Goal: Task Accomplishment & Management: Use online tool/utility

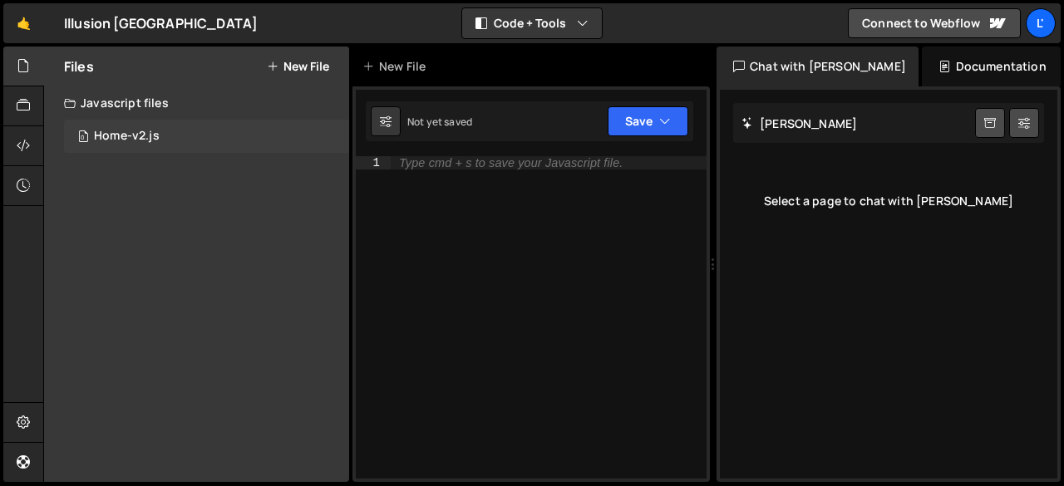
click at [115, 142] on div "Home-v2.js" at bounding box center [127, 136] width 66 height 15
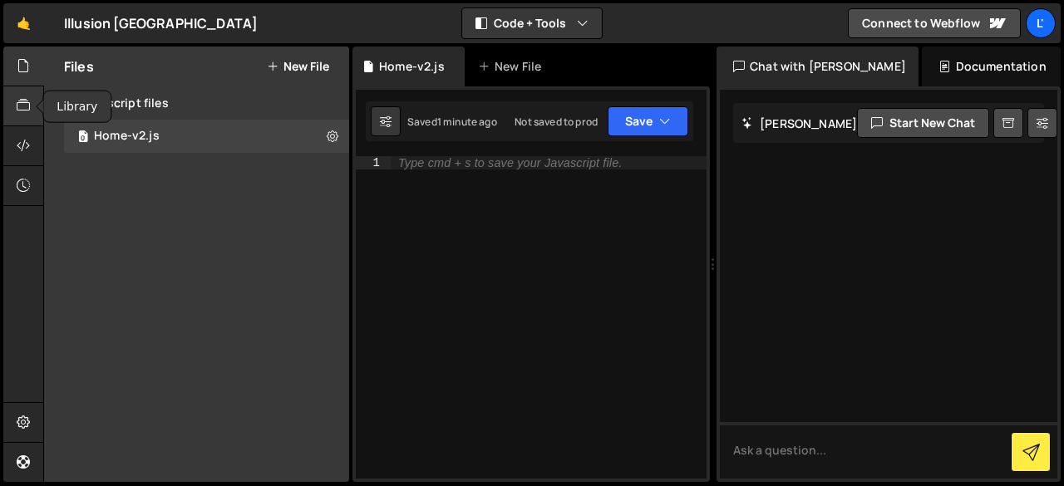
click at [23, 98] on icon at bounding box center [23, 105] width 13 height 18
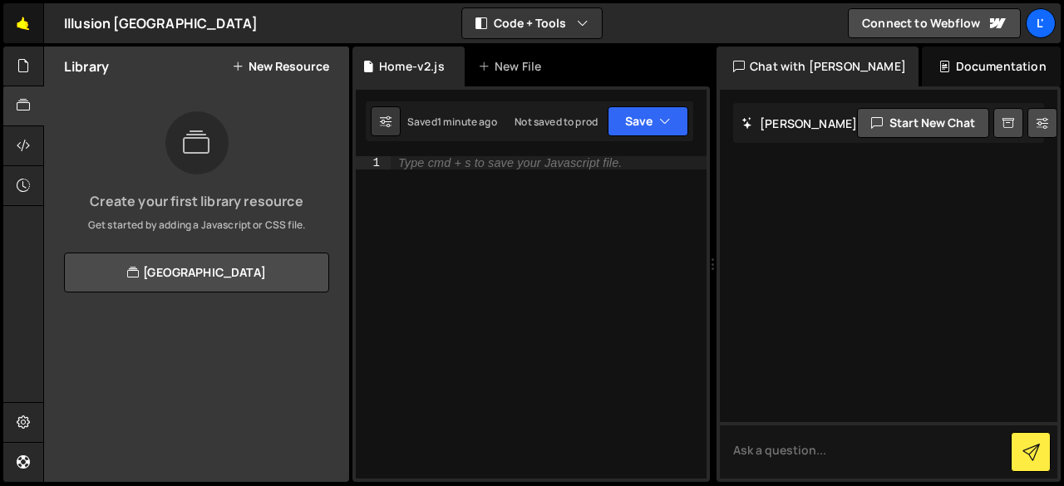
click at [27, 27] on link "🤙" at bounding box center [23, 23] width 41 height 40
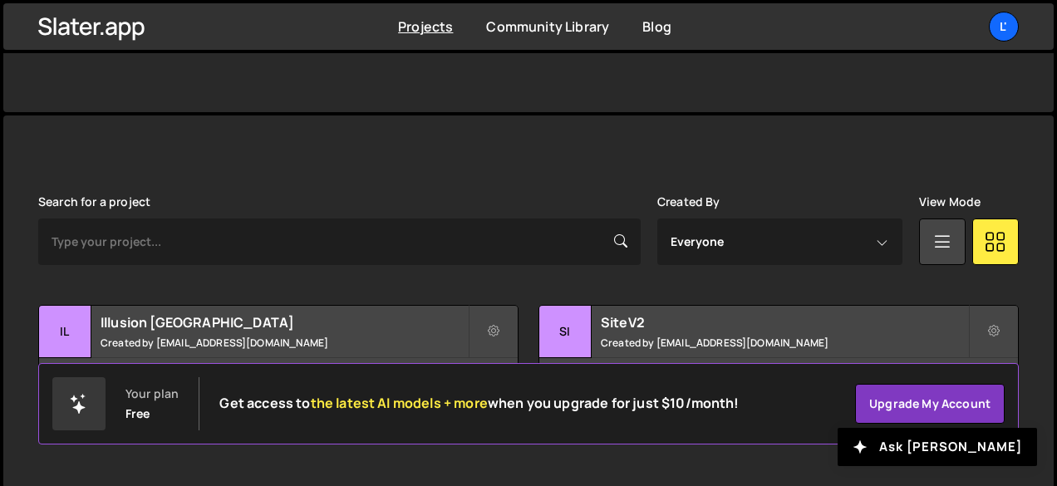
scroll to position [367, 0]
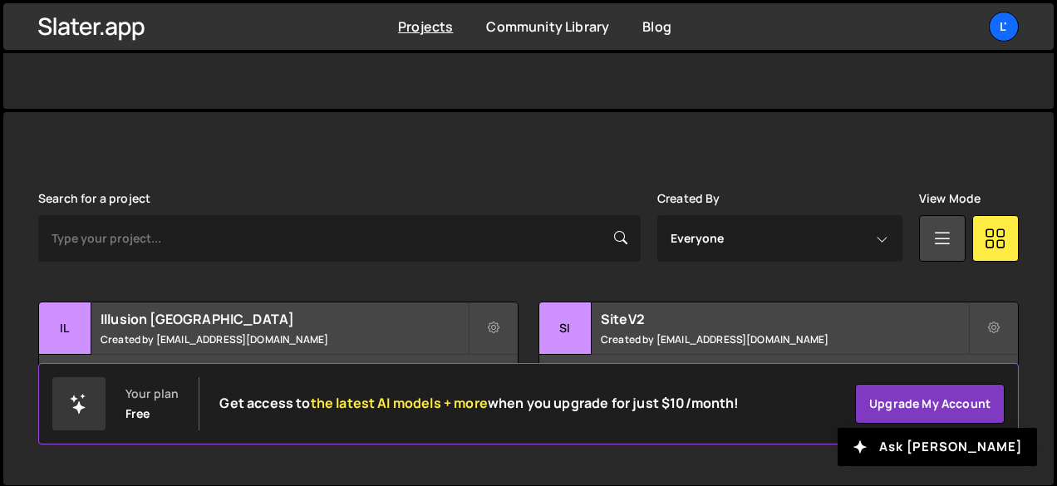
click at [386, 333] on small "Created by [EMAIL_ADDRESS][DOMAIN_NAME]" at bounding box center [284, 340] width 367 height 14
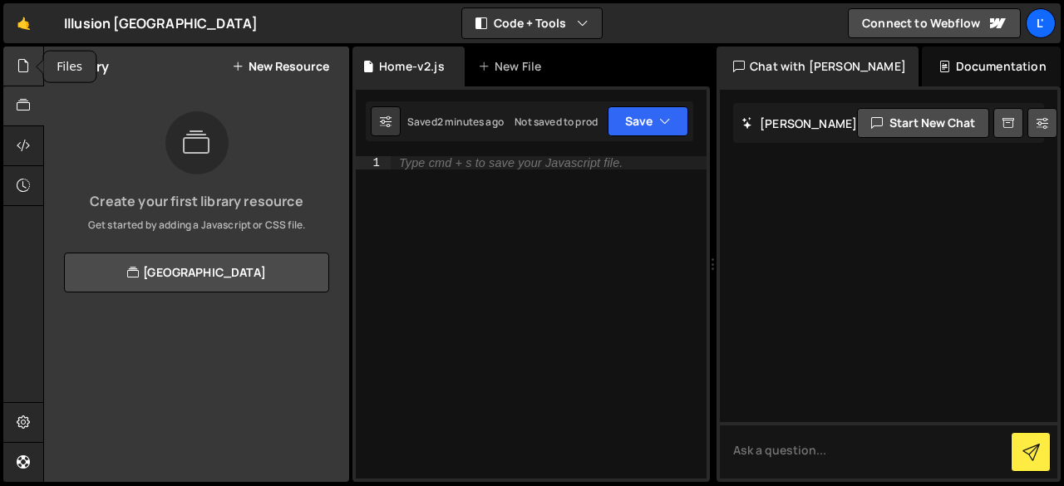
click at [18, 82] on div at bounding box center [23, 67] width 41 height 40
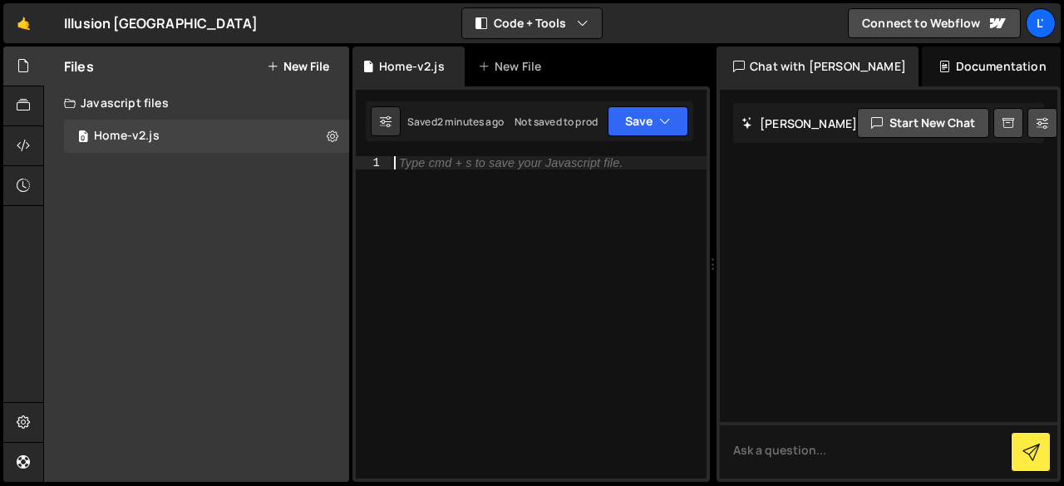
click at [477, 190] on div "Type cmd + s to save your Javascript file." at bounding box center [549, 330] width 316 height 349
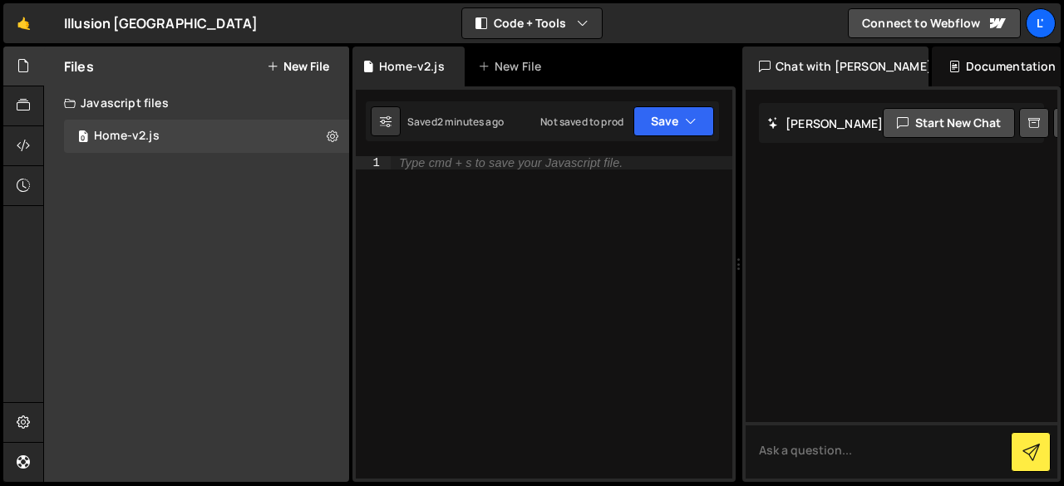
drag, startPoint x: 712, startPoint y: 265, endPoint x: 732, endPoint y: 255, distance: 21.6
click at [732, 255] on div "Files New File Javascript files 0 Home-v2.js 0 CSS files Copy share link Edit F…" at bounding box center [553, 265] width 1021 height 436
click at [552, 28] on button "Code + Tools" at bounding box center [532, 23] width 140 height 30
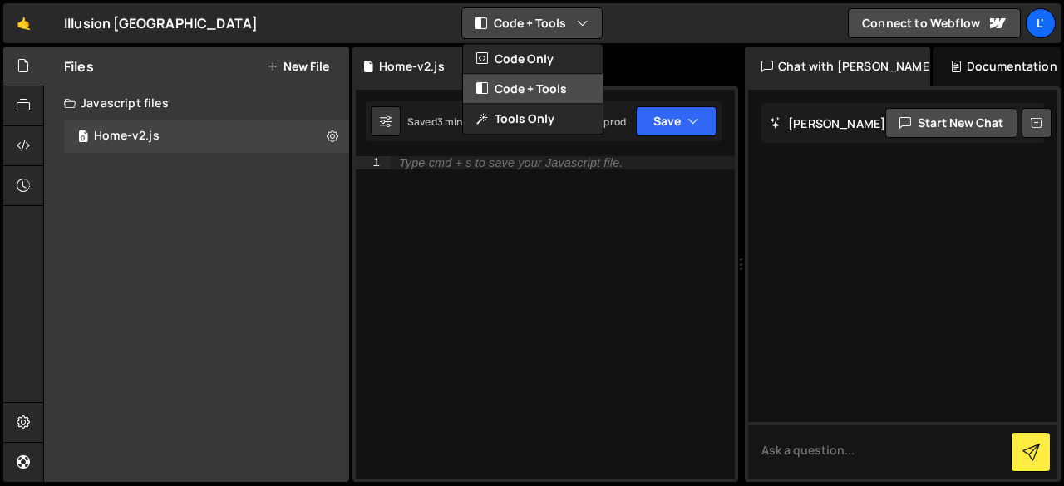
click at [539, 90] on button "Code + Tools" at bounding box center [533, 89] width 140 height 30
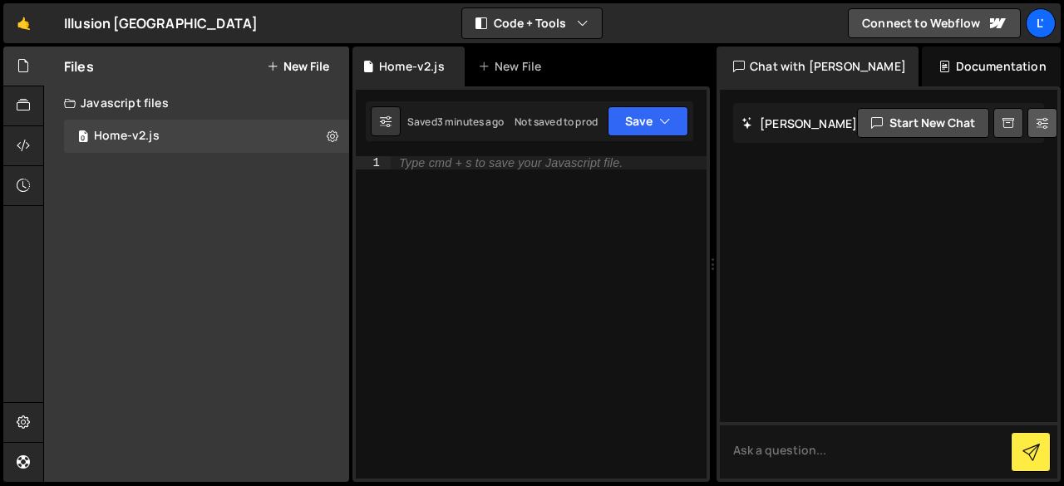
click at [1037, 121] on icon at bounding box center [1043, 123] width 12 height 17
select select "chat"
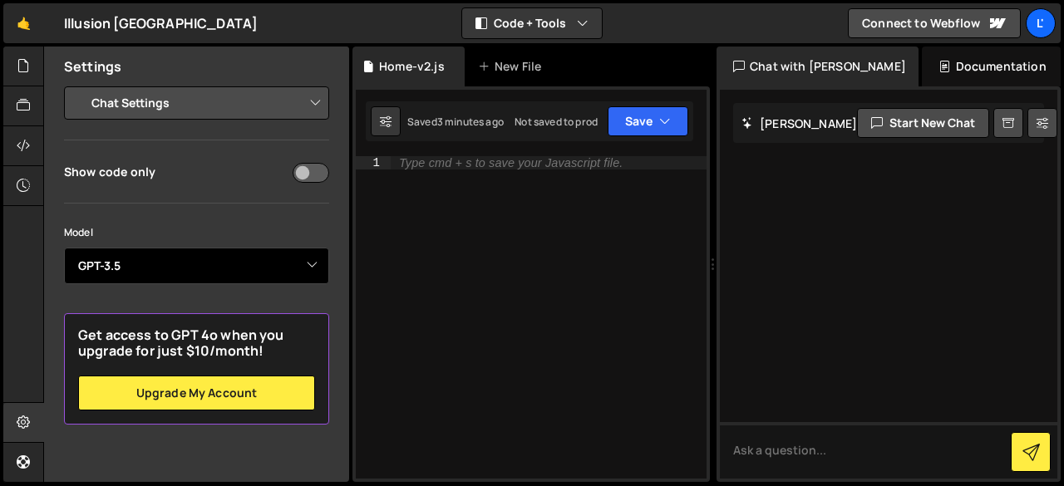
click at [299, 272] on select "Select Model GPT-3.5 GPT-4o mini GPT-4o (Pro) GPT-4.1 (Pro)" at bounding box center [196, 266] width 265 height 37
select select "gpt-4o-mini"
click at [64, 248] on select "Select Model GPT-3.5 GPT-4o mini GPT-4o (Pro) GPT-4.1 (Pro)" at bounding box center [196, 266] width 265 height 37
click at [273, 260] on select "Select Model GPT-3.5 GPT-4o mini GPT-4o (Pro) GPT-4.1 (Pro)" at bounding box center [196, 266] width 265 height 37
click at [64, 248] on select "Select Model GPT-3.5 GPT-4o mini GPT-4o (Pro) GPT-4.1 (Pro)" at bounding box center [196, 266] width 265 height 37
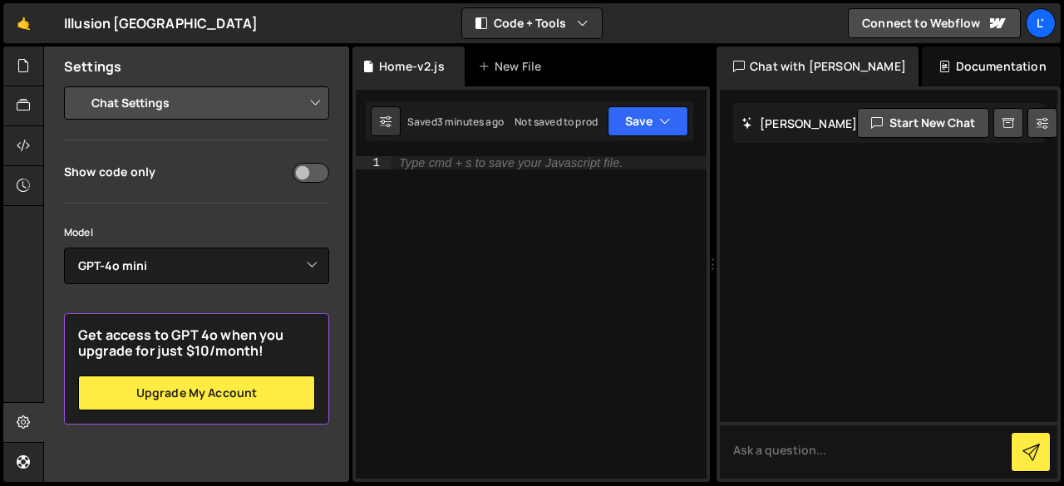
click at [922, 69] on div "Documentation" at bounding box center [991, 67] width 139 height 40
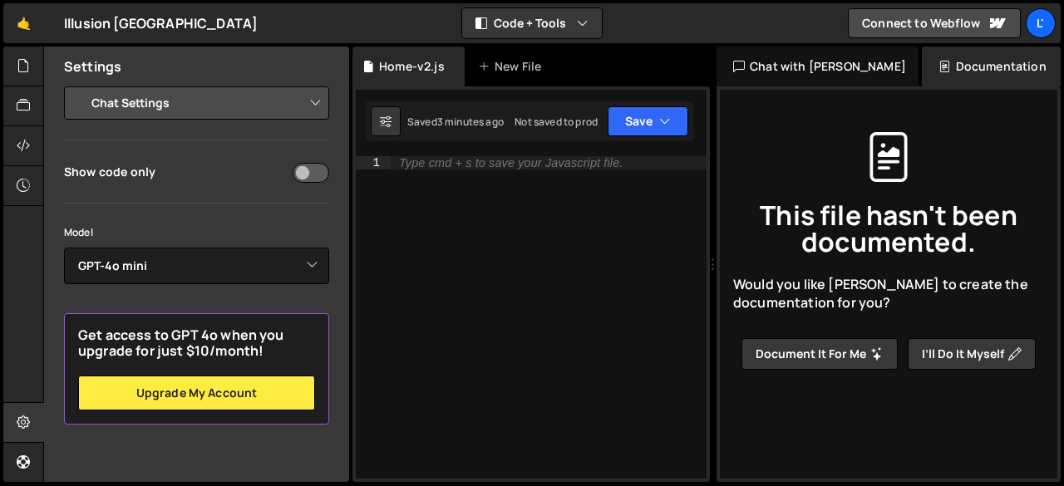
click at [780, 67] on div "Chat with Slater AI" at bounding box center [818, 67] width 202 height 40
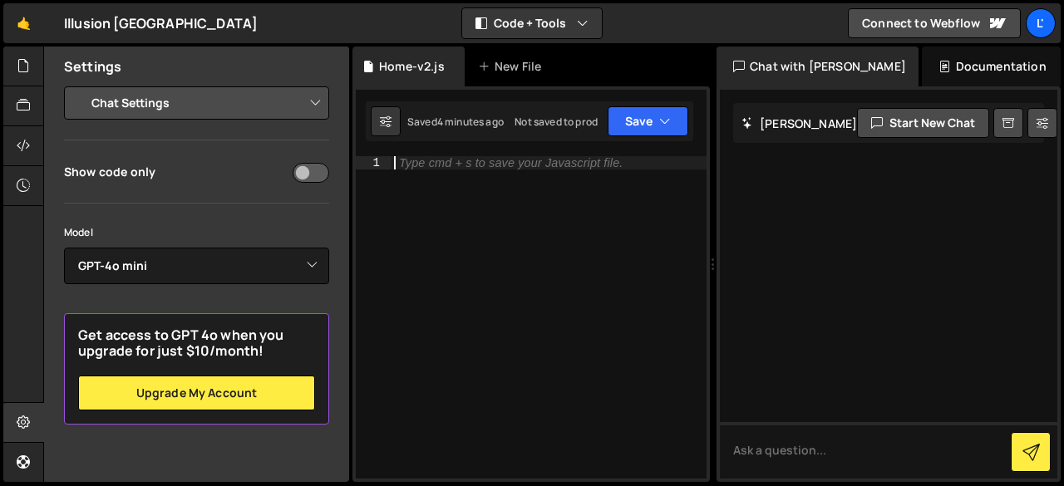
click at [401, 244] on div "Type cmd + s to save your Javascript file." at bounding box center [549, 330] width 316 height 349
click at [231, 110] on select "Project Settings Code Editor Settings Chat Settings" at bounding box center [200, 103] width 244 height 37
click at [29, 67] on icon at bounding box center [23, 66] width 13 height 18
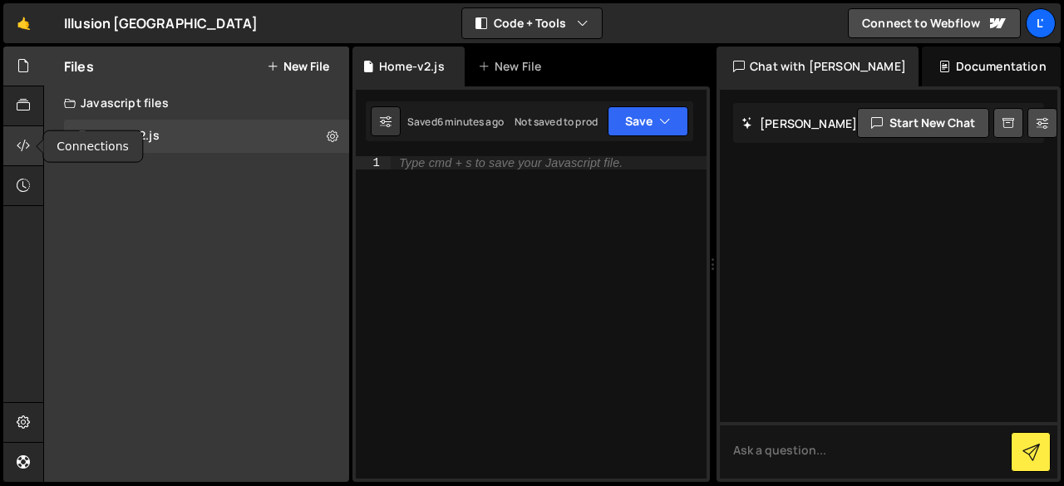
click at [30, 152] on div at bounding box center [23, 146] width 41 height 40
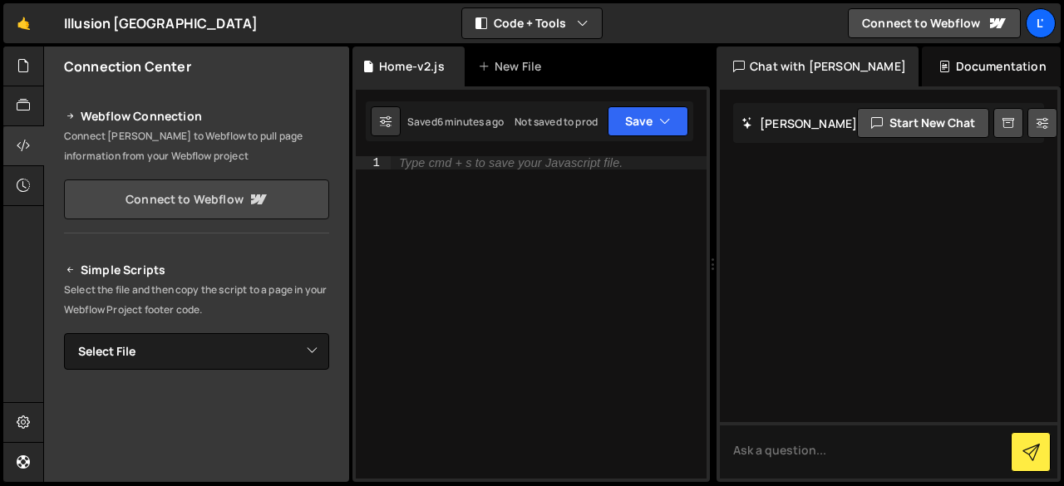
click at [219, 193] on link "Connect to Webflow" at bounding box center [196, 200] width 265 height 40
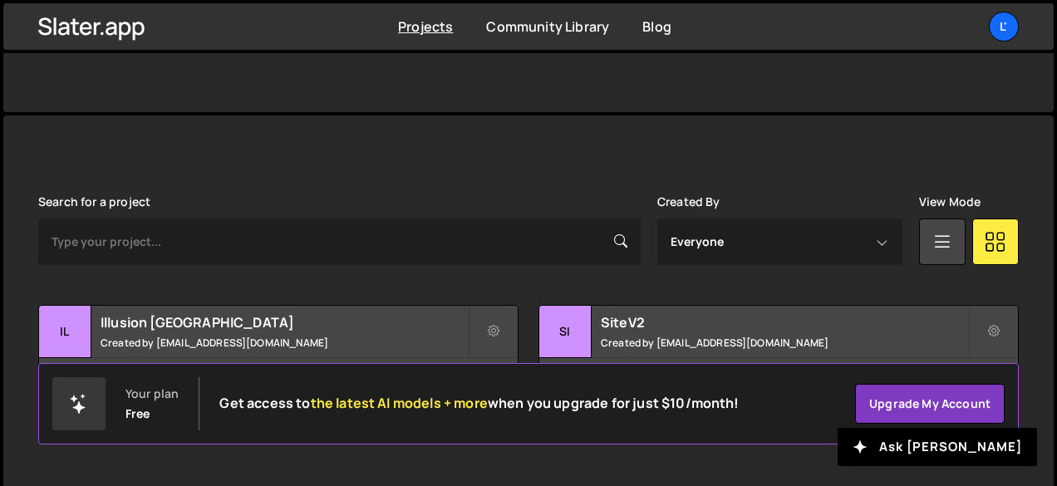
scroll to position [367, 0]
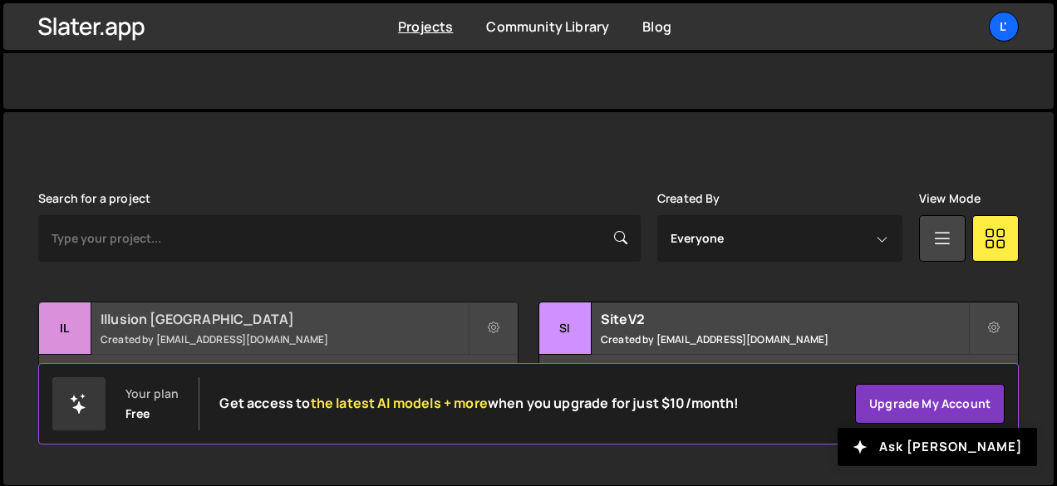
click at [387, 319] on h2 "Illusion [GEOGRAPHIC_DATA]" at bounding box center [284, 319] width 367 height 18
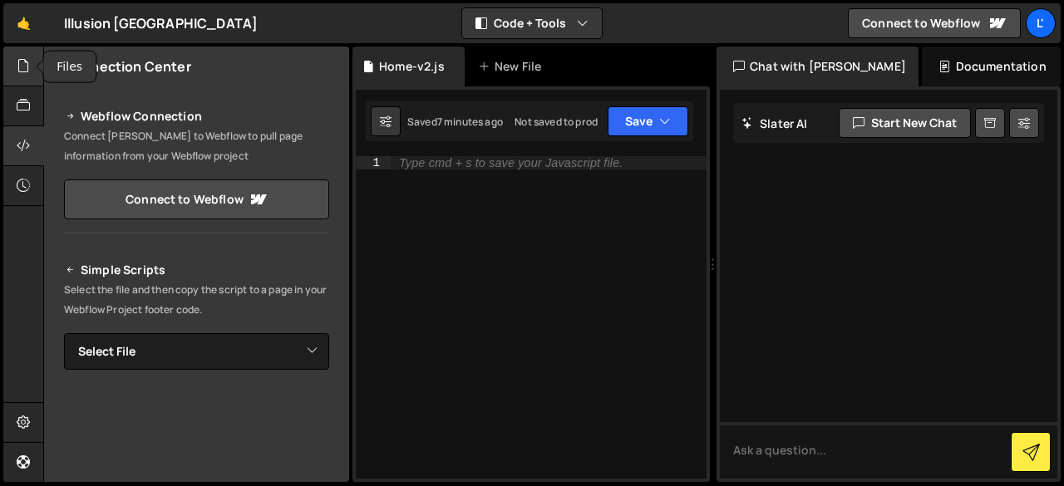
click at [31, 74] on div at bounding box center [23, 67] width 41 height 40
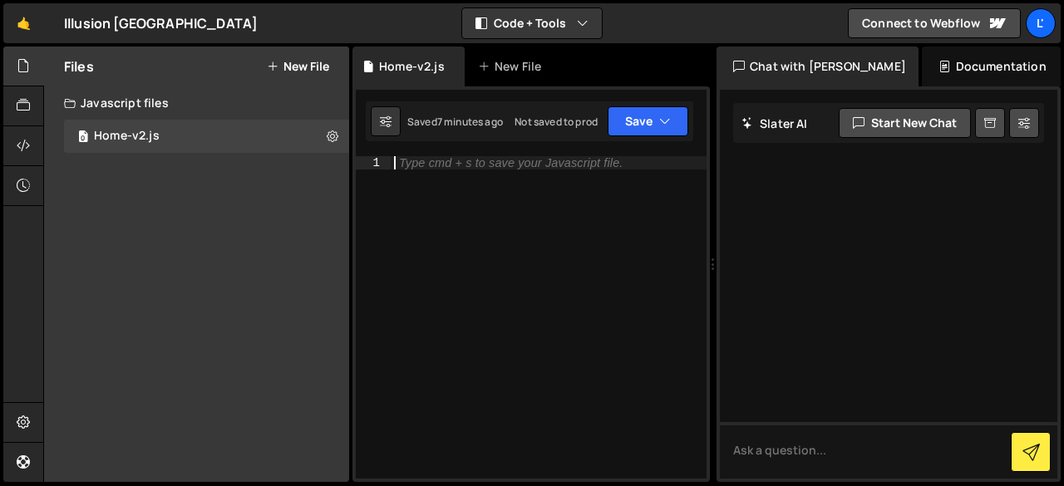
click at [479, 195] on div "Type cmd + s to save your Javascript file." at bounding box center [549, 330] width 316 height 349
click at [170, 131] on div "0 Home-v2.js 0" at bounding box center [206, 136] width 285 height 33
click at [403, 78] on div "Home-v2.js" at bounding box center [408, 67] width 112 height 40
click at [232, 144] on div "0 Home-v2.js 0" at bounding box center [206, 136] width 285 height 33
click at [562, 219] on div "Type cmd + s to save your Javascript file." at bounding box center [549, 330] width 316 height 349
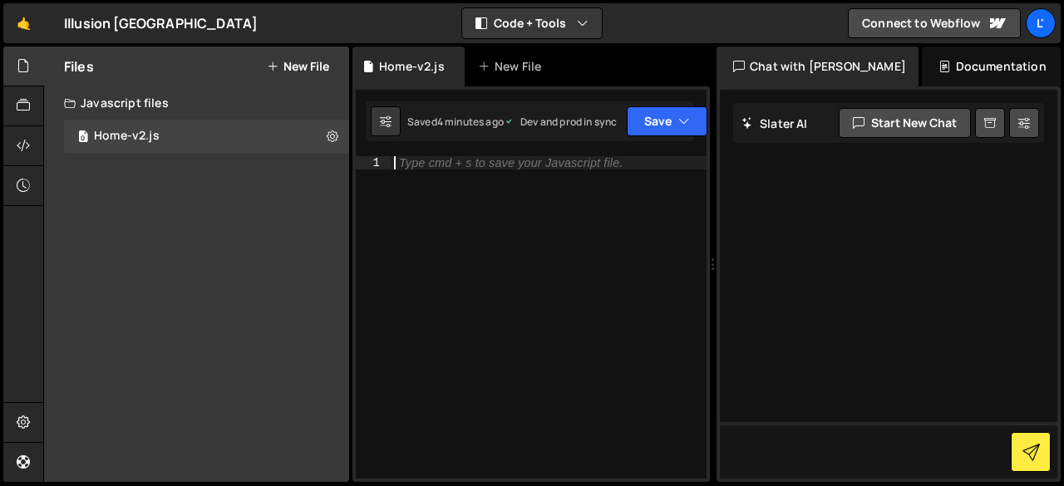
click at [425, 159] on div "Type cmd + s to save your Javascript file." at bounding box center [511, 163] width 224 height 12
paste textarea "});"
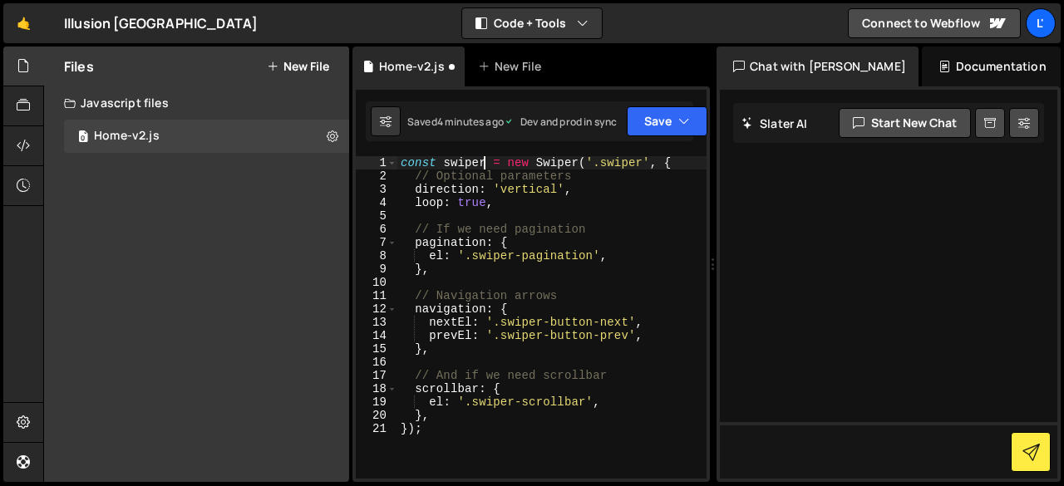
click at [484, 166] on div "const swiper = new Swiper ( '.swiper' , { // Optional parameters direction : 'v…" at bounding box center [551, 330] width 309 height 349
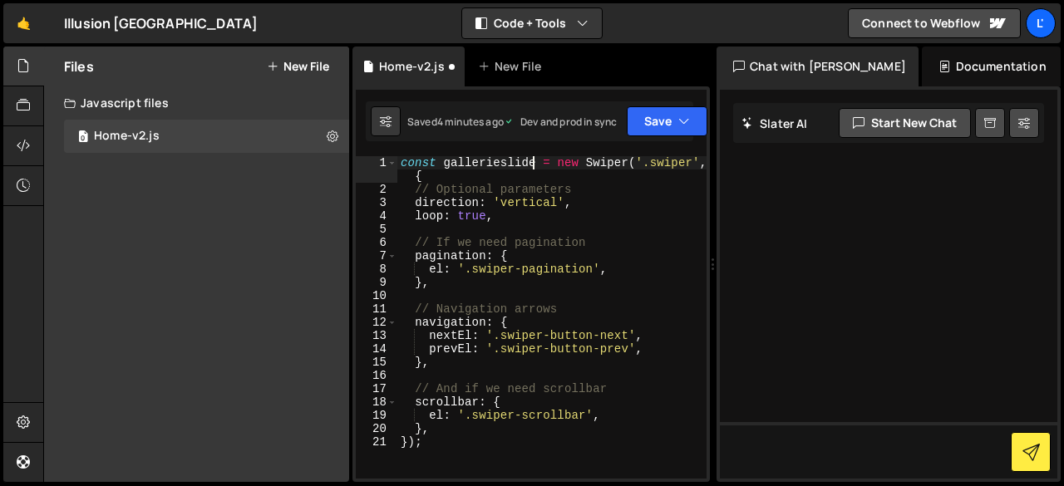
scroll to position [0, 9]
click at [692, 165] on div "const gallerieslider = new Swiper ( '.swiper' , { // Optional parameters direct…" at bounding box center [551, 337] width 309 height 362
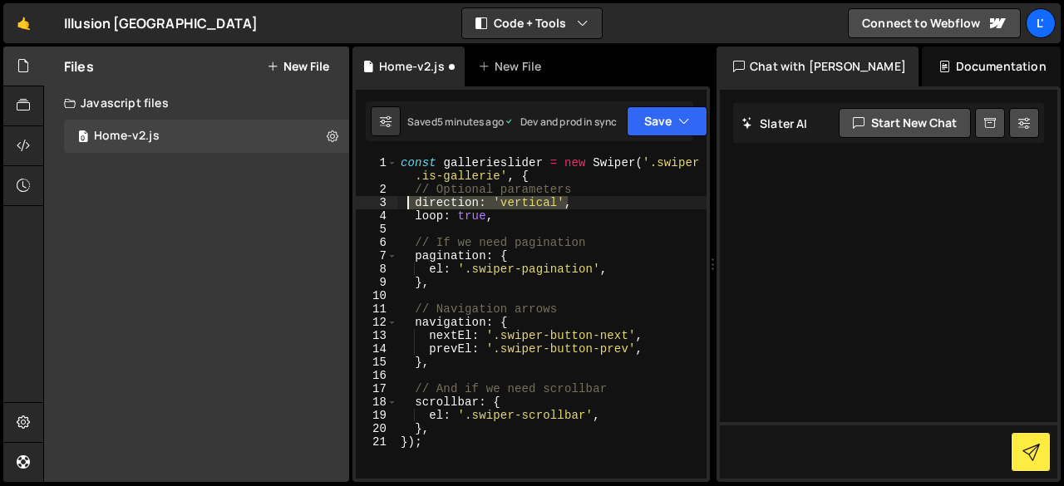
drag, startPoint x: 570, startPoint y: 200, endPoint x: 410, endPoint y: 200, distance: 160.4
click at [410, 200] on div "const gallerieslider = new Swiper ( '.swiper .is-gallerie' , { // Optional para…" at bounding box center [551, 337] width 309 height 362
type textarea "direction: 'vertical',"
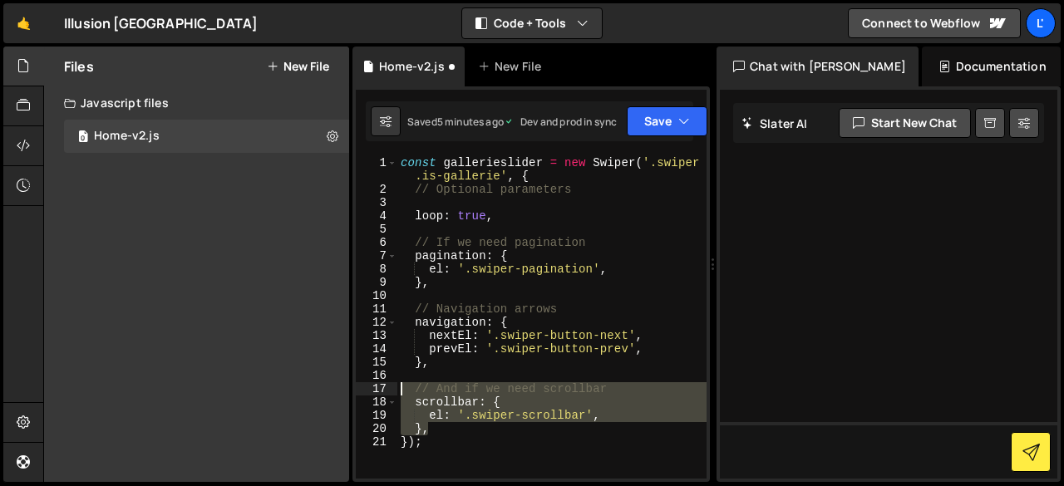
drag, startPoint x: 432, startPoint y: 431, endPoint x: 392, endPoint y: 392, distance: 55.9
click at [392, 392] on div "1 2 3 4 5 6 7 8 9 10 11 12 13 14 15 16 17 18 19 20 21 const gallerieslider = ne…" at bounding box center [531, 317] width 351 height 323
type textarea "// And if we need scrollbar scrollbar: {"
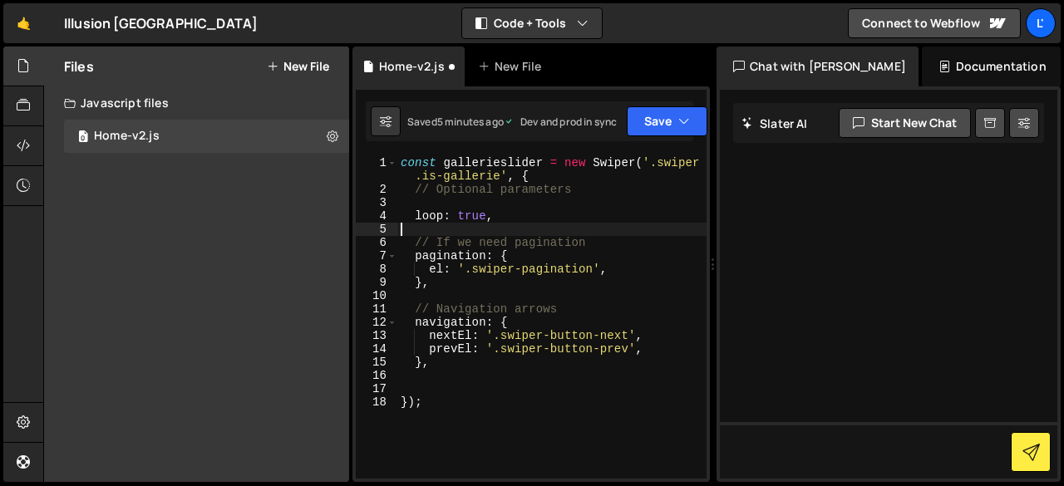
click at [529, 228] on div "const gallerieslider = new Swiper ( '.swiper .is-gallerie' , { // Optional para…" at bounding box center [551, 337] width 309 height 362
click at [497, 217] on div "const gallerieslider = new Swiper ( '.swiper .is-gallerie' , { // Optional para…" at bounding box center [551, 337] width 309 height 362
type textarea "loop: true,"
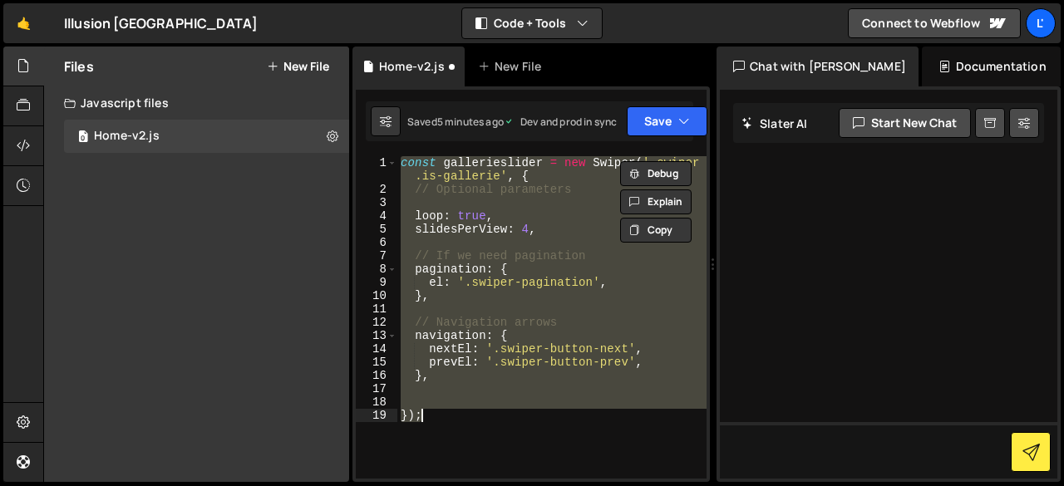
click at [514, 420] on div "const gallerieslider = new Swiper ( '.swiper .is-gallerie' , { // Optional para…" at bounding box center [551, 317] width 309 height 323
type textarea "});"
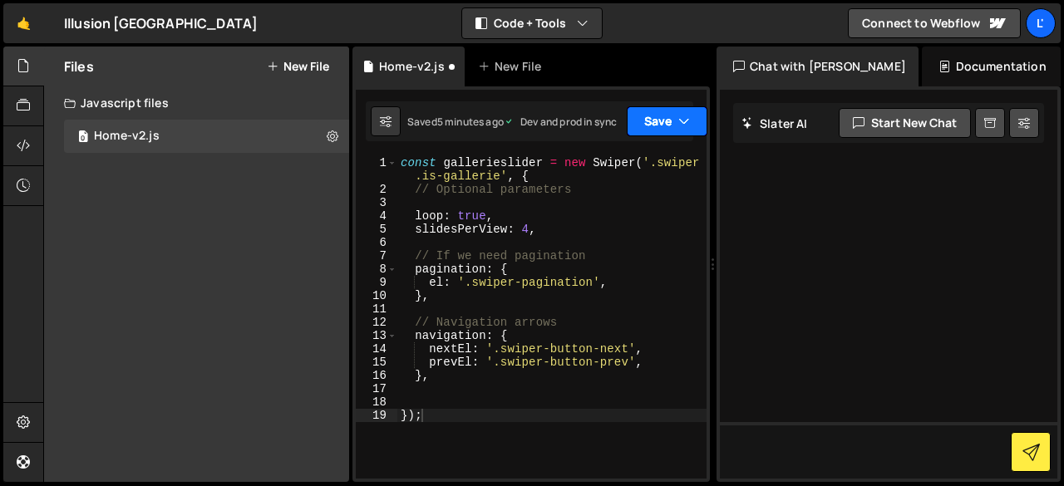
click at [658, 115] on button "Save" at bounding box center [667, 121] width 81 height 30
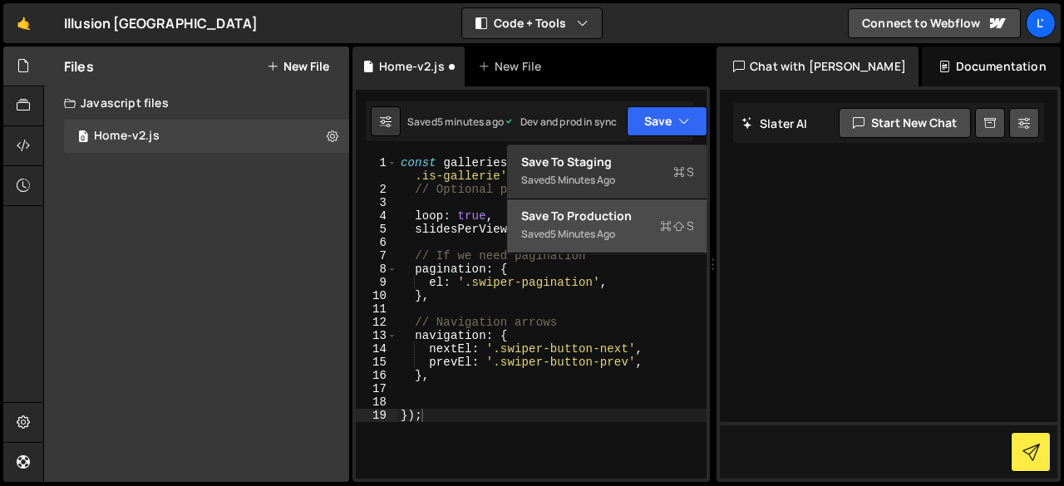
click at [595, 222] on div "Save to Production S" at bounding box center [607, 216] width 173 height 17
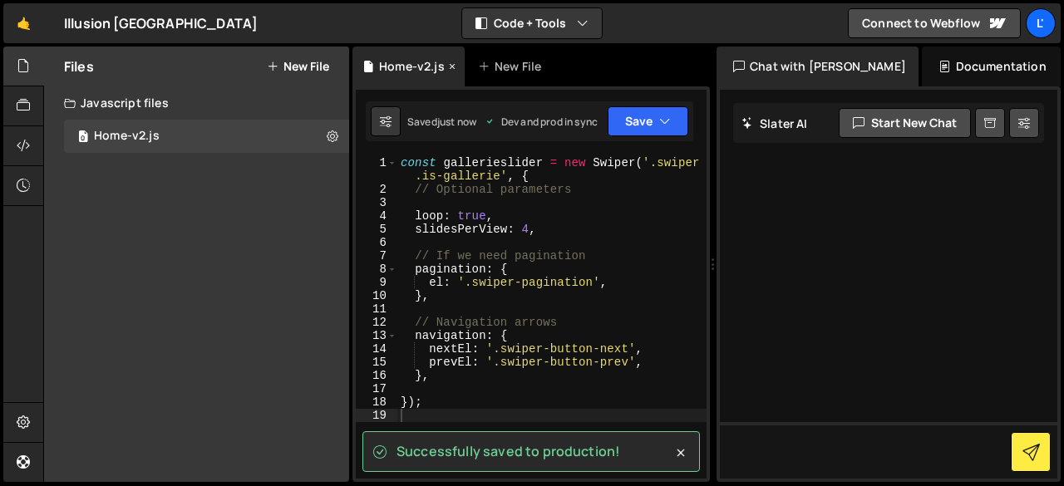
click at [453, 70] on icon at bounding box center [452, 66] width 12 height 17
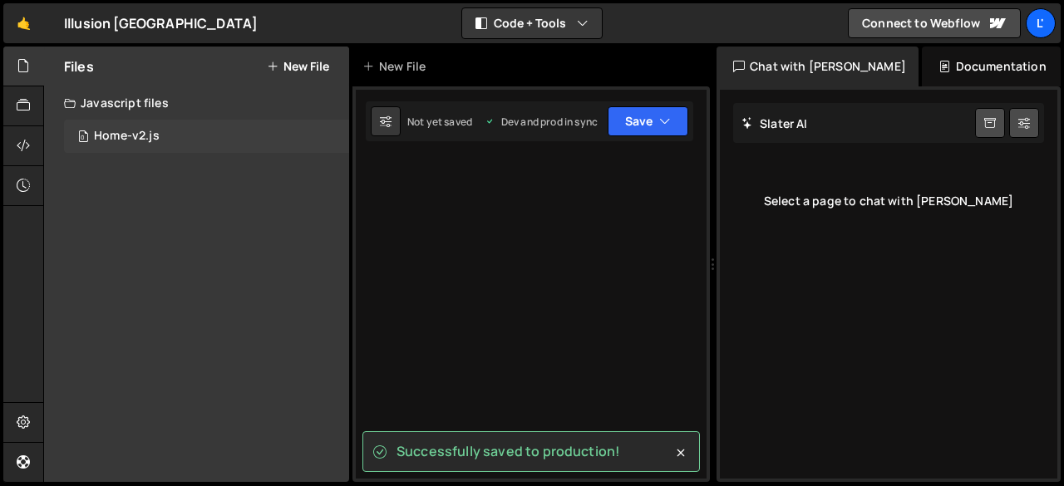
click at [153, 132] on div "Home-v2.js" at bounding box center [127, 136] width 66 height 15
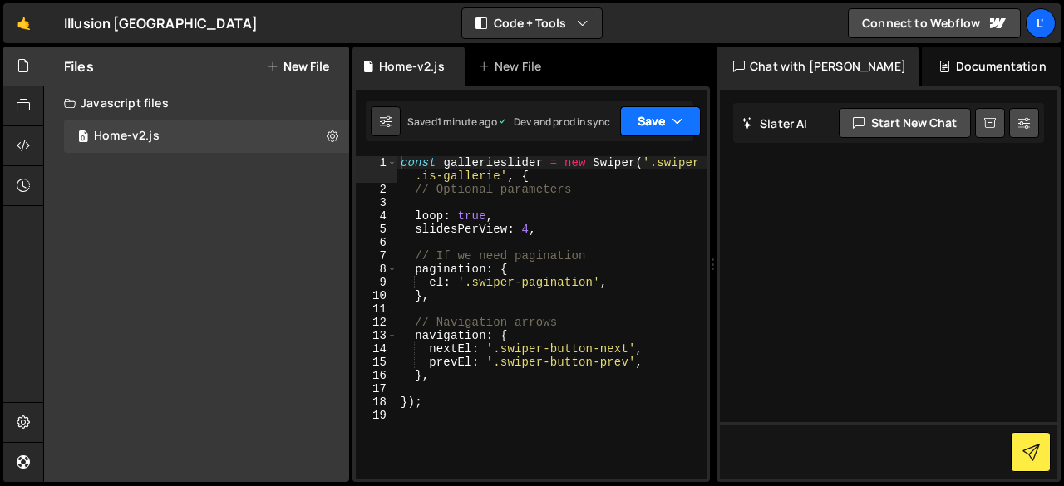
click at [660, 115] on button "Save" at bounding box center [660, 121] width 81 height 30
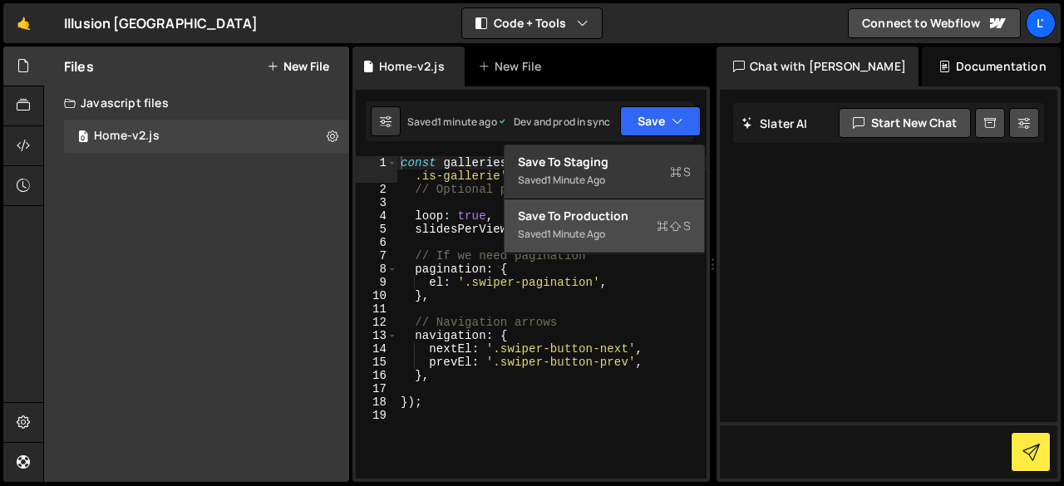
click at [594, 239] on div "1 minute ago" at bounding box center [576, 234] width 58 height 14
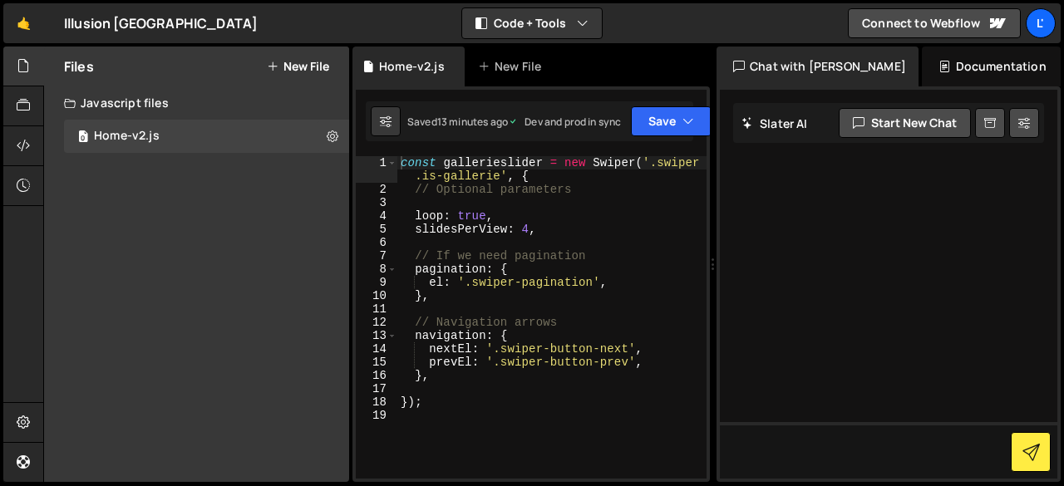
type textarea "slidesPerView: 4,"
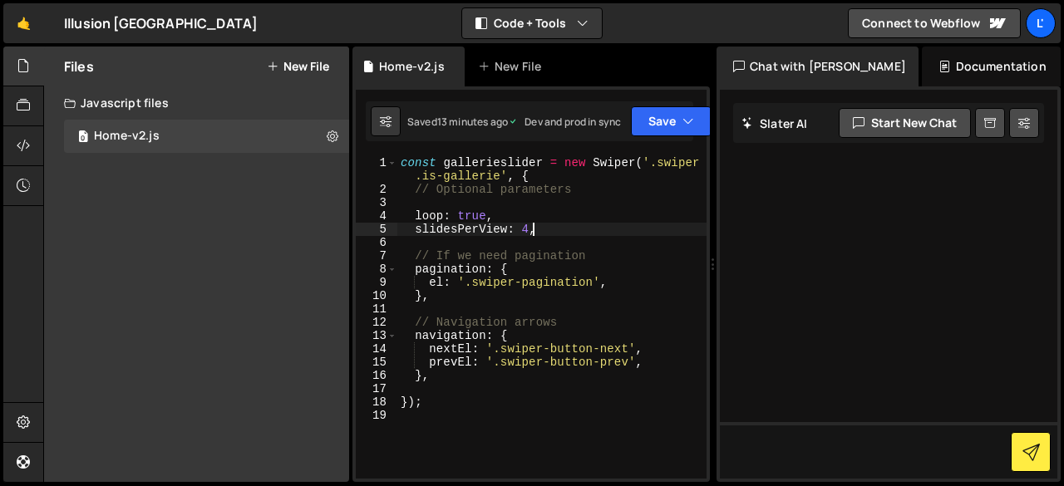
click at [551, 230] on div "const gallerieslider = new Swiper ( '.swiper .is-gallerie' , { // Optional para…" at bounding box center [551, 337] width 309 height 362
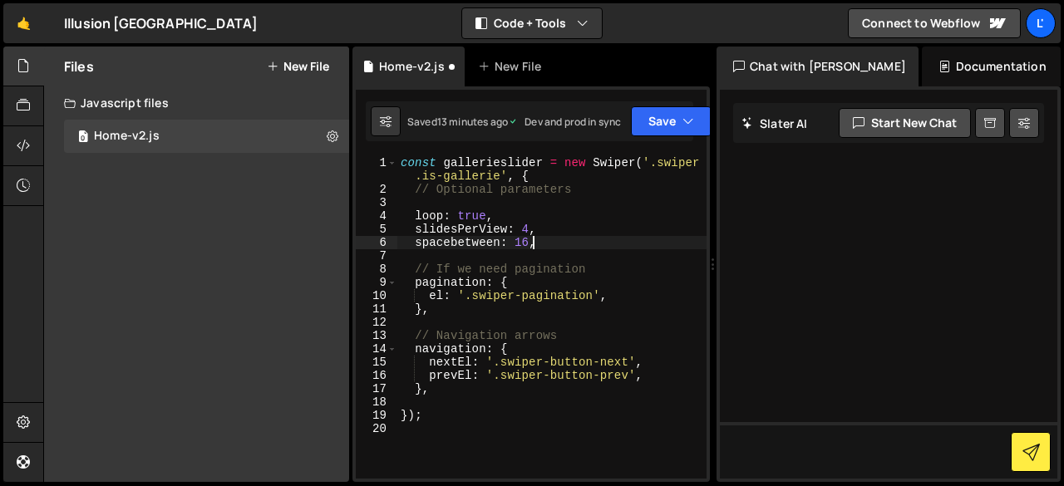
scroll to position [0, 8]
click at [635, 117] on button "Save" at bounding box center [648, 121] width 81 height 30
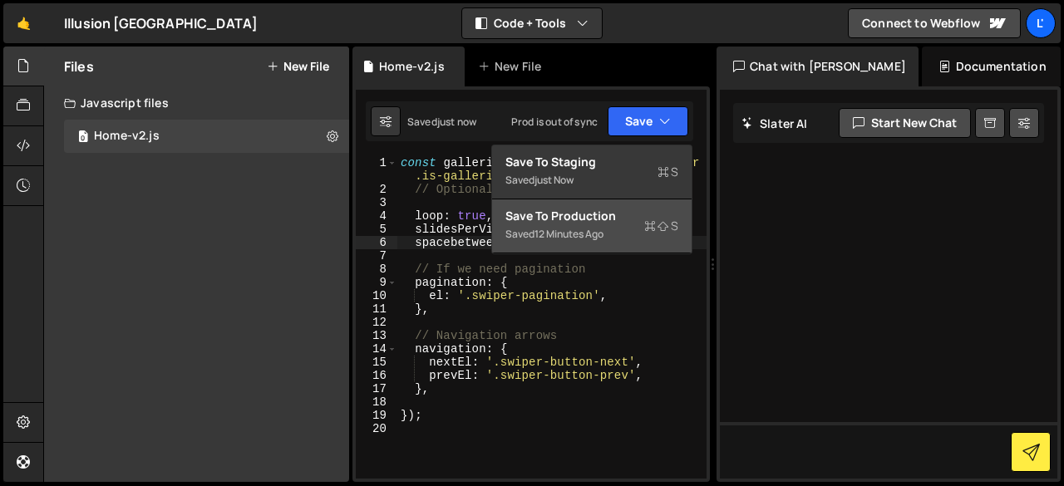
click at [617, 215] on div "Save to Production S" at bounding box center [591, 216] width 173 height 17
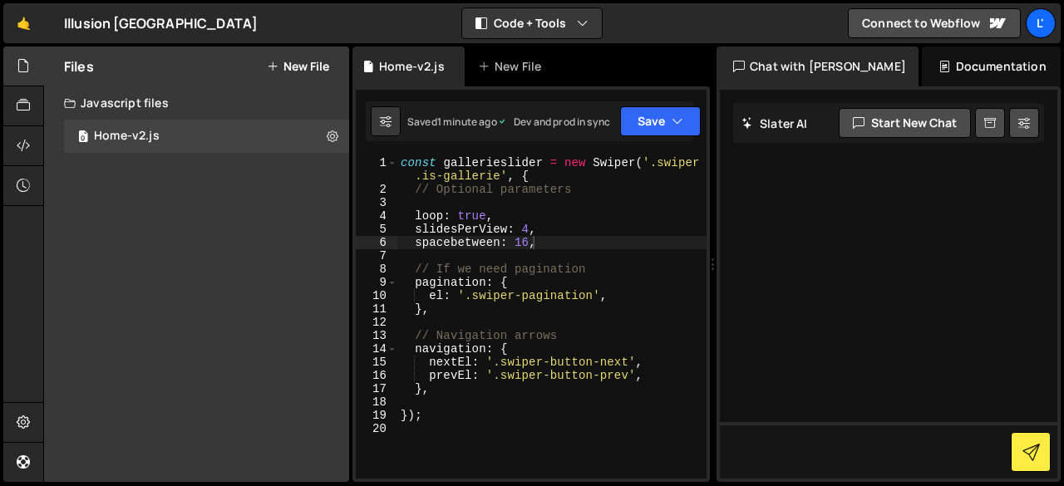
scroll to position [0, 0]
click at [662, 122] on button "Save" at bounding box center [671, 121] width 81 height 30
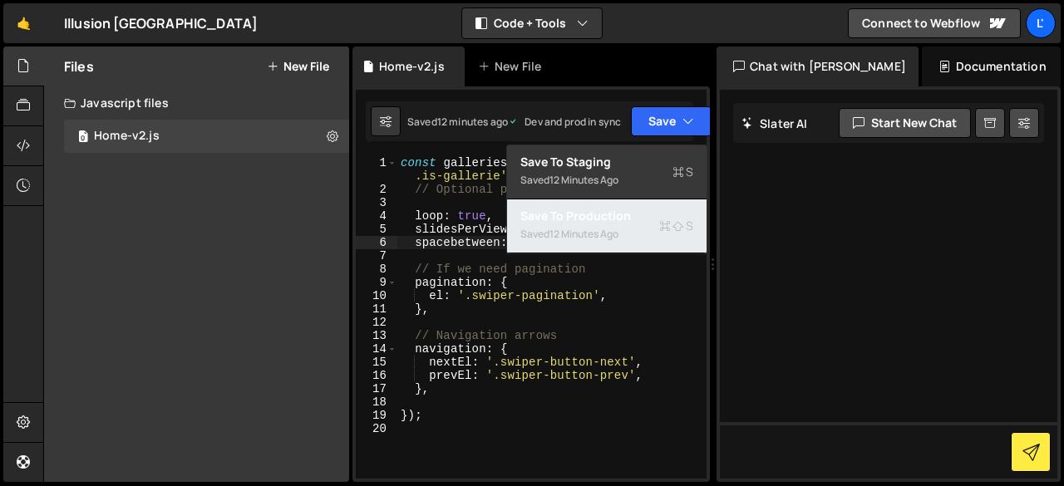
click at [585, 232] on div "12 minutes ago" at bounding box center [583, 234] width 69 height 14
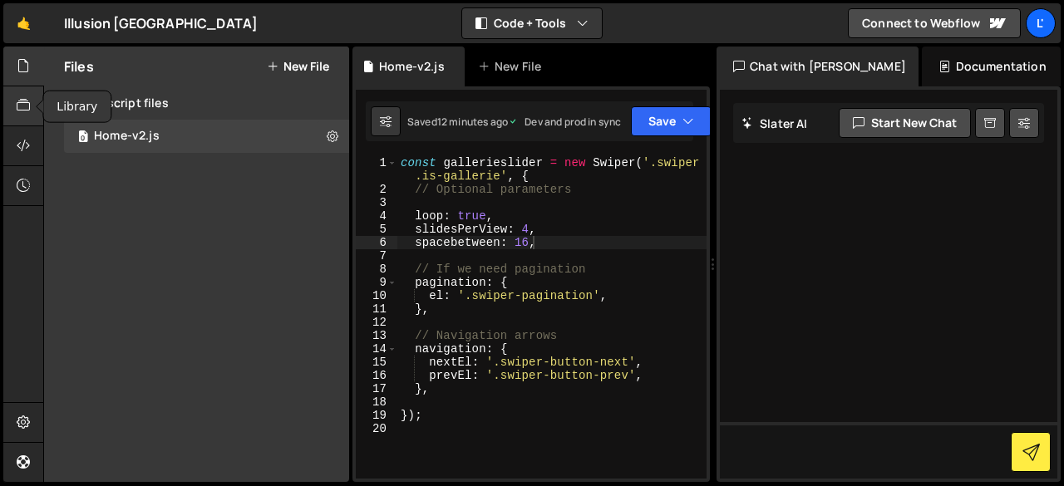
click at [26, 94] on div at bounding box center [23, 106] width 41 height 40
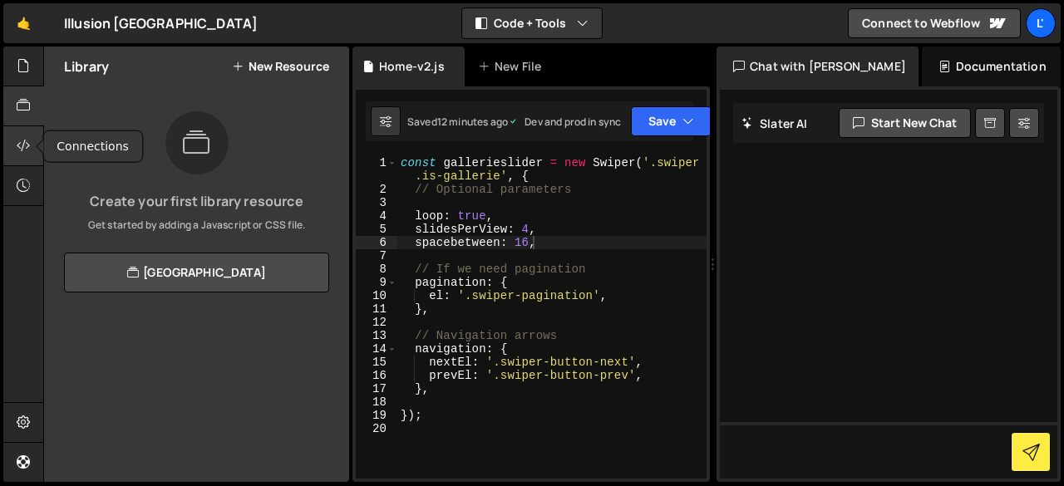
click at [24, 150] on icon at bounding box center [23, 145] width 13 height 18
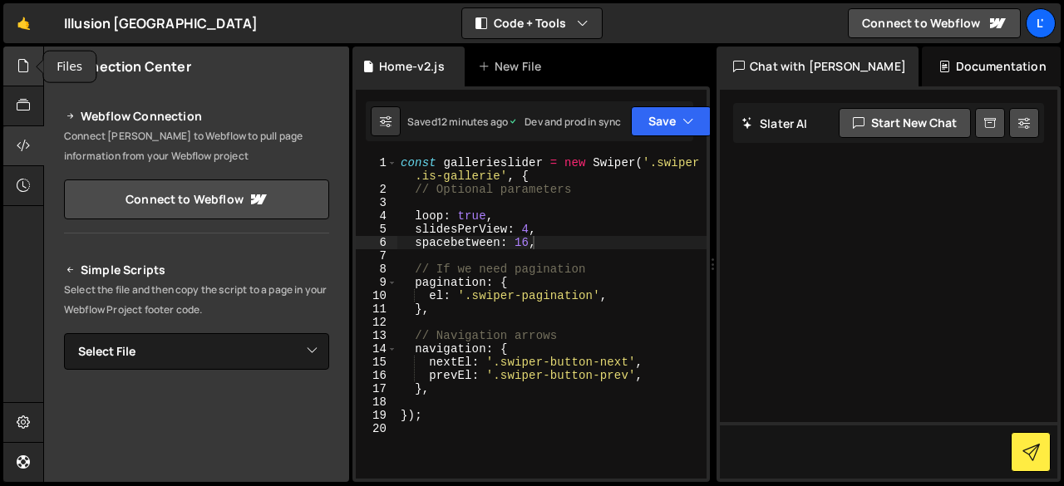
click at [33, 62] on div at bounding box center [23, 67] width 41 height 40
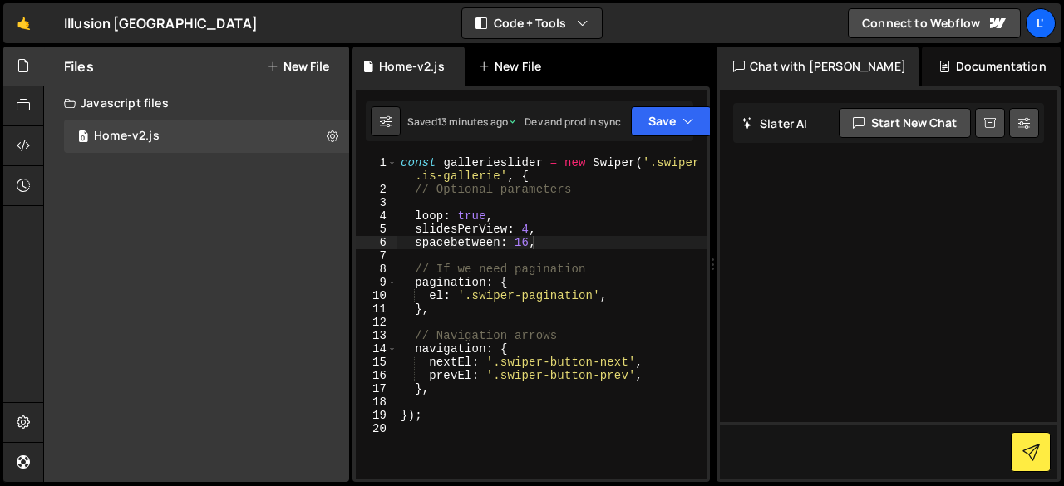
click at [490, 71] on div "New File" at bounding box center [513, 66] width 70 height 17
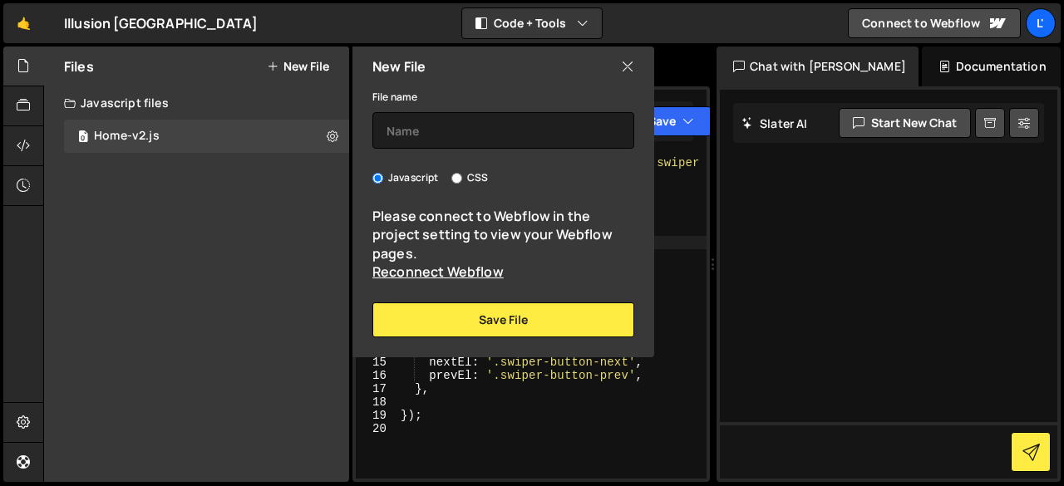
click at [627, 56] on div "New File" at bounding box center [503, 67] width 302 height 40
click at [635, 69] on div "New File" at bounding box center [503, 67] width 302 height 40
click at [627, 68] on icon at bounding box center [627, 66] width 13 height 18
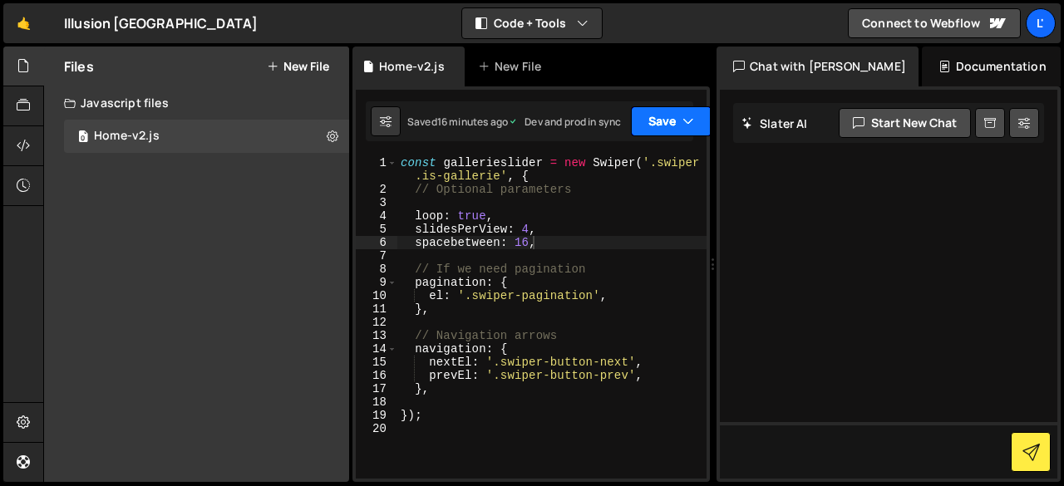
click at [650, 120] on button "Save" at bounding box center [671, 121] width 81 height 30
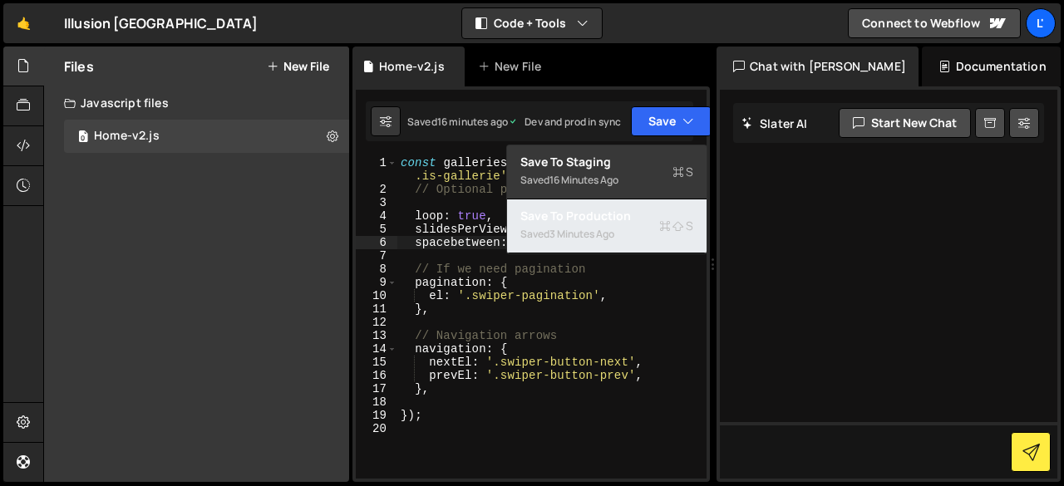
click at [630, 229] on div "Saved 3 minutes ago" at bounding box center [606, 234] width 173 height 20
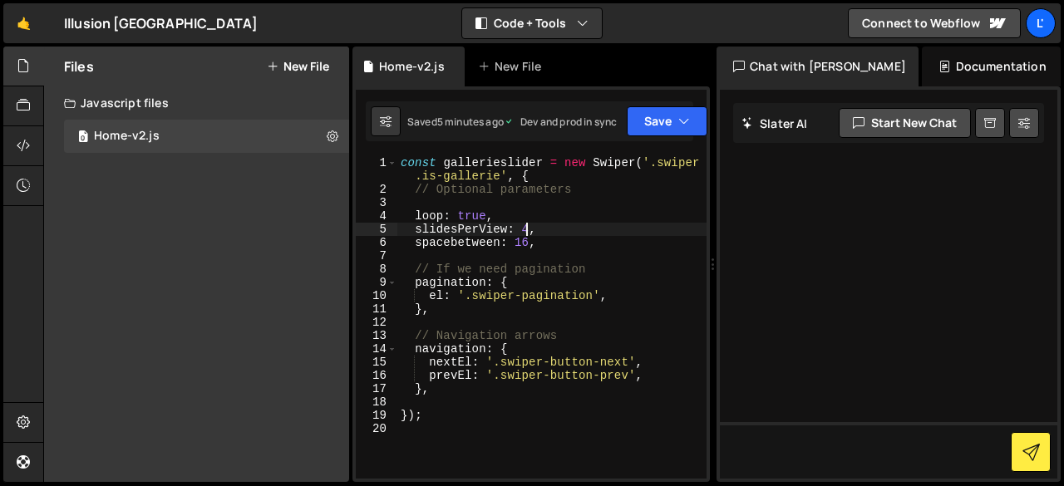
click at [529, 227] on div "const gallerieslider = new Swiper ( '.swiper .is-gallerie' , { // Optional para…" at bounding box center [551, 337] width 309 height 362
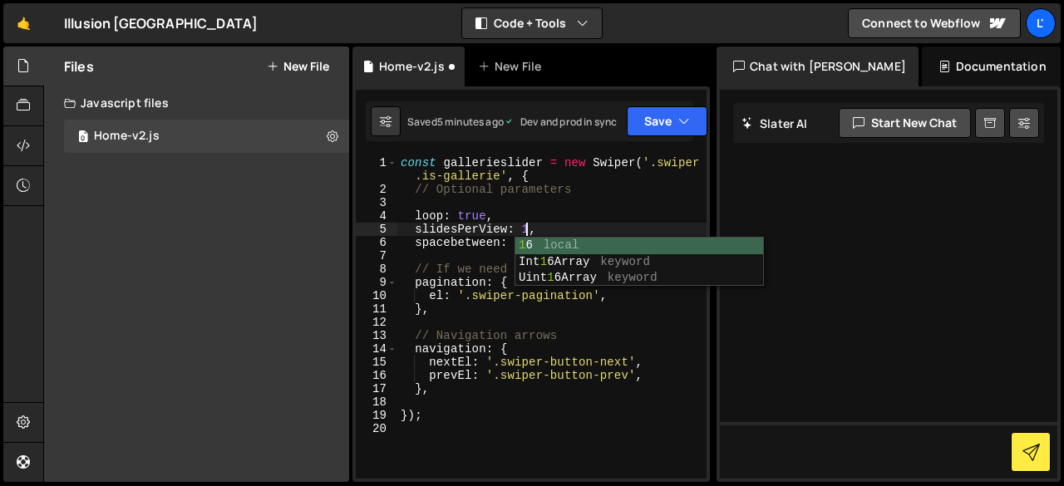
scroll to position [0, 8]
type textarea "slidesPerView: 1,"
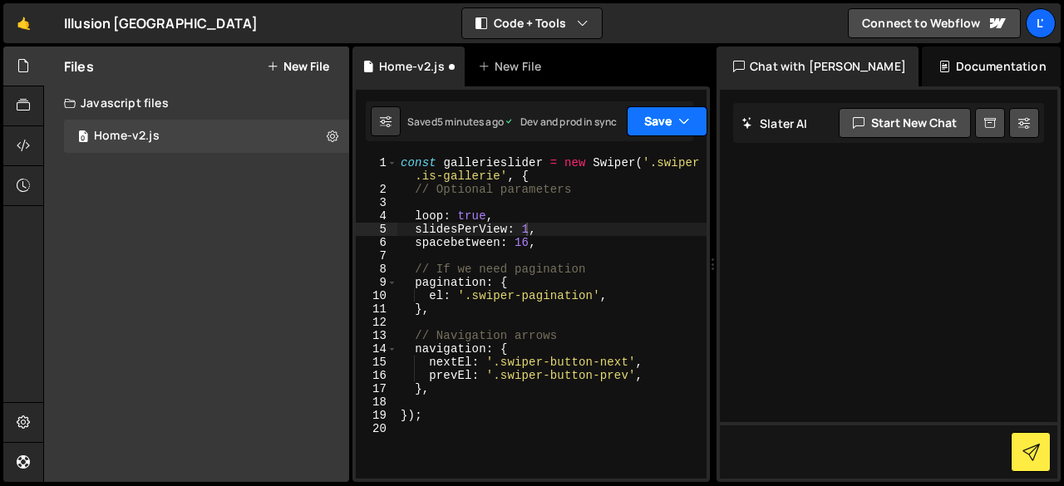
click at [658, 118] on button "Save" at bounding box center [667, 121] width 81 height 30
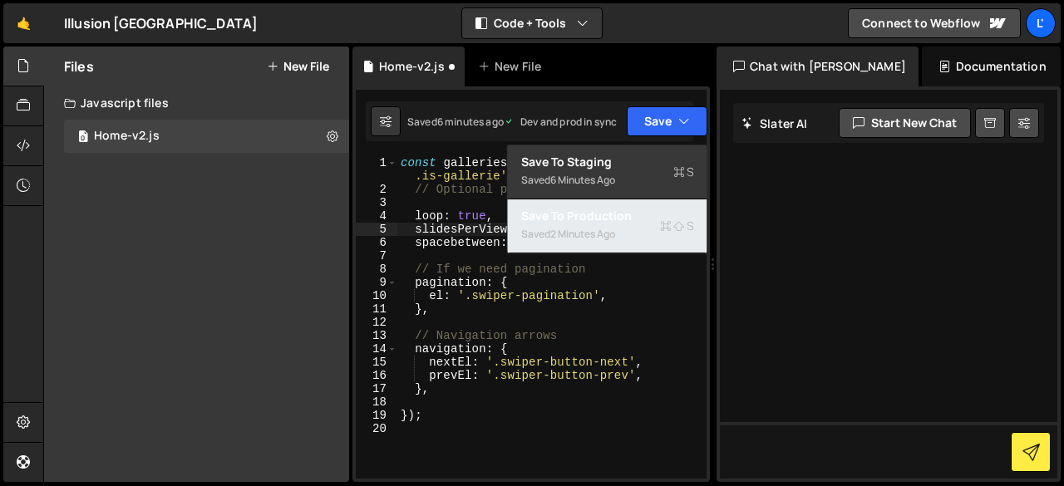
click at [574, 225] on div "Saved 2 minutes ago" at bounding box center [607, 234] width 173 height 20
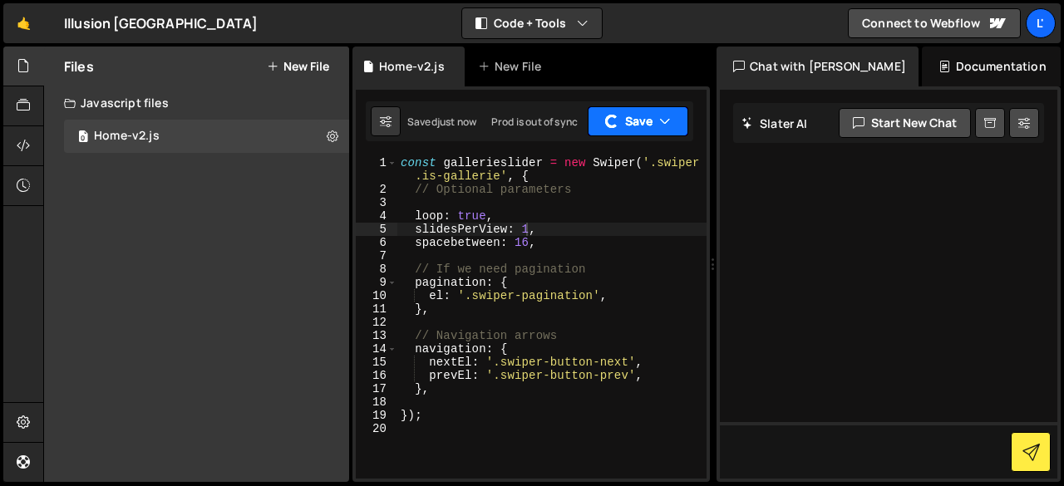
click at [663, 111] on button "Save" at bounding box center [638, 121] width 101 height 30
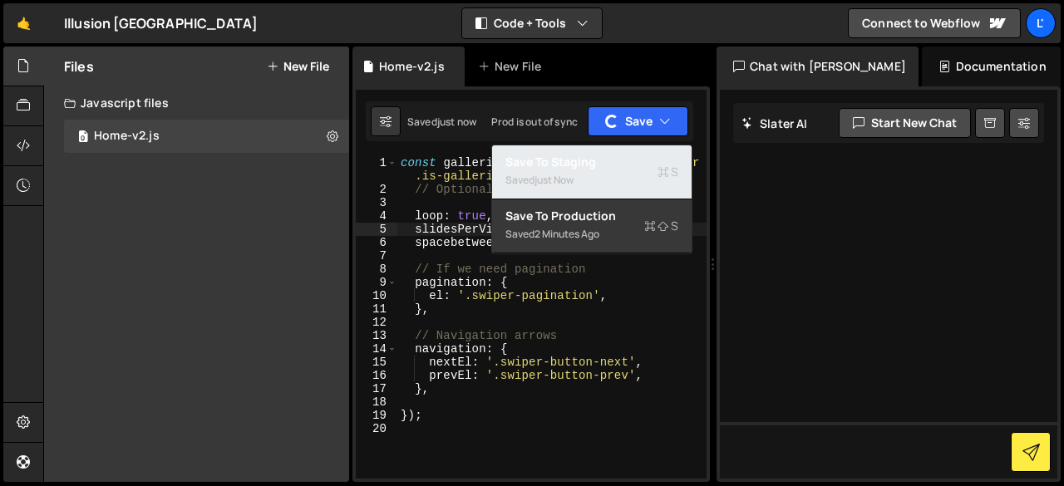
click at [602, 179] on div "Saved just now" at bounding box center [591, 180] width 173 height 20
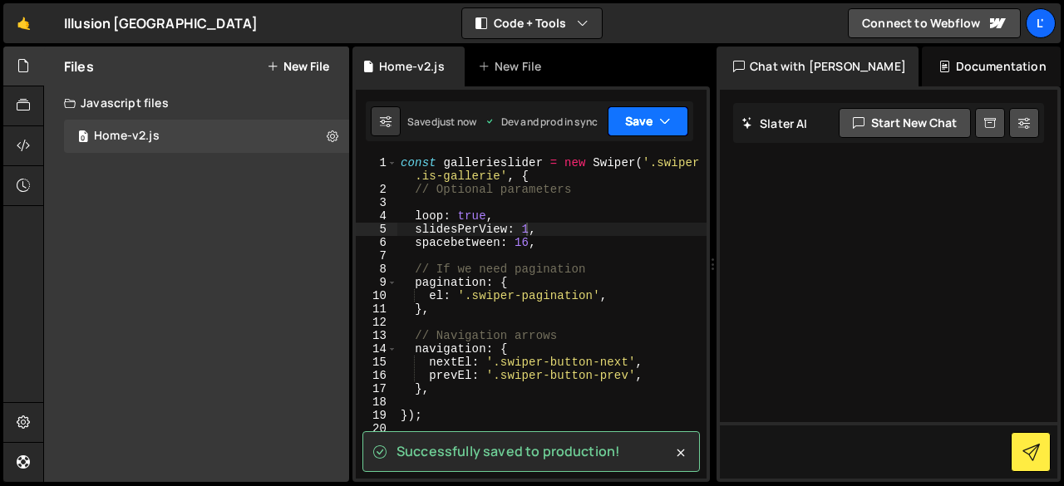
click at [640, 129] on button "Save" at bounding box center [648, 121] width 81 height 30
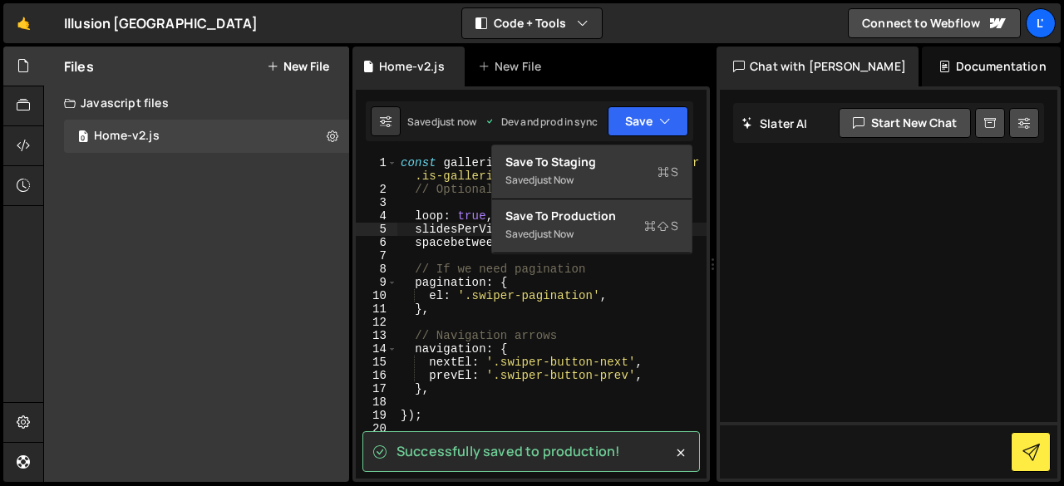
scroll to position [0, 0]
click at [675, 316] on div "const gallerieslider = new Swiper ( '.swiper .is-gallerie' , { // Optional para…" at bounding box center [551, 337] width 309 height 362
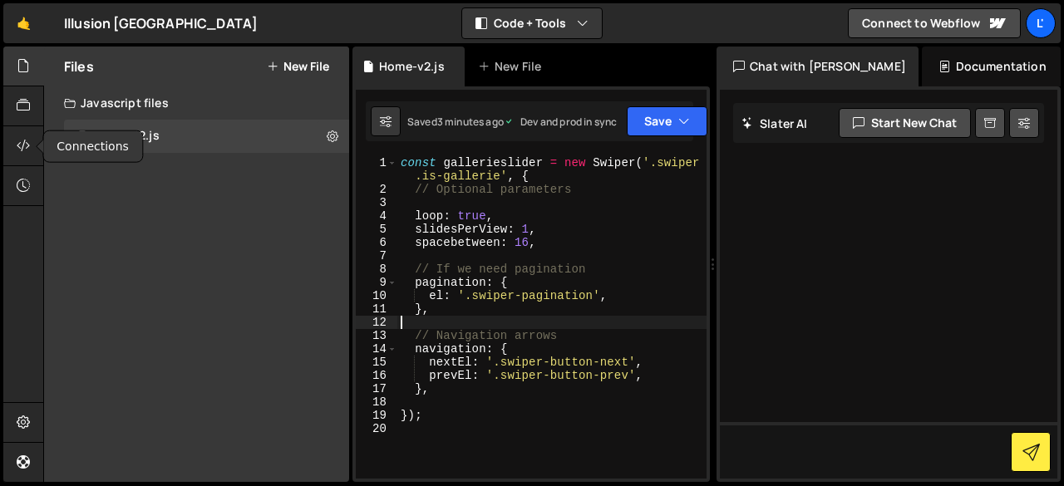
drag, startPoint x: 14, startPoint y: 148, endPoint x: 47, endPoint y: 164, distance: 36.1
click at [20, 150] on div at bounding box center [23, 146] width 41 height 40
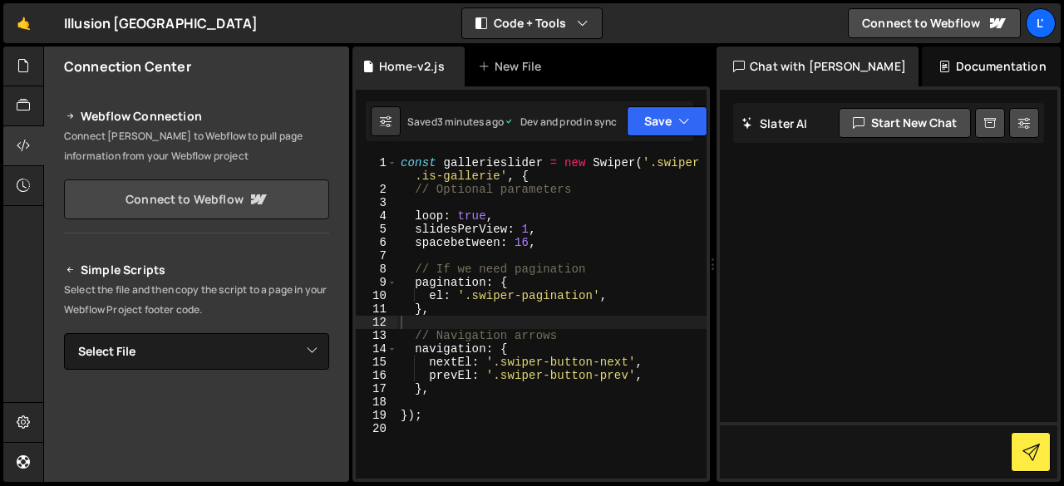
click at [99, 209] on link "Connect to Webflow" at bounding box center [196, 200] width 265 height 40
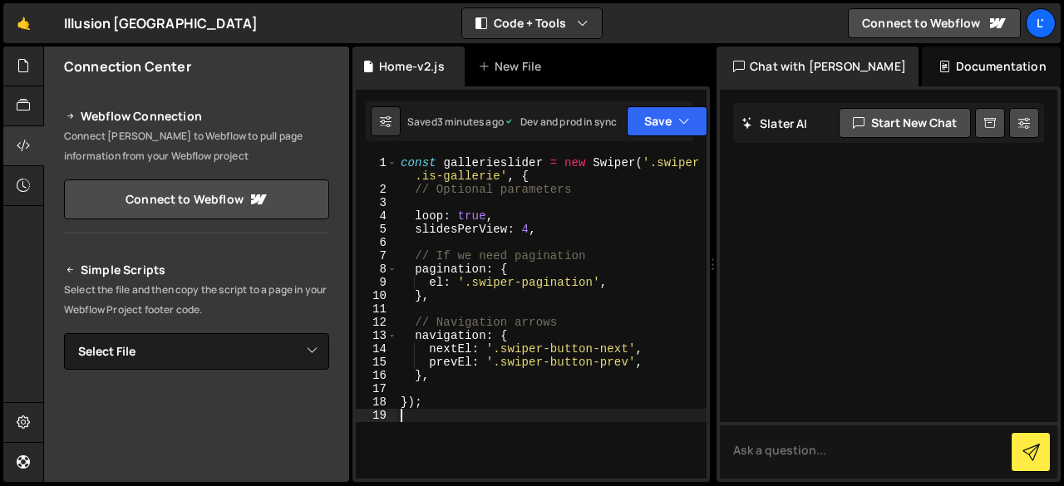
click at [486, 411] on div "const gallerieslider = new Swiper ( '.swiper .is-gallerie' , { // Optional para…" at bounding box center [551, 337] width 309 height 362
type textarea "});"
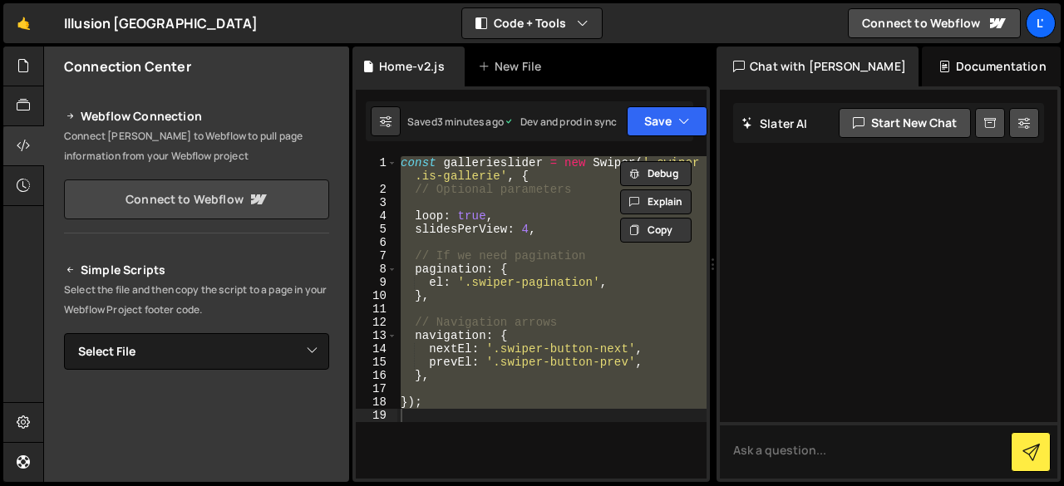
click at [204, 195] on link "Connect to Webflow" at bounding box center [196, 200] width 265 height 40
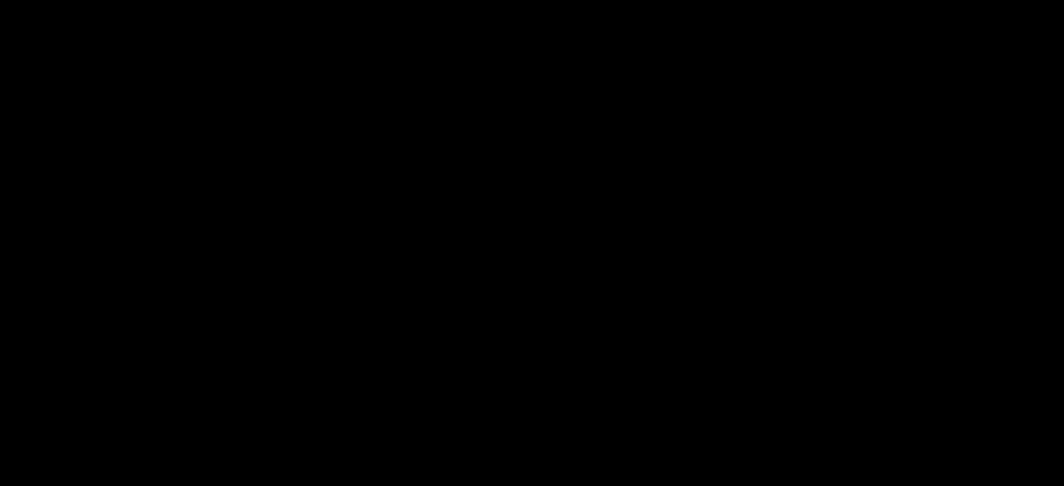
select select "6852a43c0ce1e4a1d6eca599"
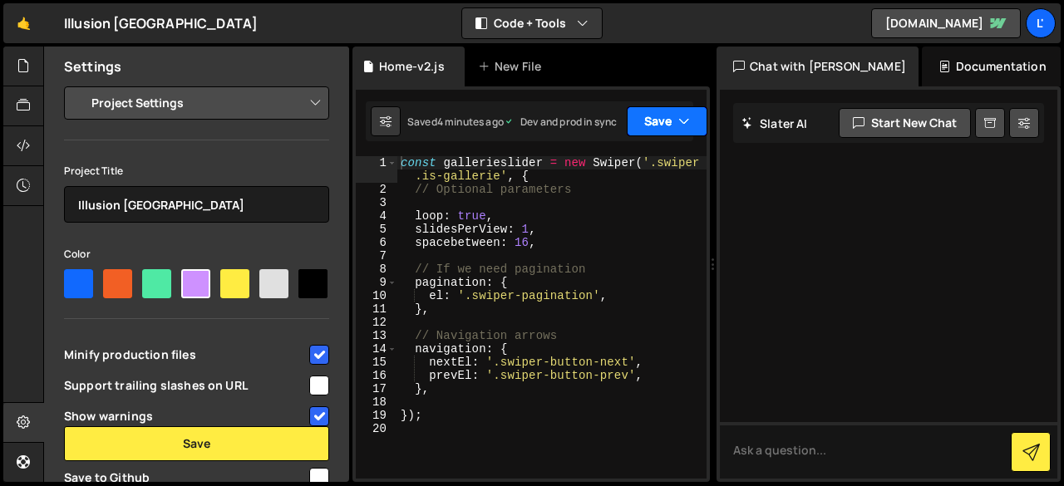
click at [677, 122] on button "Save" at bounding box center [667, 121] width 81 height 30
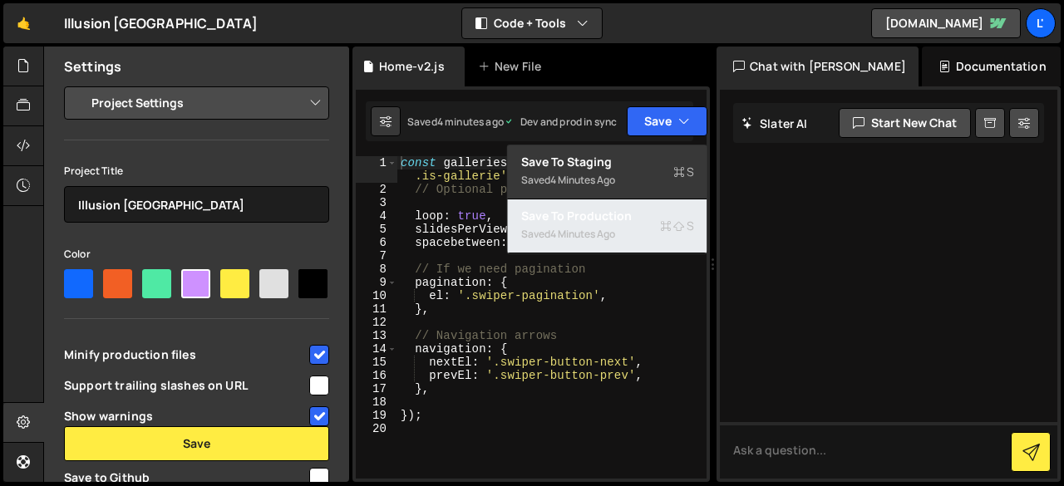
click at [635, 214] on div "Save to Production S" at bounding box center [607, 216] width 173 height 17
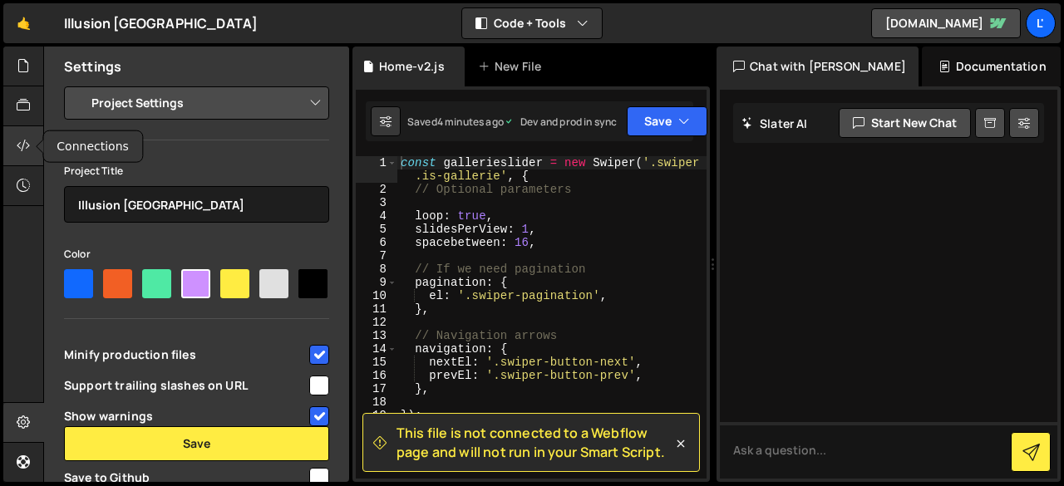
click at [30, 144] on div at bounding box center [23, 146] width 41 height 40
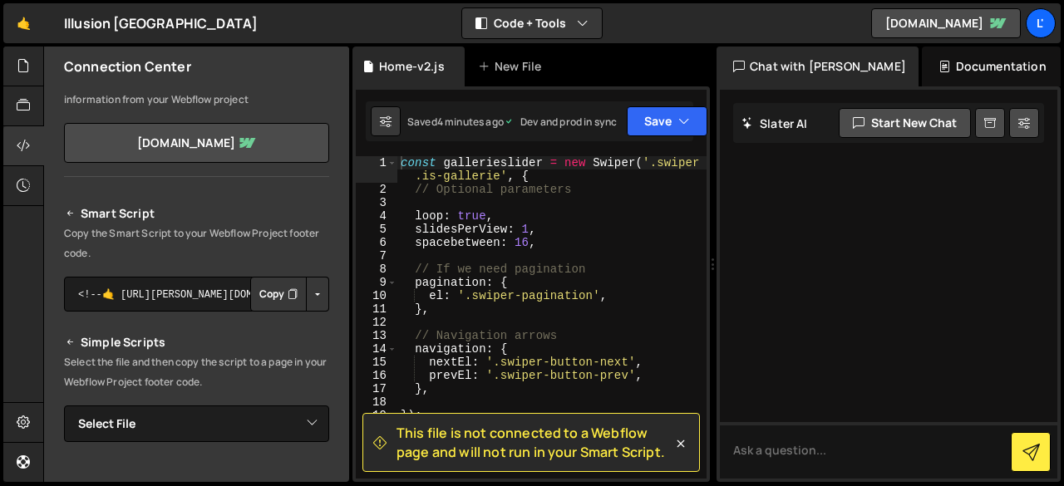
scroll to position [83, 0]
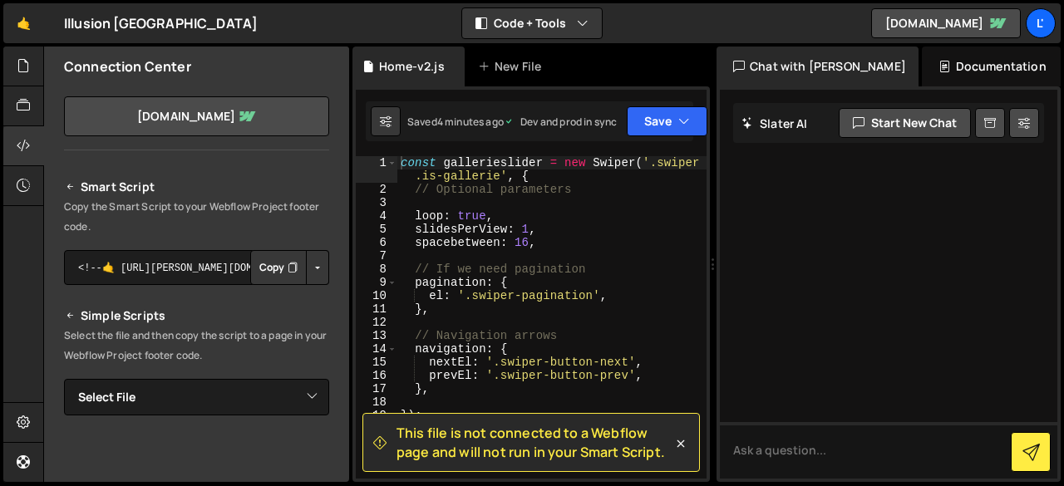
click at [276, 263] on button "Copy" at bounding box center [278, 267] width 57 height 35
click at [309, 268] on button "Button group with nested dropdown" at bounding box center [317, 267] width 23 height 35
click at [271, 271] on button "Copy" at bounding box center [278, 267] width 57 height 35
click at [668, 119] on button "Save" at bounding box center [667, 121] width 81 height 30
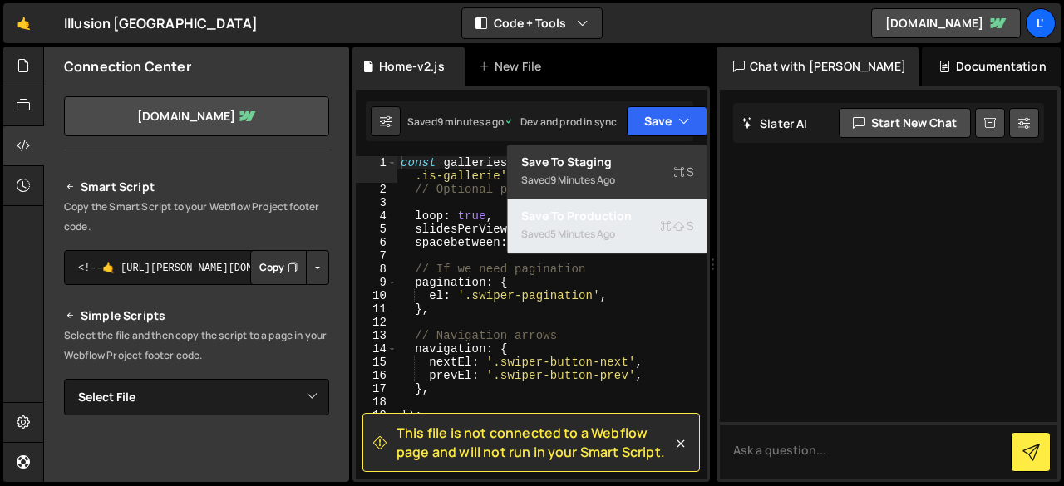
click at [623, 217] on div "Save to Production S" at bounding box center [607, 216] width 173 height 17
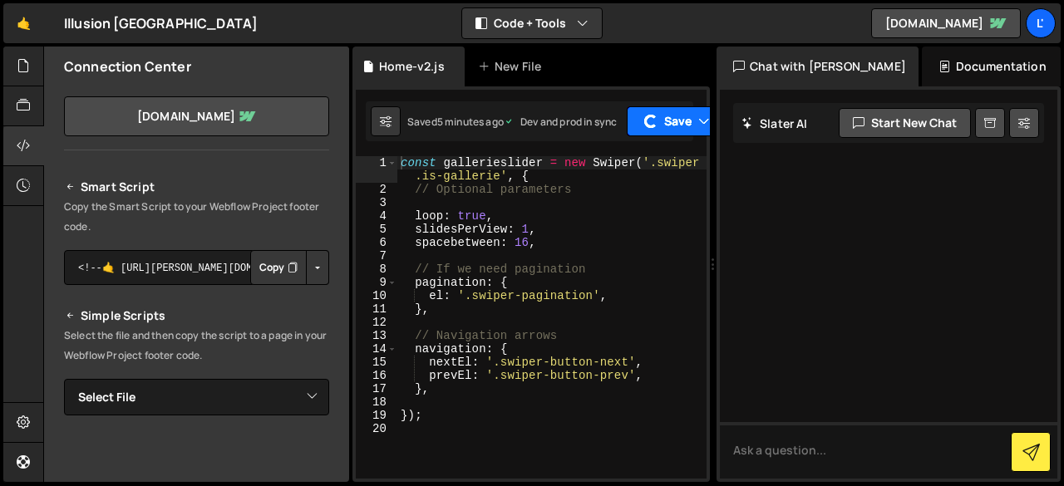
click at [652, 122] on div "button" at bounding box center [651, 121] width 17 height 17
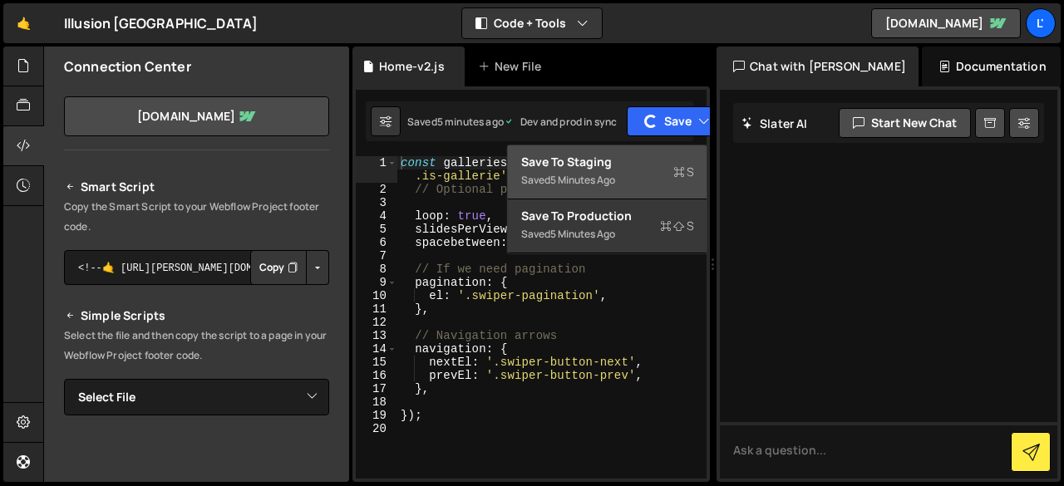
click at [615, 183] on div "5 minutes ago" at bounding box center [582, 180] width 65 height 14
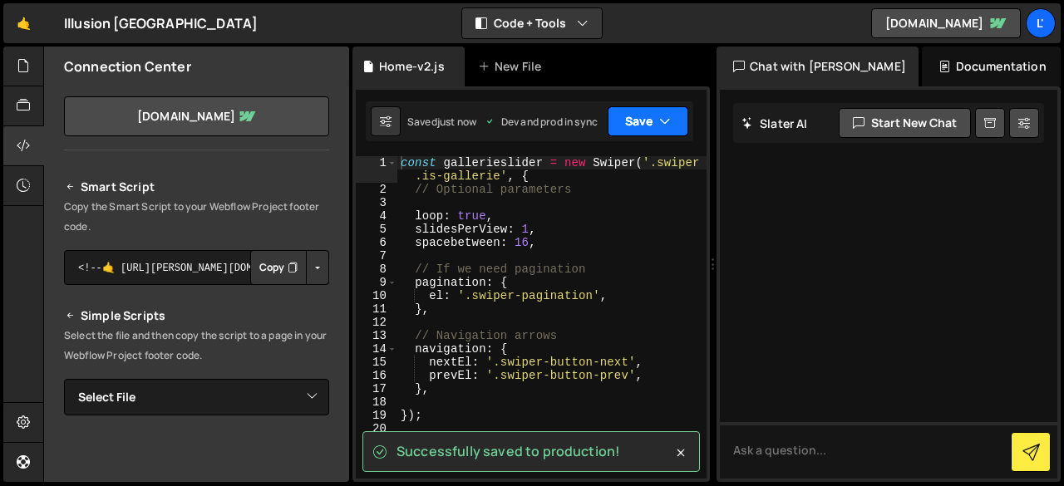
click at [660, 119] on icon "button" at bounding box center [665, 121] width 12 height 17
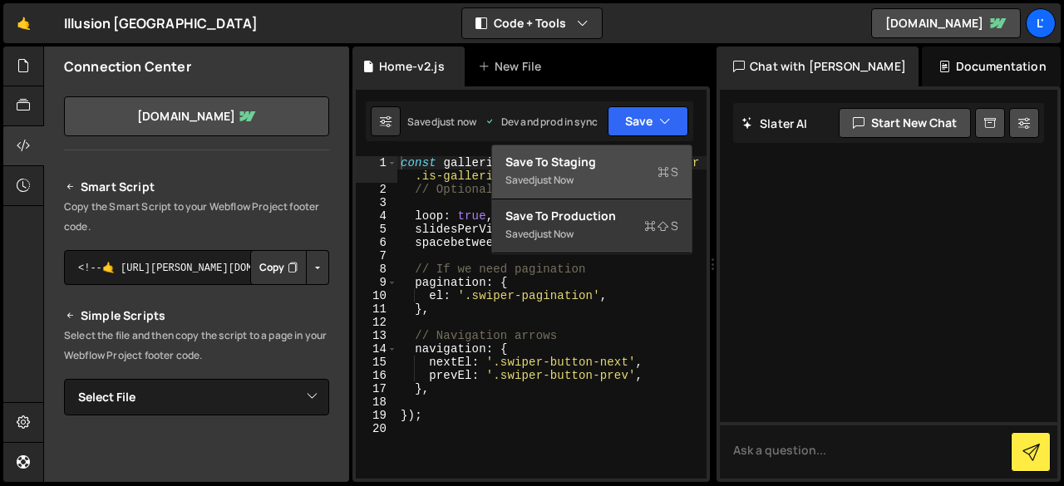
type textarea "// Navigation arrows"
click at [665, 334] on div "const gallerieslider = new Swiper ( '.swiper .is-gallerie' , { // Optional para…" at bounding box center [551, 337] width 309 height 362
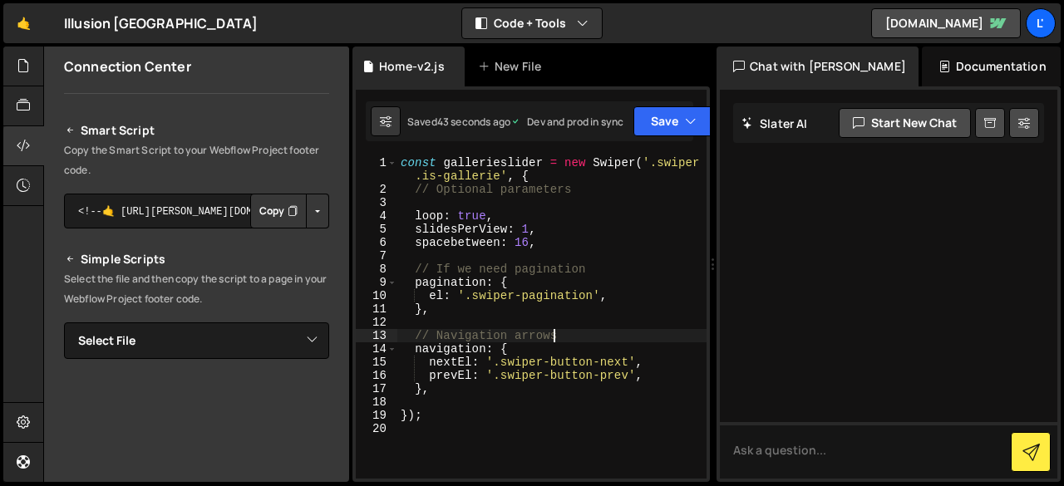
scroll to position [166, 0]
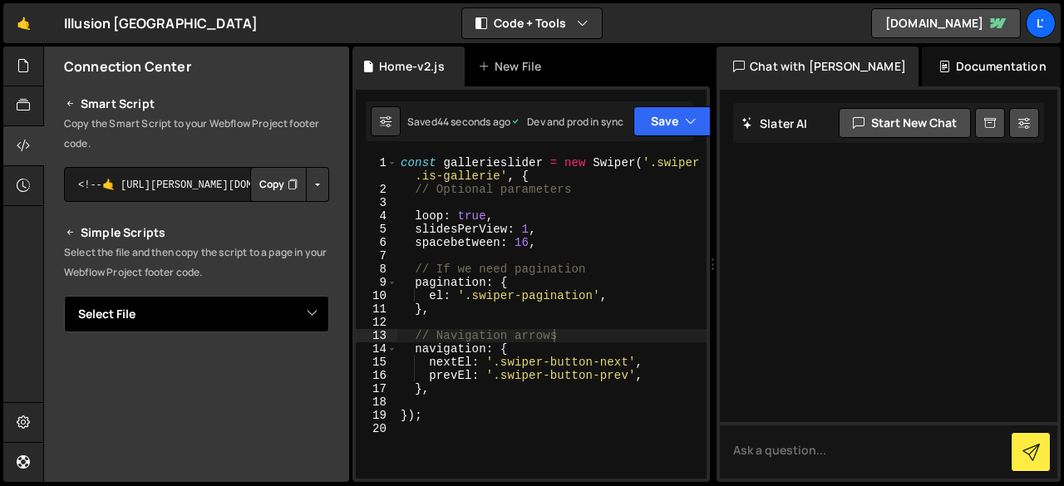
click at [233, 298] on select "Select File Home-v2.js" at bounding box center [196, 314] width 265 height 37
select select "45033"
click at [64, 296] on select "Select File Home-v2.js" at bounding box center [196, 314] width 265 height 37
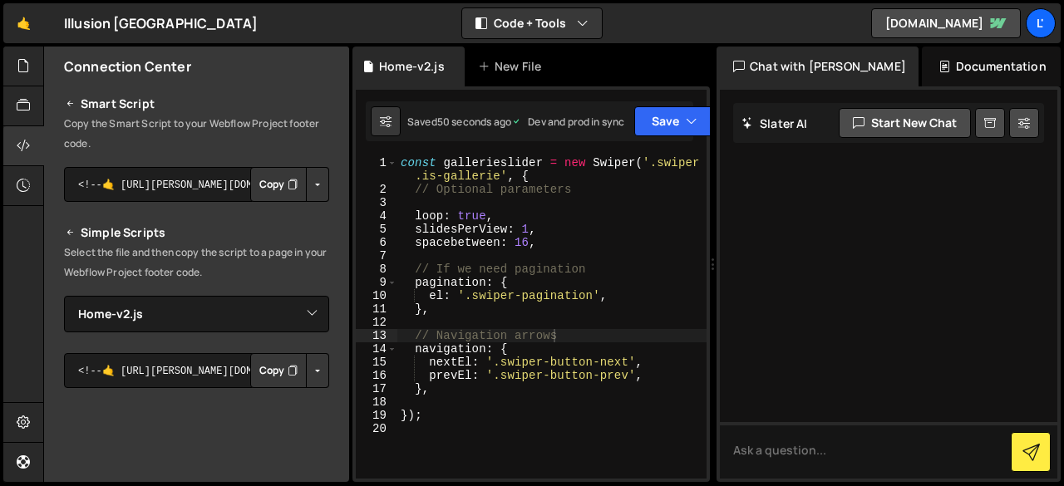
click at [269, 251] on p "Select the file and then copy the script to a page in your Webflow Project foot…" at bounding box center [196, 263] width 265 height 40
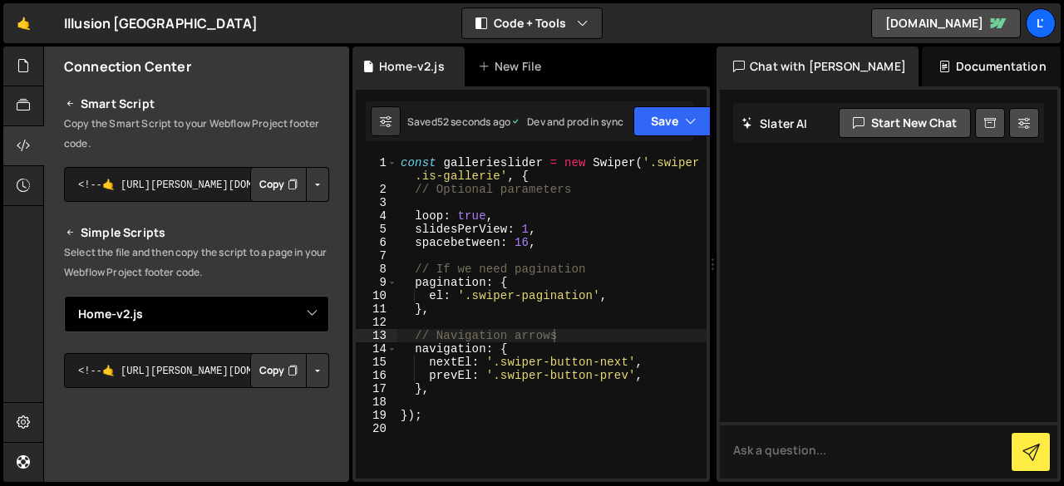
click at [267, 312] on select "Select File Home-v2.js" at bounding box center [196, 314] width 265 height 37
click at [165, 320] on select "Select File Home-v2.js" at bounding box center [196, 314] width 265 height 37
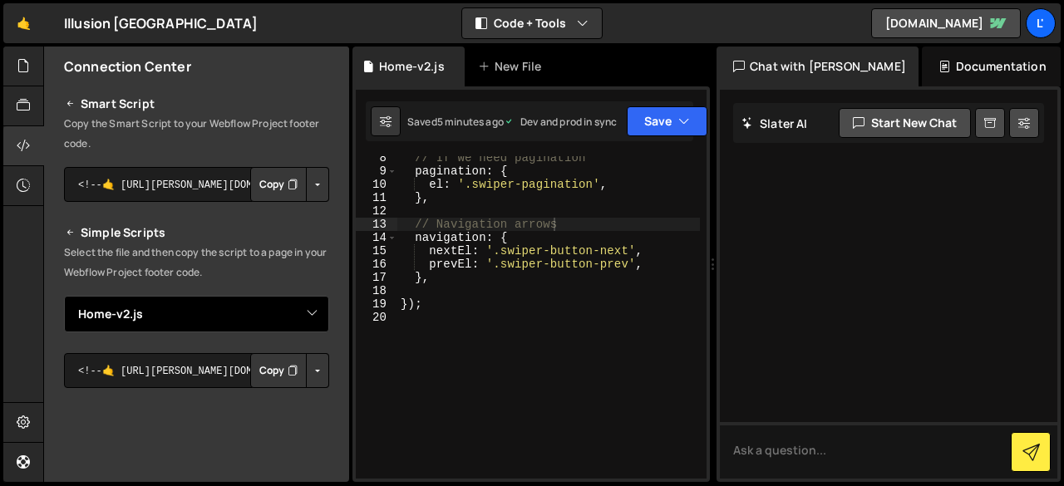
scroll to position [0, 0]
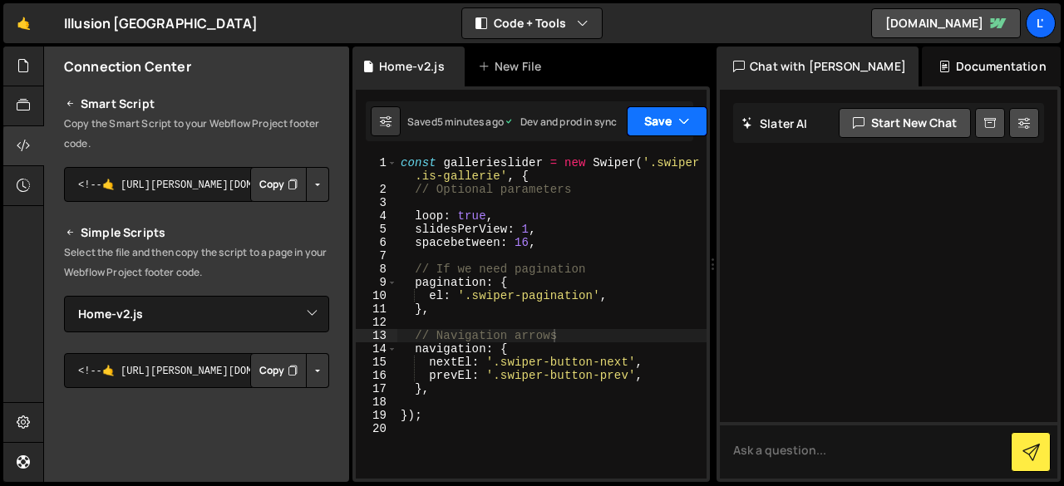
click at [662, 126] on button "Save" at bounding box center [667, 121] width 81 height 30
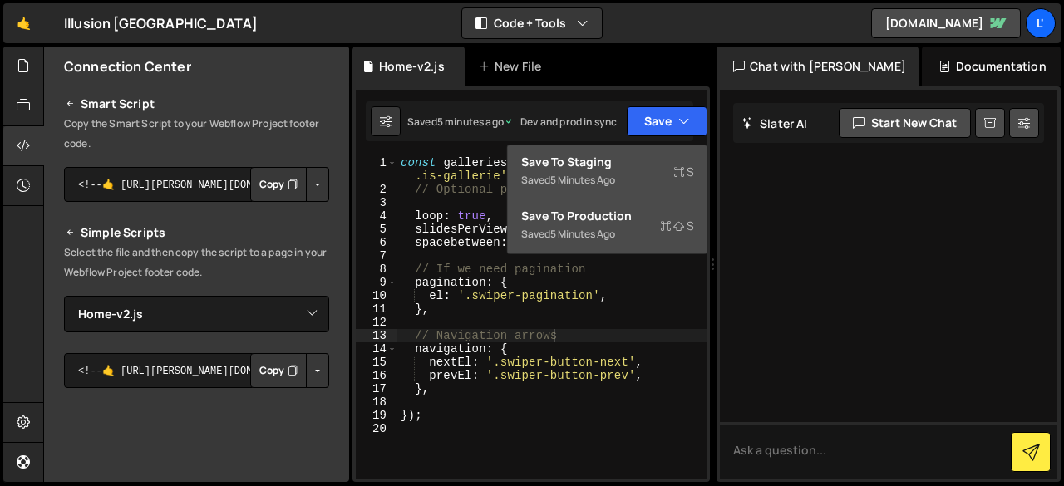
click at [592, 227] on div "5 minutes ago" at bounding box center [582, 234] width 65 height 14
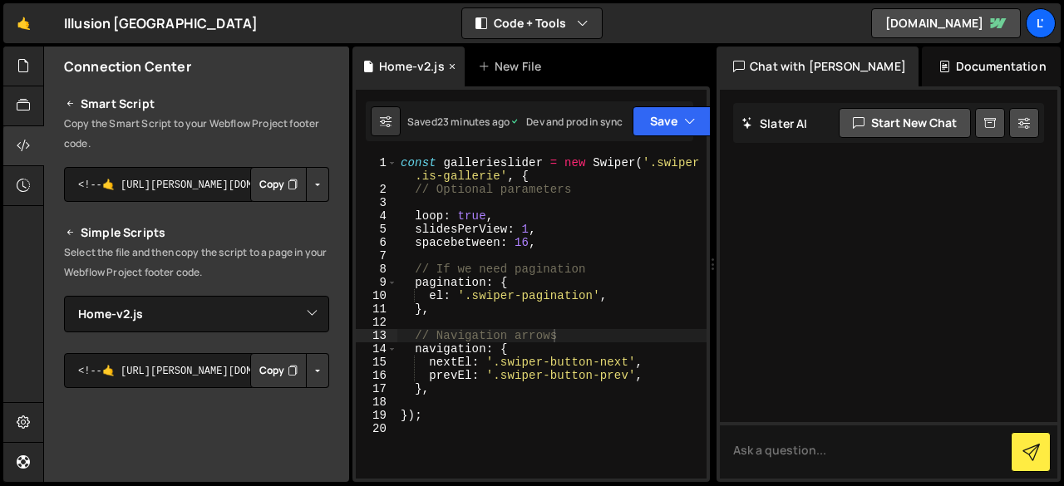
click at [413, 66] on div "Home-v2.js" at bounding box center [412, 66] width 66 height 17
click at [396, 112] on button at bounding box center [386, 121] width 30 height 30
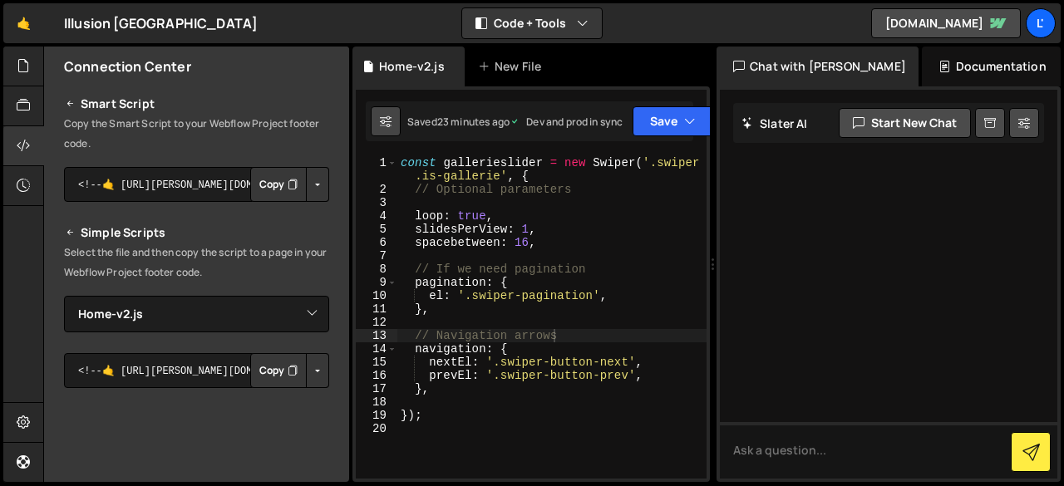
select select "editor"
select select "ace/theme/monokai"
type input "14"
checkbox input "true"
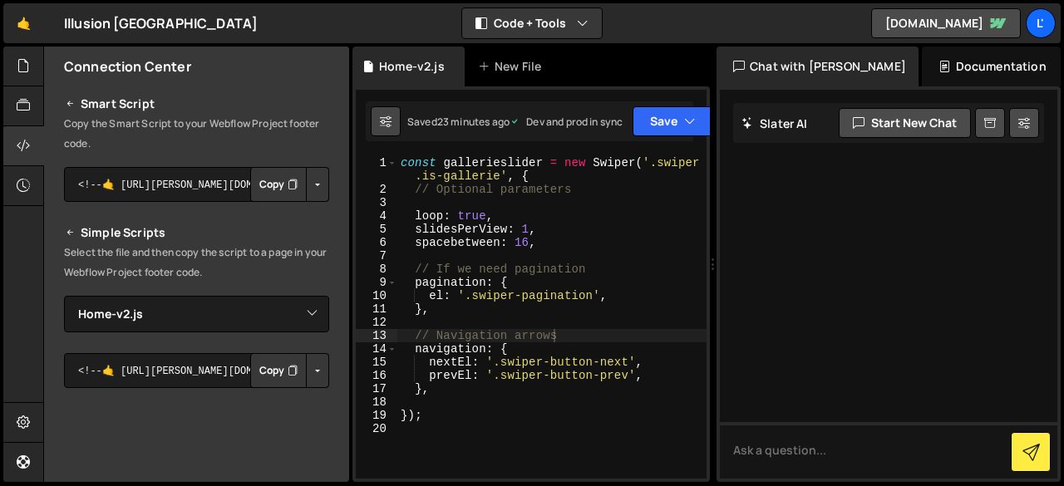
checkbox input "true"
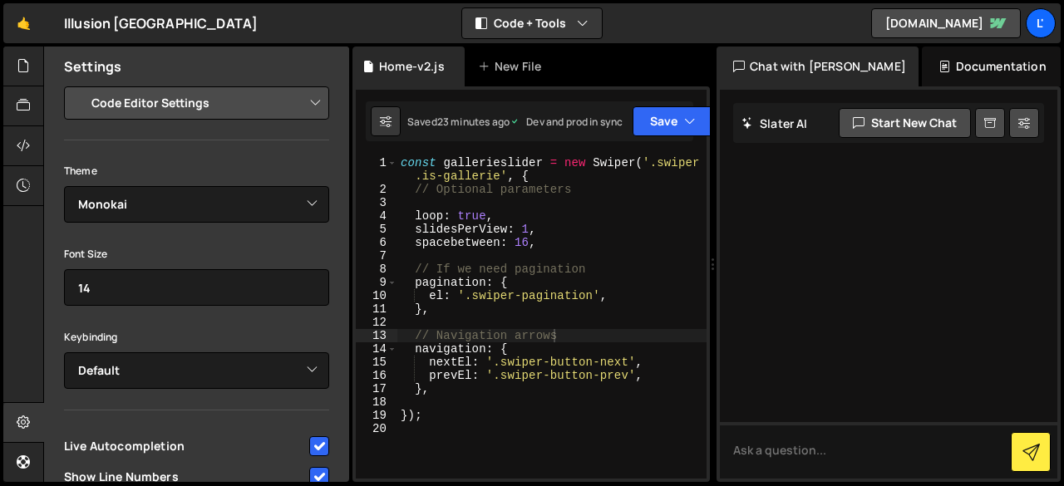
click at [308, 109] on select "Project Settings Code Editor Settings Chat Settings" at bounding box center [200, 103] width 244 height 37
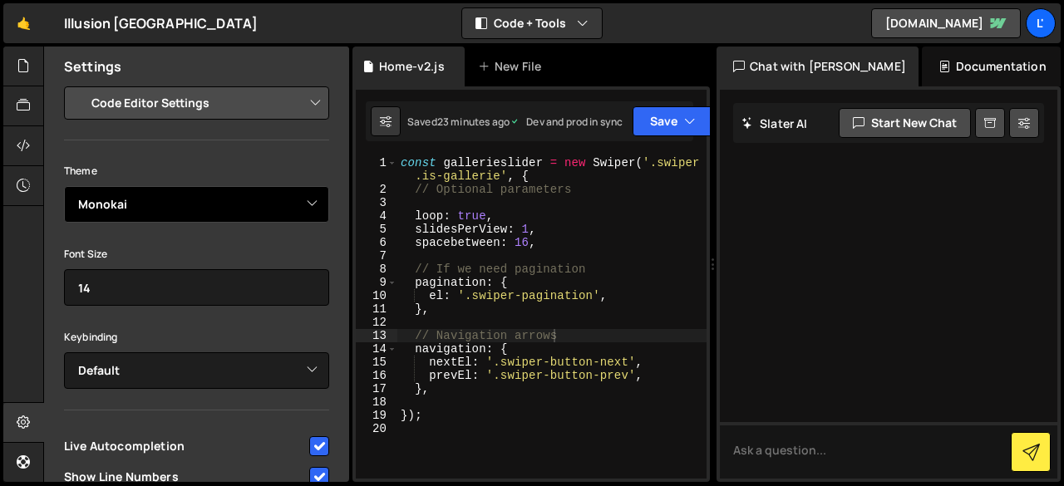
click at [301, 221] on select "Ambiance Chaos Clouds Midnight Dracula Cobalt Gruvbox Green on Black idle Finge…" at bounding box center [196, 204] width 265 height 37
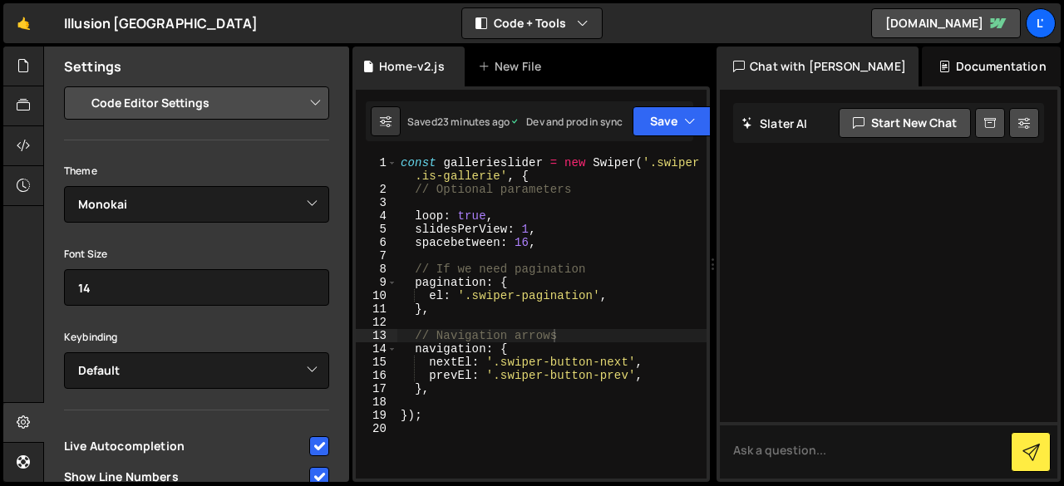
click at [313, 124] on div "Project Settings Code Editor Settings Chat Settings Project Title Illusion Brus…" at bounding box center [196, 304] width 305 height 436
click at [20, 65] on icon at bounding box center [23, 66] width 13 height 18
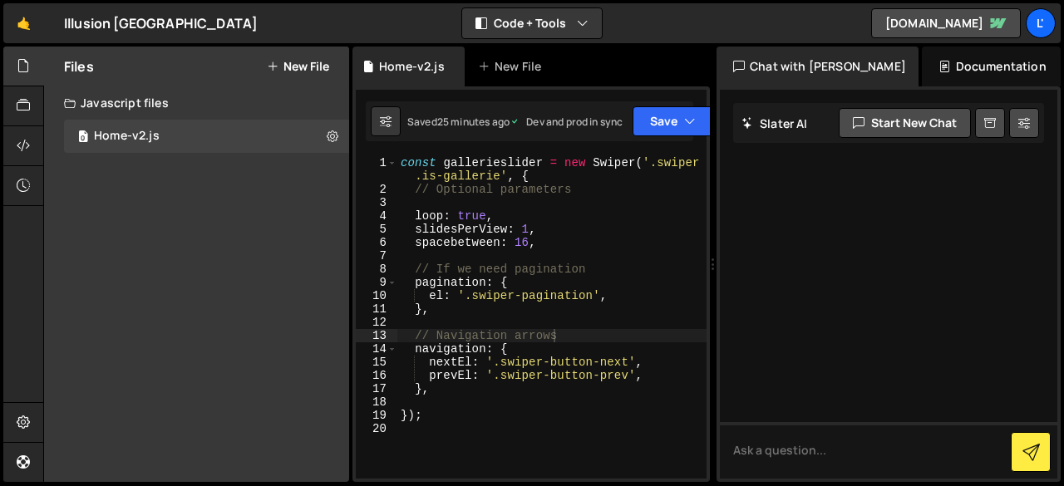
click at [650, 138] on div "Saved 25 minutes ago Dev and prod in sync Upgrade to Edit Save Save to Staging …" at bounding box center [530, 121] width 328 height 40
click at [654, 132] on button "Save" at bounding box center [673, 121] width 81 height 30
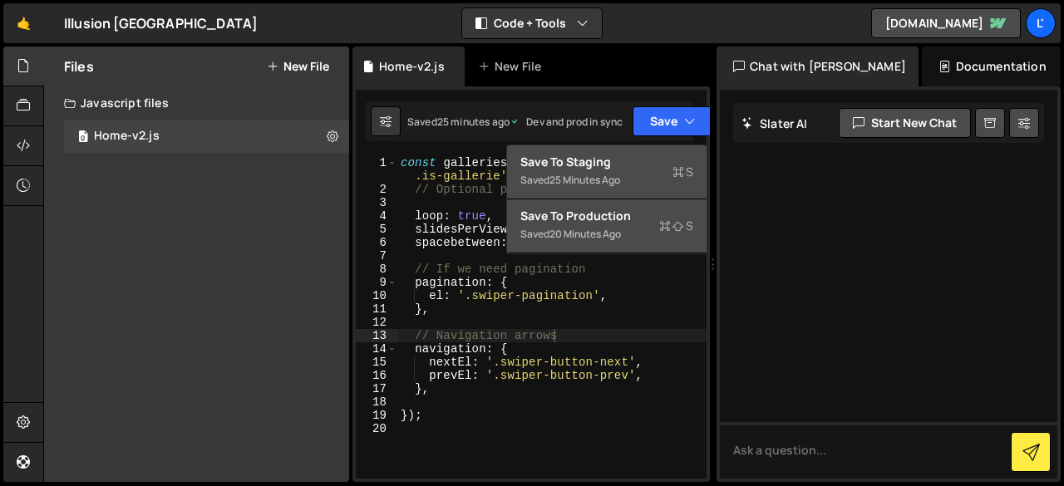
click at [612, 230] on div "20 minutes ago" at bounding box center [584, 234] width 71 height 14
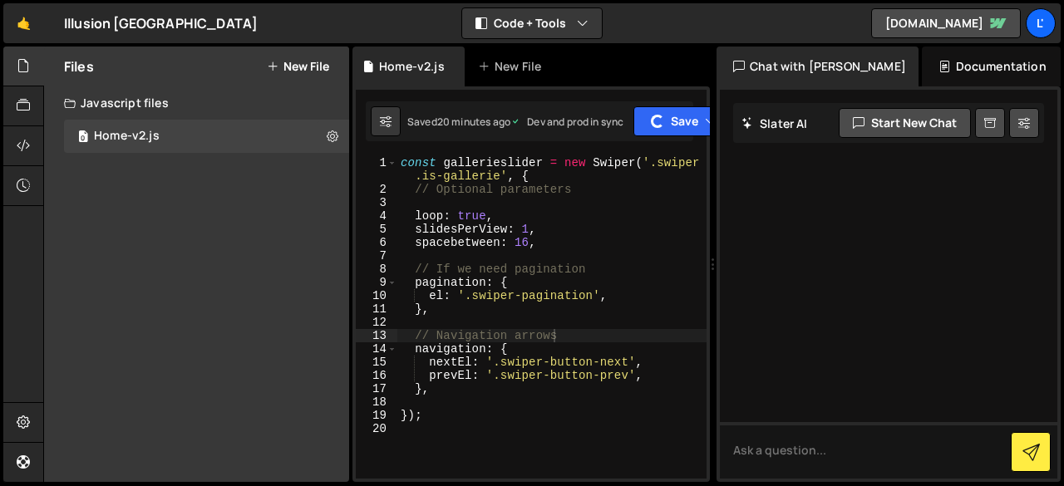
click at [663, 139] on div "Saved 20 minutes ago Dev and prod in sync Upgrade to Edit Save Save to Staging …" at bounding box center [530, 121] width 328 height 40
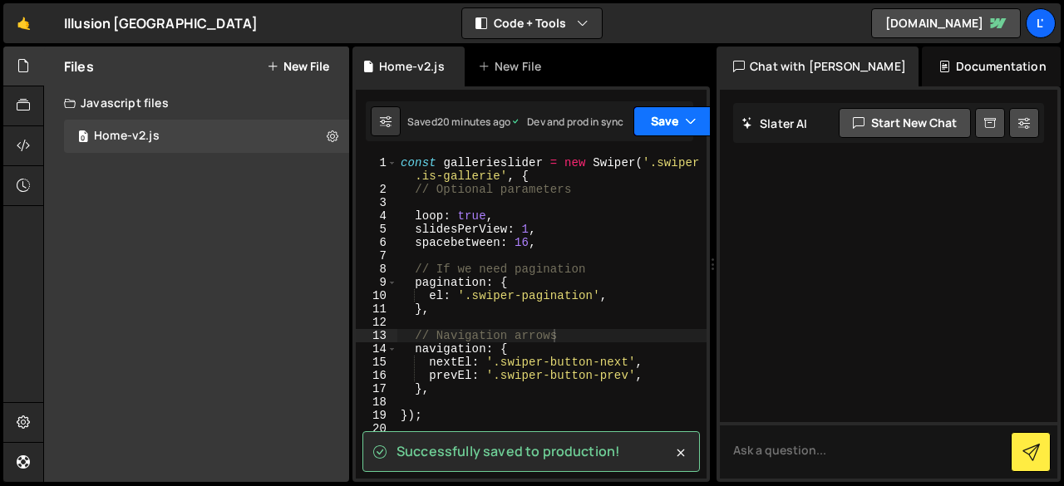
click at [665, 129] on button "Save" at bounding box center [673, 121] width 81 height 30
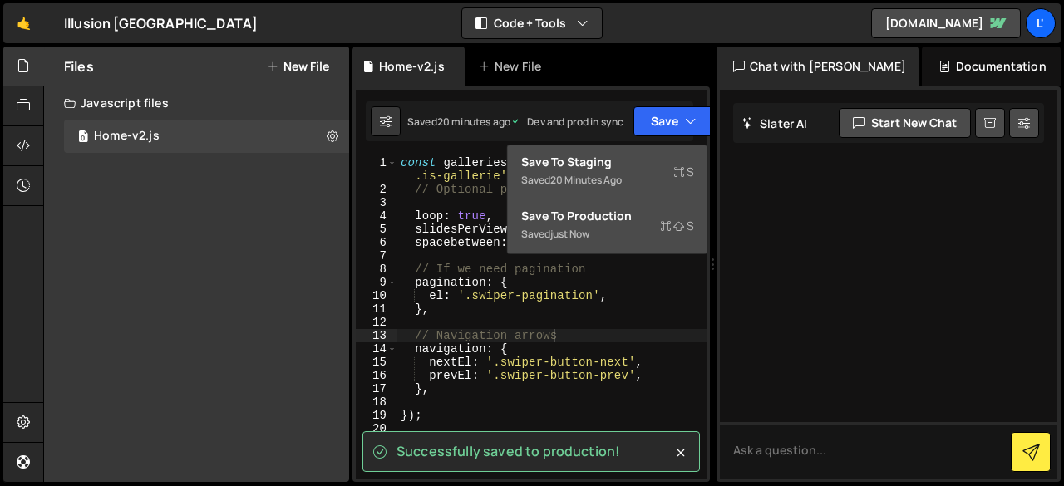
click at [657, 157] on div "Save to Staging S" at bounding box center [607, 162] width 173 height 17
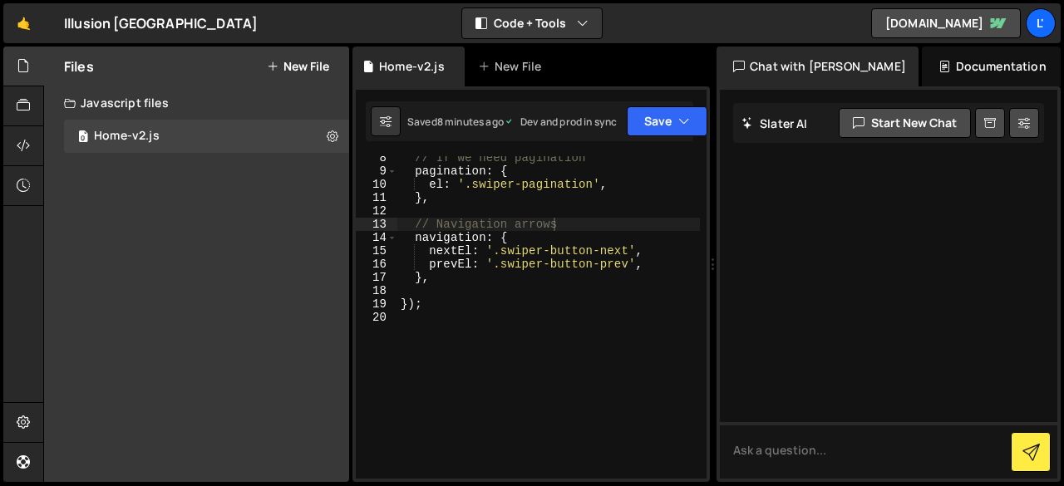
scroll to position [62, 0]
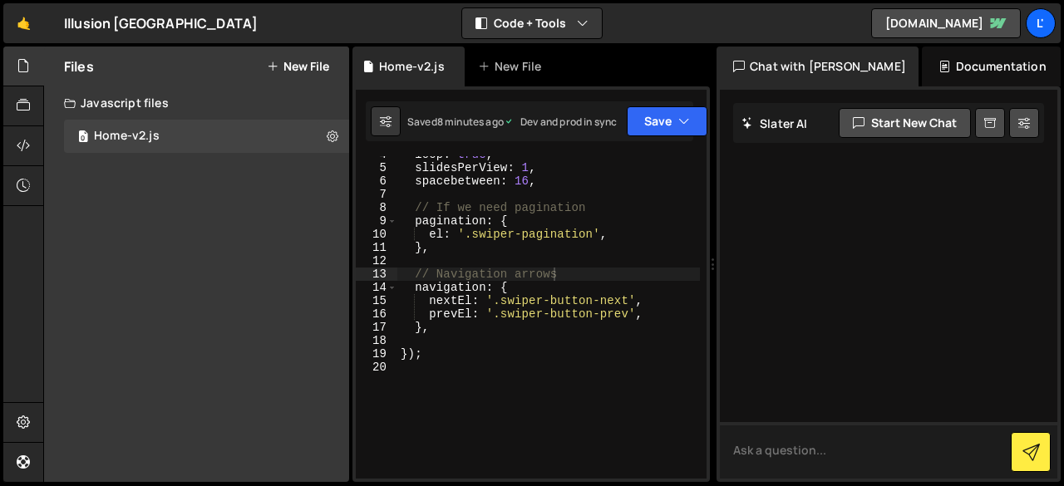
click at [874, 446] on textarea at bounding box center [888, 450] width 337 height 57
type textarea "mon code est il correcte ?"
click at [510, 383] on div "loop : true , slidesPerView : 1 , spacebetween : 16 , // If we need pagination …" at bounding box center [548, 322] width 303 height 349
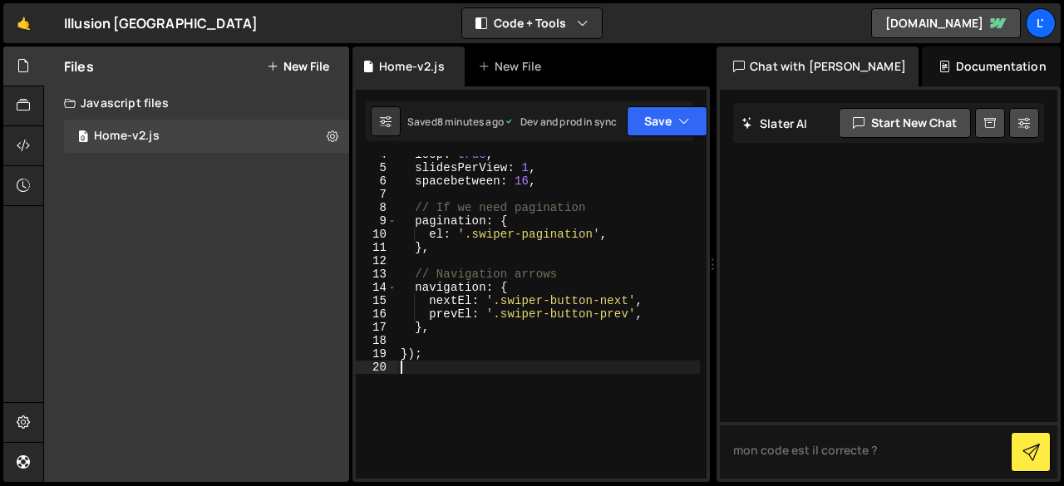
type textarea "});"
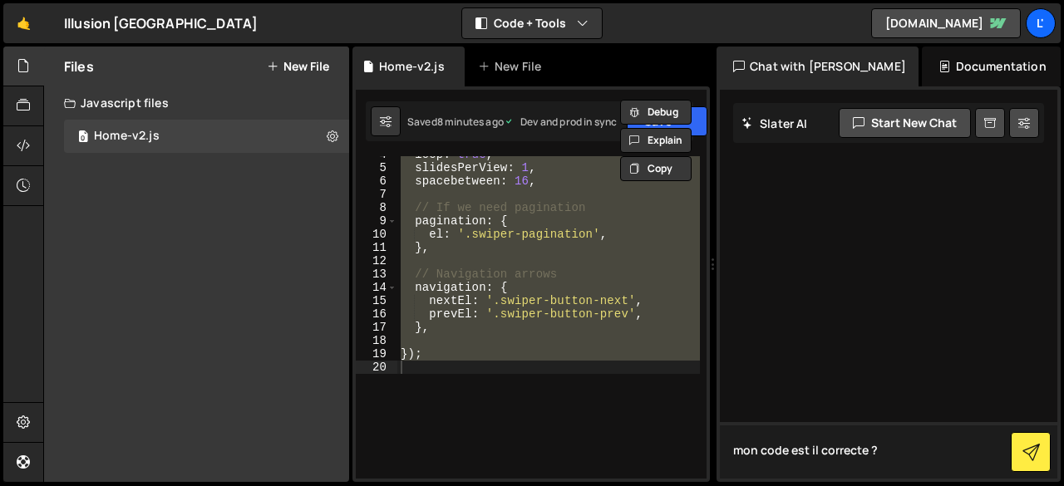
click at [931, 454] on textarea "mon code est il correcte ?" at bounding box center [888, 450] width 337 height 57
paste textarea "const gallerieslider = new Swiper('.swiper.is-gallerie', { // Optional paramete…"
type textarea "mon code est il correcte ? const gallerieslider = new Swiper('.swiper.is-galler…"
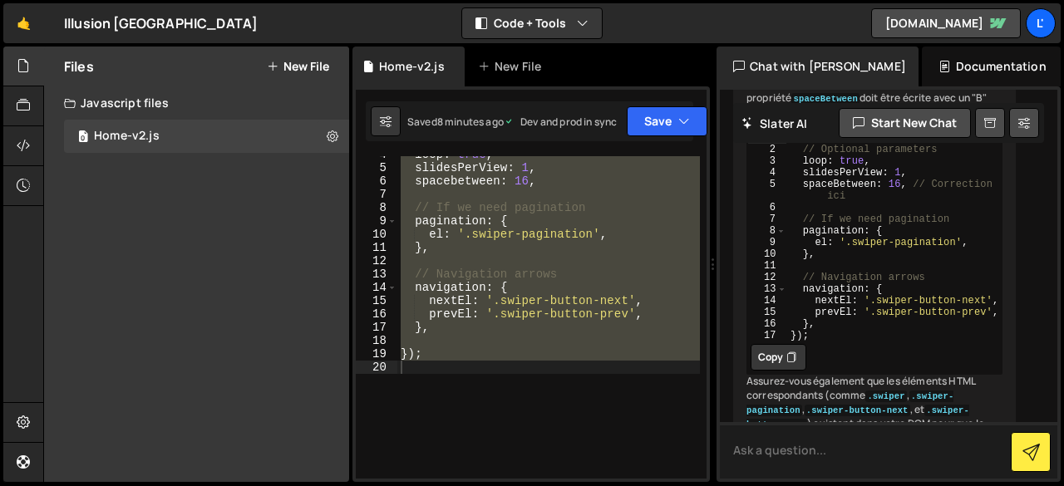
scroll to position [551, 0]
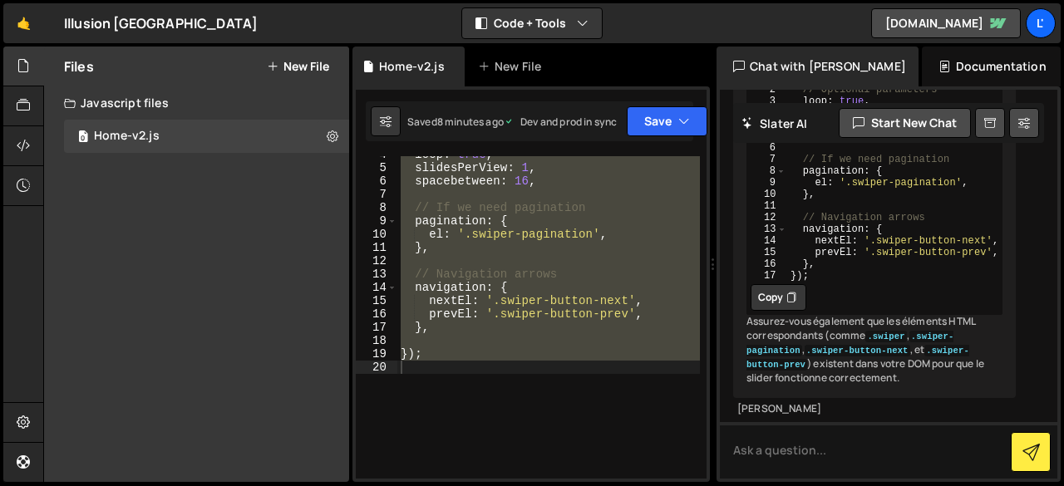
click at [793, 289] on icon at bounding box center [791, 297] width 10 height 17
click at [594, 384] on div "loop : true , slidesPerView : 1 , spacebetween : 16 , // If we need pagination …" at bounding box center [548, 317] width 303 height 323
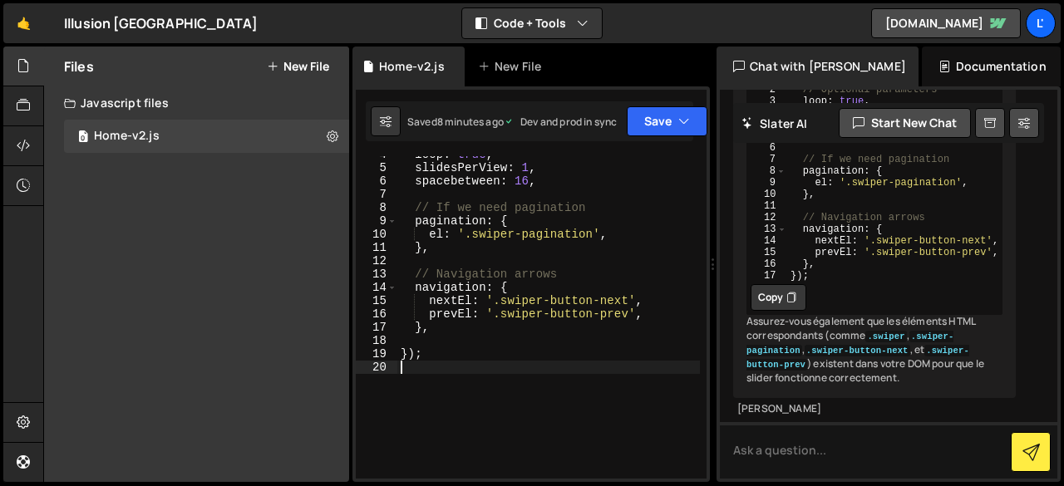
type textarea "});"
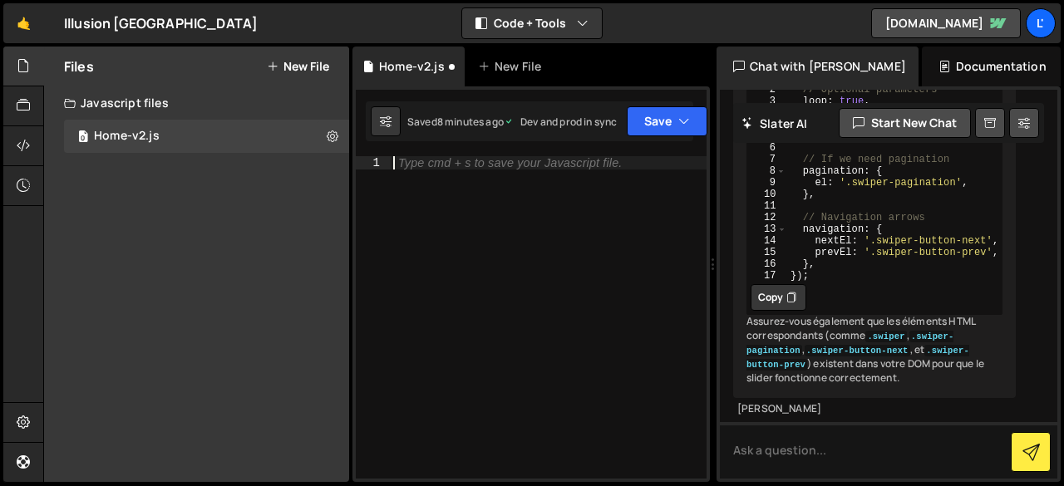
paste textarea "});"
type textarea "});"
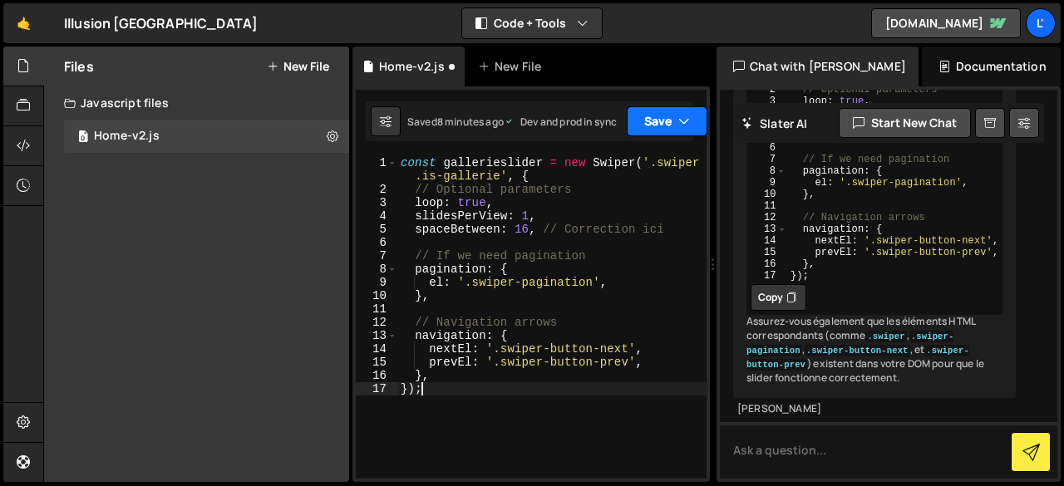
click at [643, 128] on button "Save" at bounding box center [667, 121] width 81 height 30
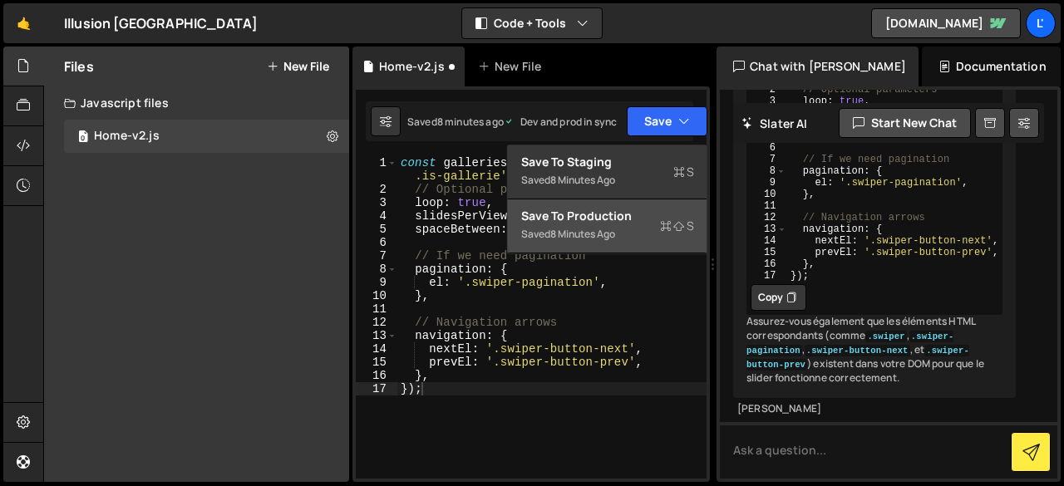
click at [613, 235] on div "8 minutes ago" at bounding box center [582, 234] width 65 height 14
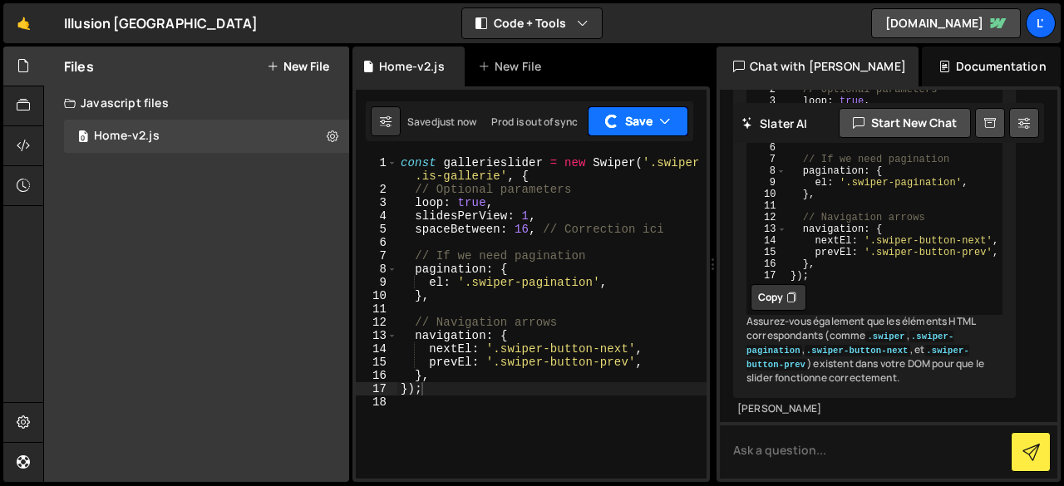
click at [648, 121] on button "Save" at bounding box center [638, 121] width 101 height 30
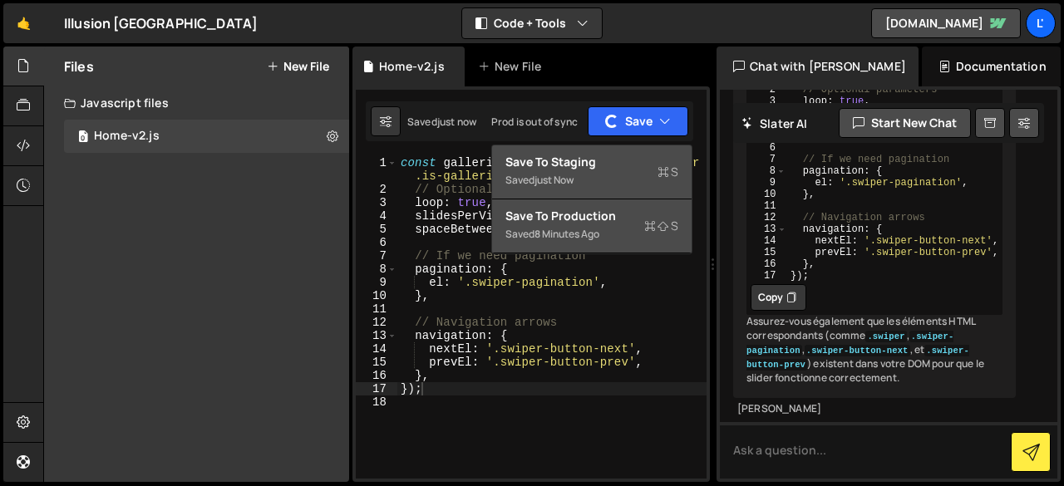
click at [612, 161] on div "Save to Staging S" at bounding box center [591, 162] width 173 height 17
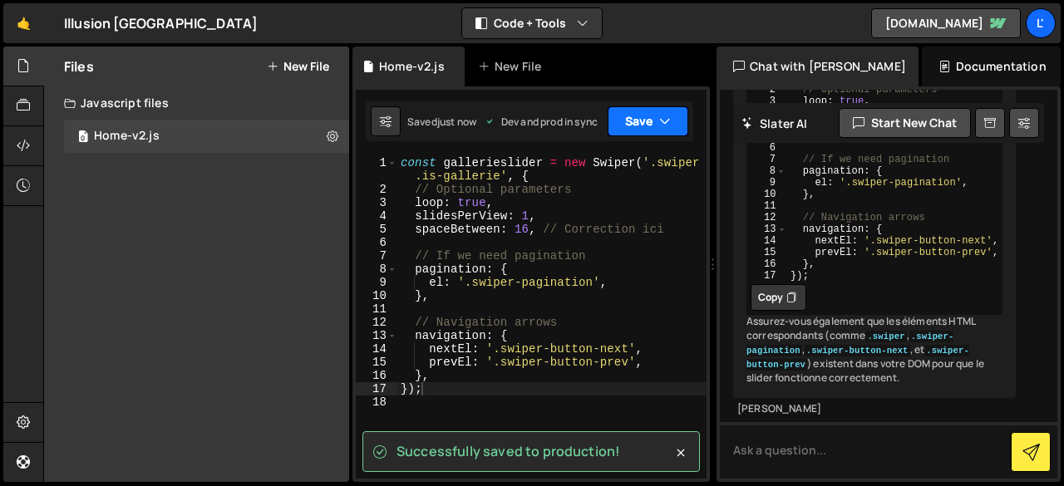
click at [627, 116] on button "Save" at bounding box center [648, 121] width 81 height 30
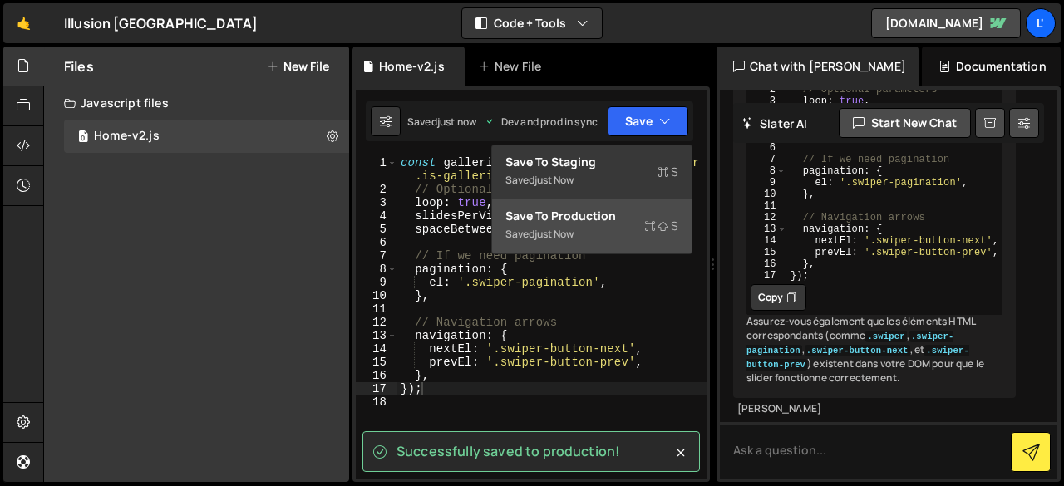
drag, startPoint x: 159, startPoint y: 257, endPoint x: 166, endPoint y: 230, distance: 27.6
click at [160, 257] on div "Files New File Javascript files 0 Home-v2.js 0 CSS files Copy share link Edit F…" at bounding box center [196, 265] width 305 height 436
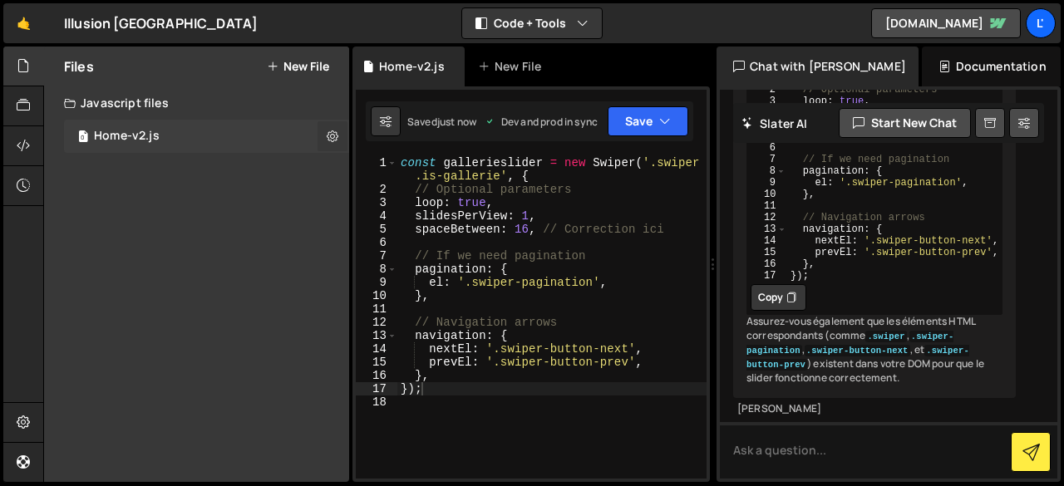
click at [328, 143] on icon at bounding box center [333, 136] width 12 height 16
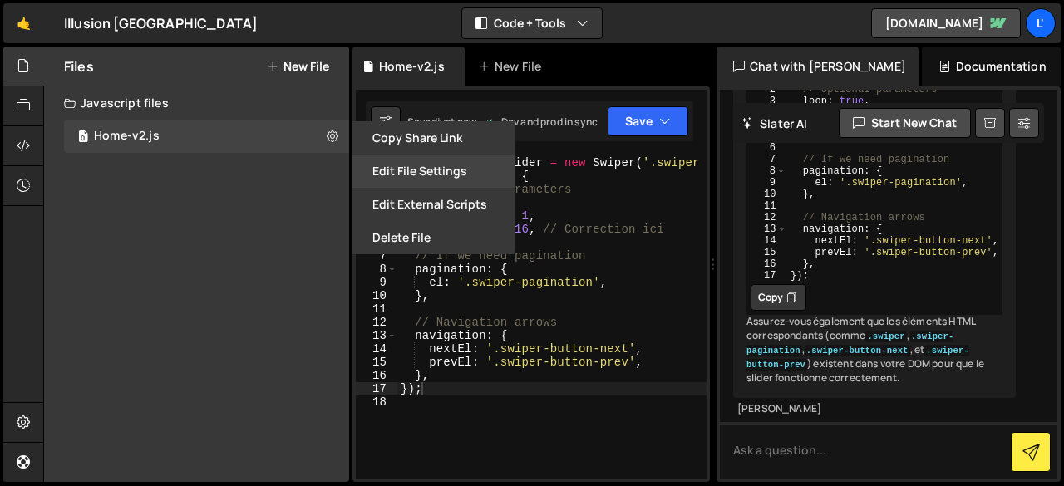
click at [426, 169] on button "Edit File Settings" at bounding box center [433, 171] width 163 height 33
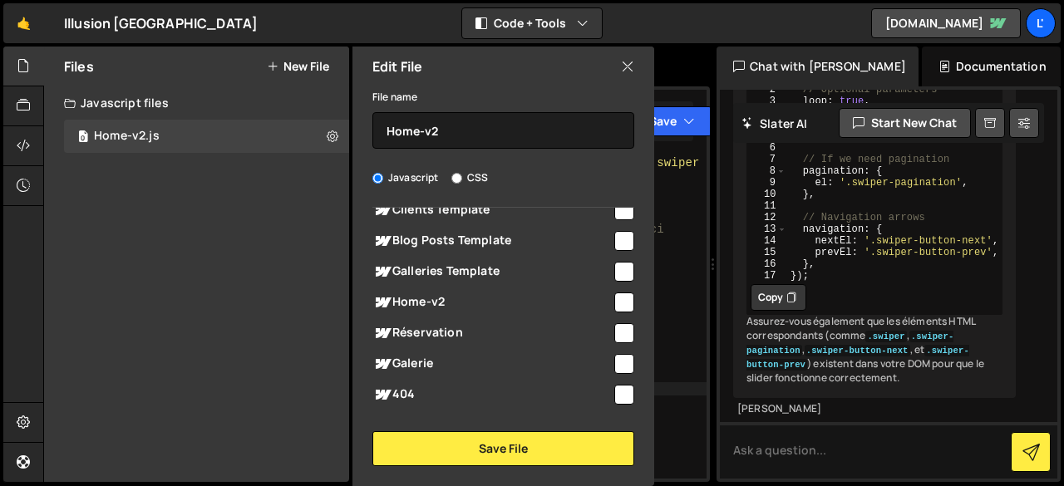
scroll to position [70, 0]
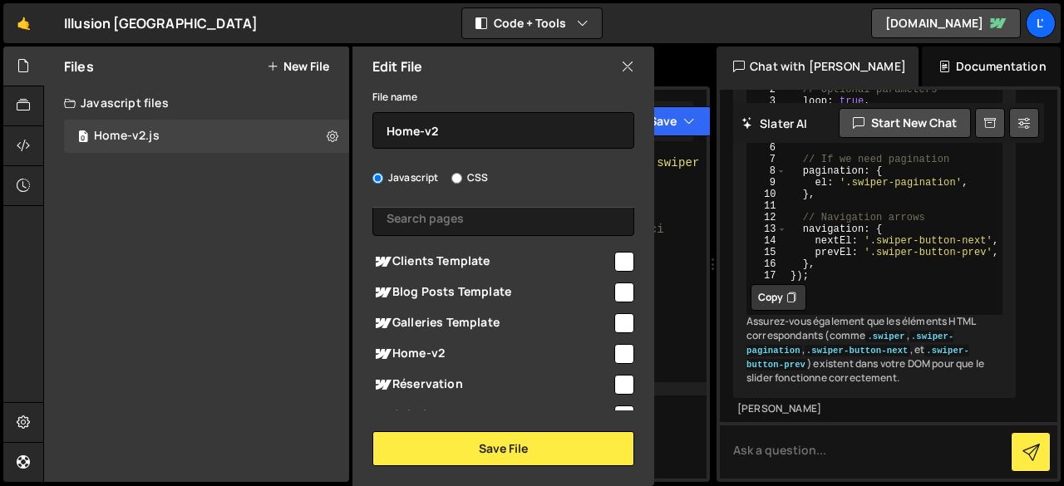
click at [620, 355] on input "checkbox" at bounding box center [624, 354] width 20 height 20
checkbox input "true"
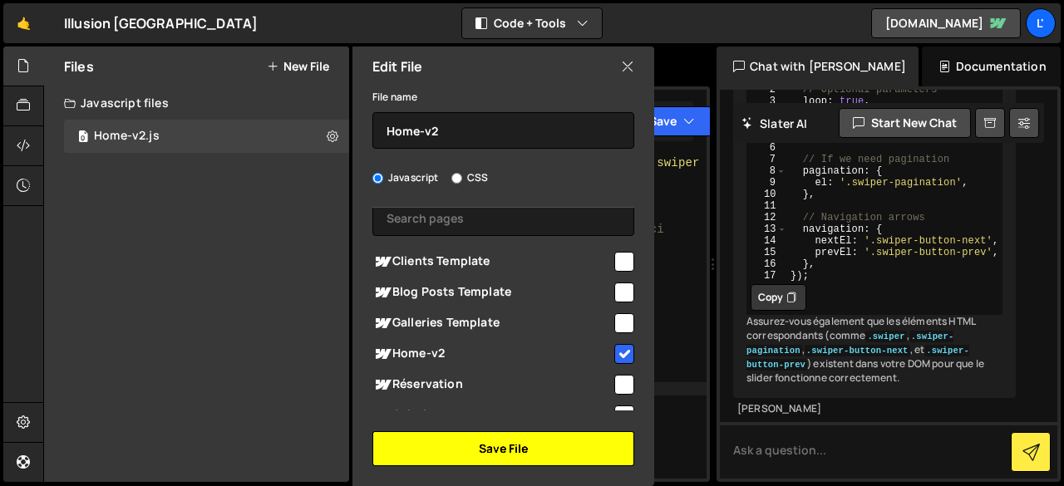
click at [542, 437] on button "Save File" at bounding box center [503, 448] width 262 height 35
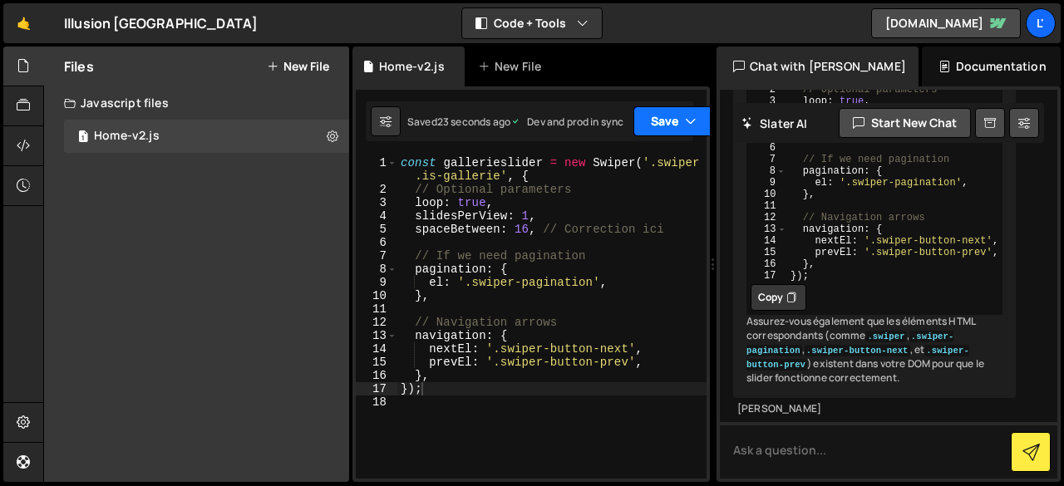
click at [665, 119] on button "Save" at bounding box center [673, 121] width 81 height 30
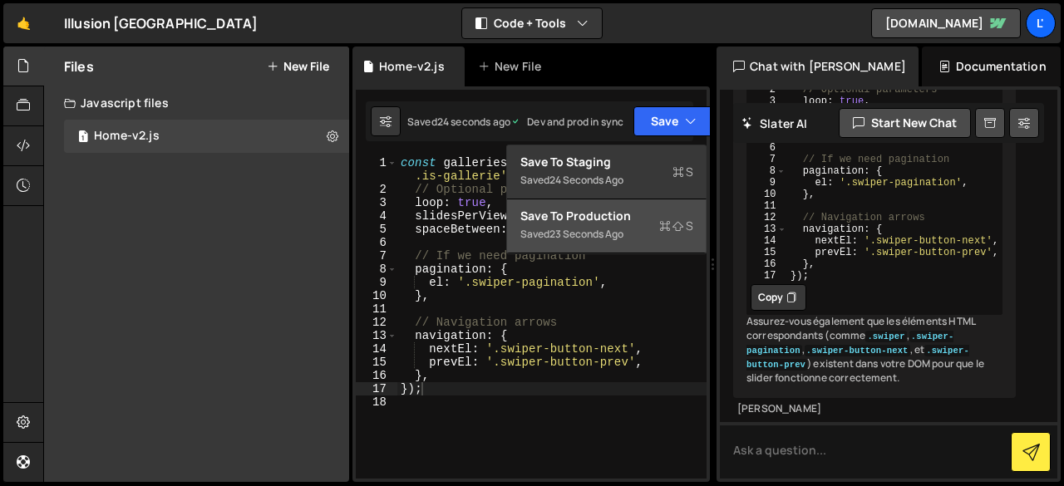
click at [618, 215] on div "Save to Production S" at bounding box center [606, 216] width 173 height 17
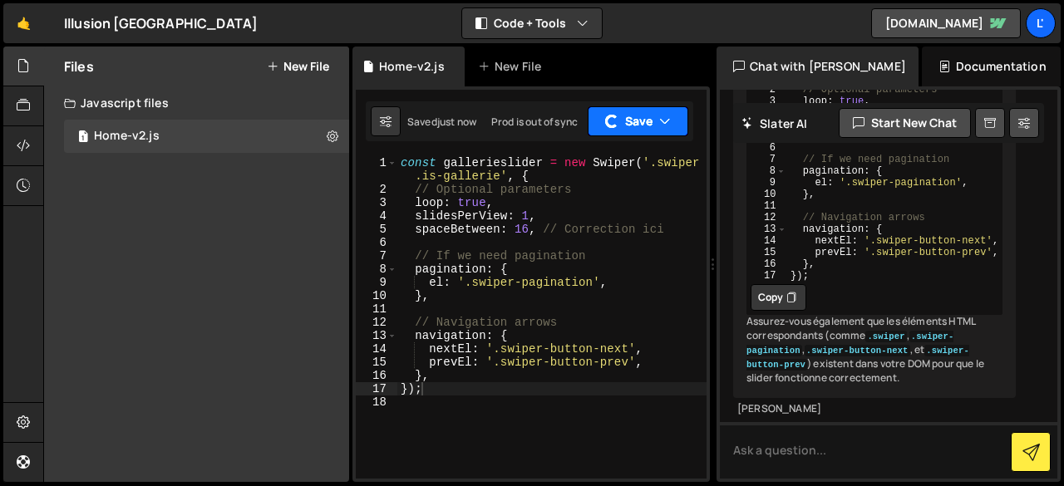
click at [600, 122] on button "Save" at bounding box center [638, 121] width 101 height 30
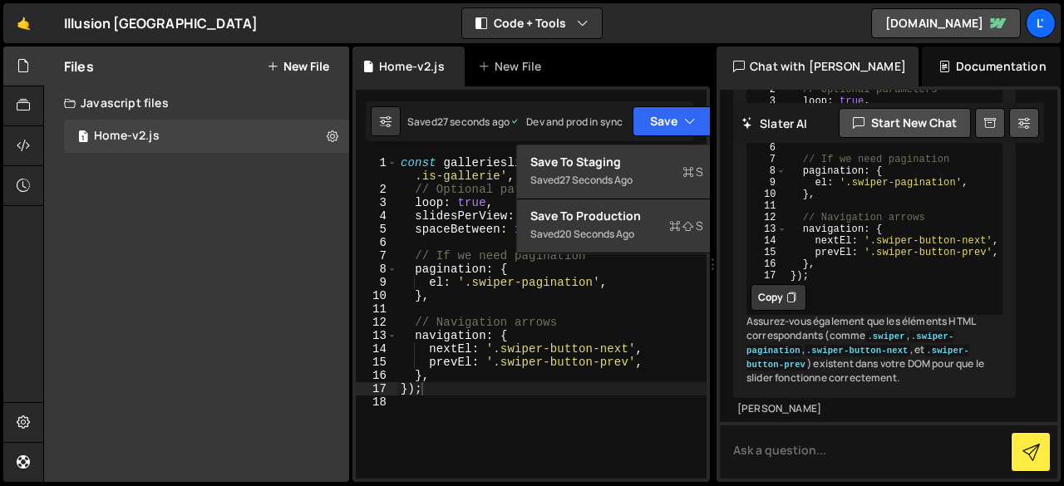
type textarea "el: '.swiper-pagination',"
click at [505, 288] on div "const gallerieslider = new Swiper ( '.swiper .is-gallerie' , { // Optional para…" at bounding box center [551, 337] width 309 height 362
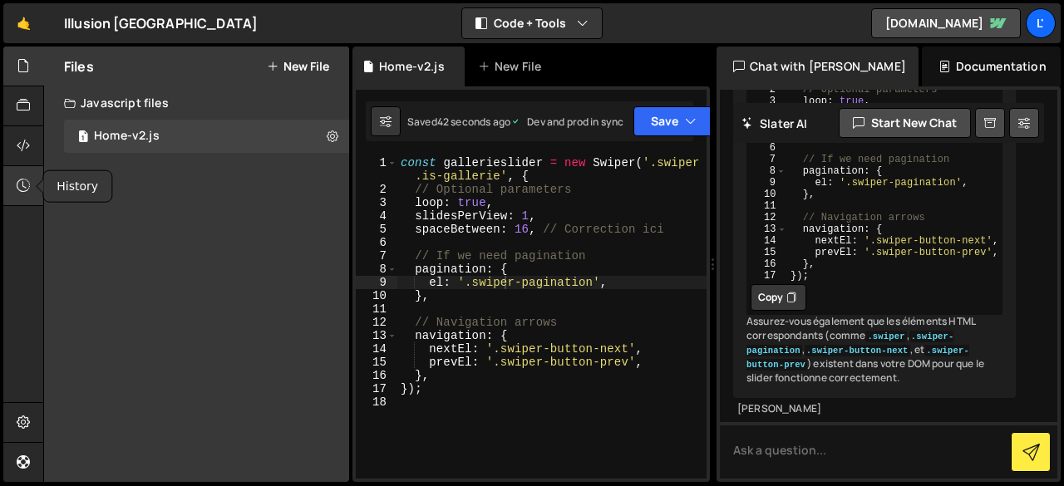
click at [22, 194] on icon at bounding box center [23, 185] width 13 height 18
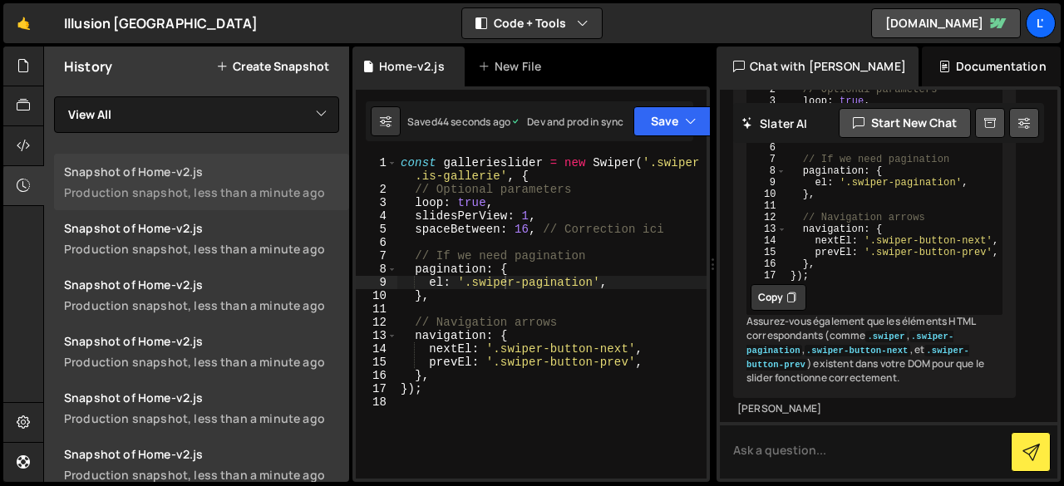
click at [277, 194] on div "Production snapshot, less than a minute ago" at bounding box center [201, 193] width 275 height 16
click at [34, 149] on div at bounding box center [23, 146] width 41 height 40
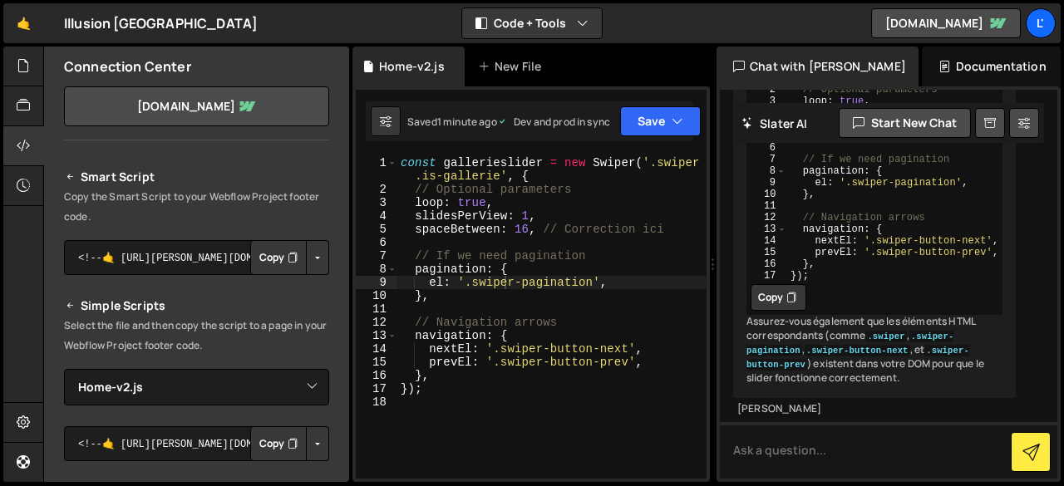
scroll to position [83, 0]
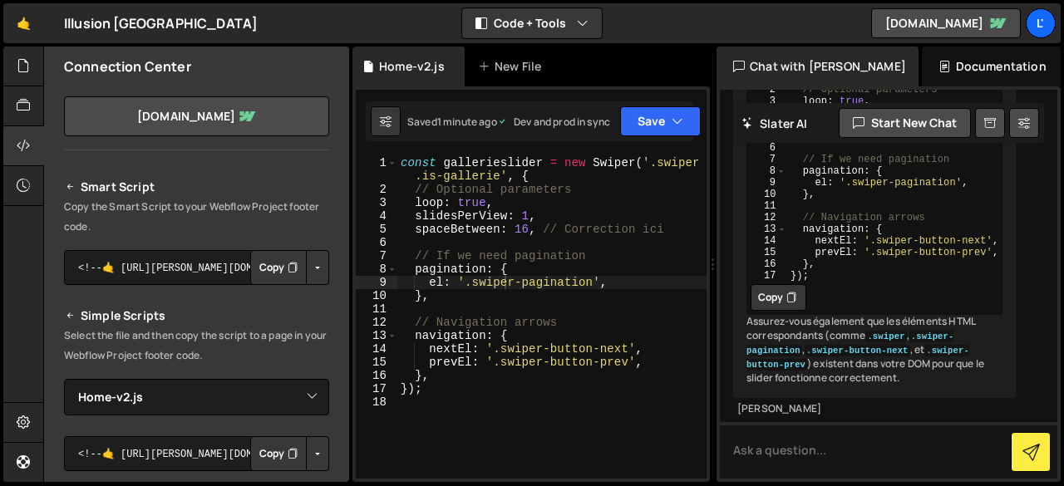
click at [278, 277] on button "Copy" at bounding box center [278, 267] width 57 height 35
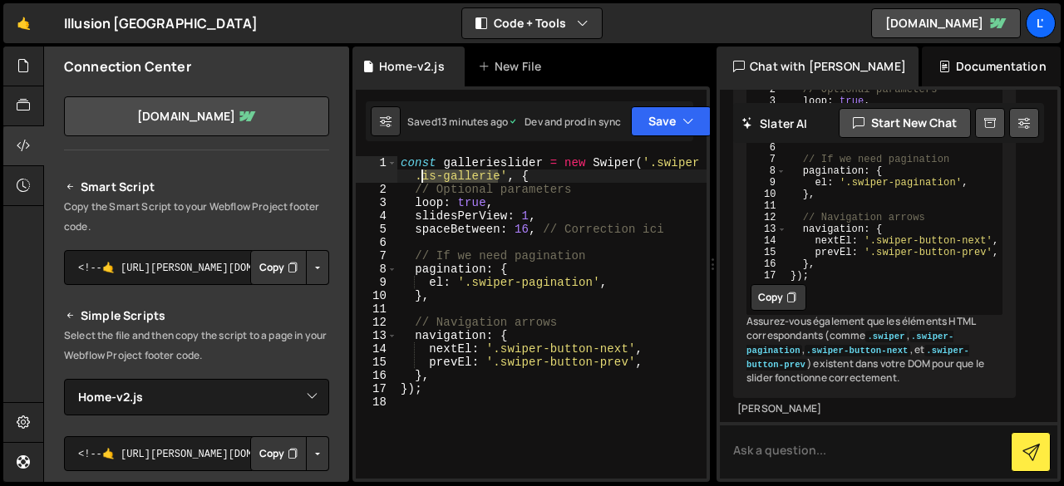
drag, startPoint x: 495, startPoint y: 175, endPoint x: 421, endPoint y: 181, distance: 75.0
click at [421, 181] on div "const gallerieslider = new Swiper ( '.swiper .is-gallerie' , { // Optional para…" at bounding box center [551, 337] width 309 height 362
click at [665, 121] on button "Save" at bounding box center [671, 121] width 81 height 30
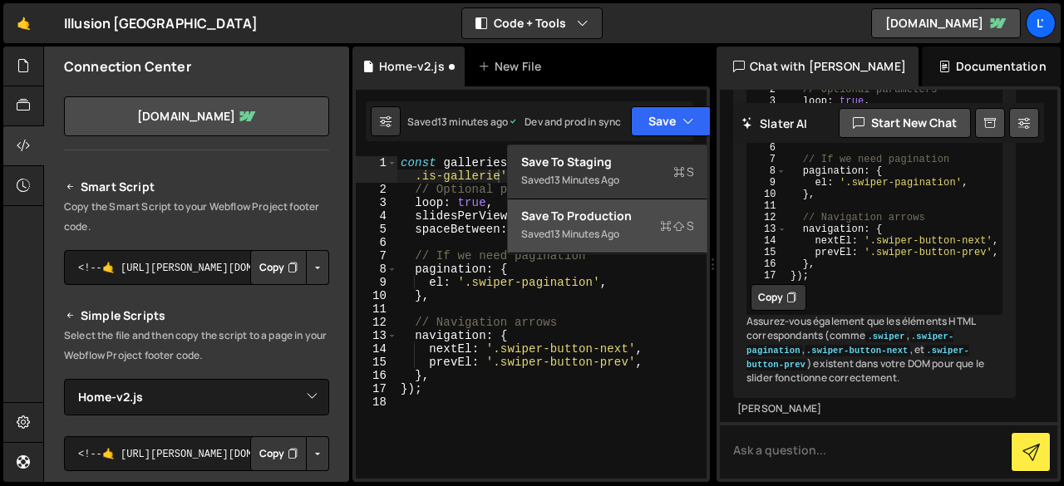
click at [615, 206] on button "Save to Production S Saved 13 minutes ago" at bounding box center [608, 227] width 200 height 54
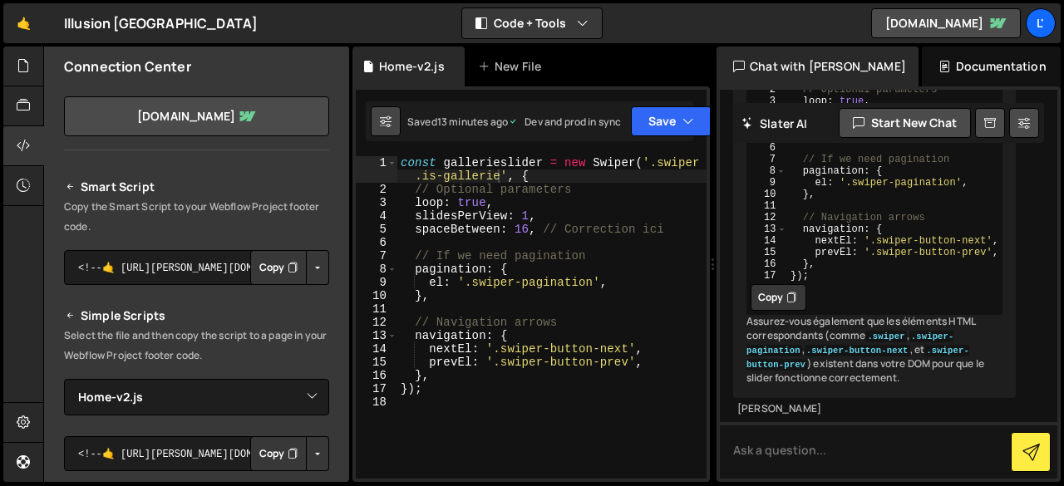
click at [386, 119] on icon at bounding box center [386, 121] width 12 height 17
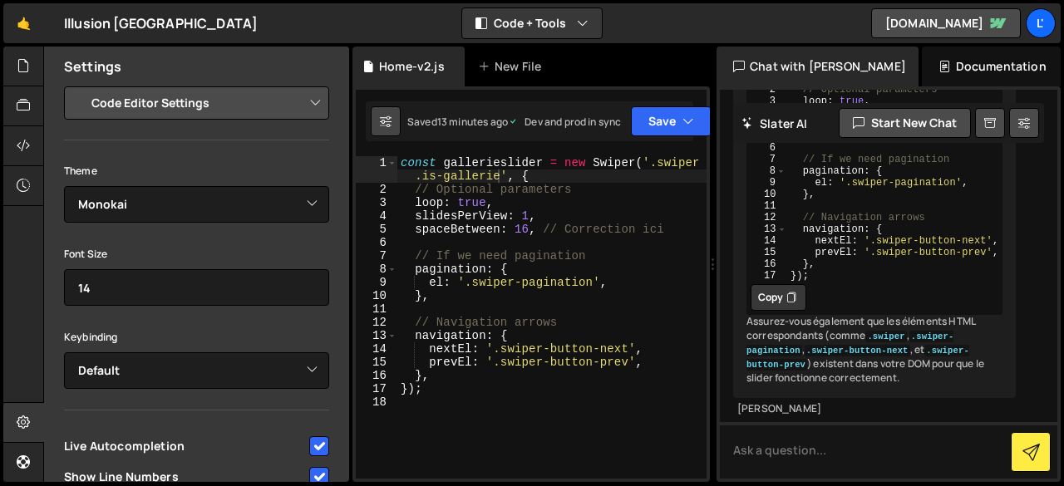
click at [386, 119] on icon at bounding box center [386, 121] width 12 height 17
click at [645, 192] on div "const gallerieslider = new Swiper ( '.swiper .is-gallerie' , { // Optional para…" at bounding box center [551, 337] width 309 height 362
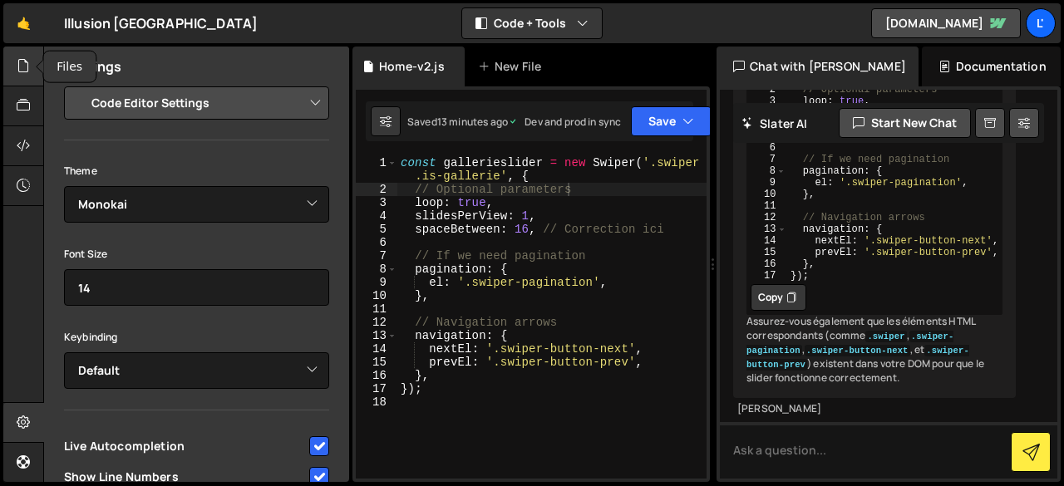
click at [22, 72] on icon at bounding box center [23, 66] width 13 height 18
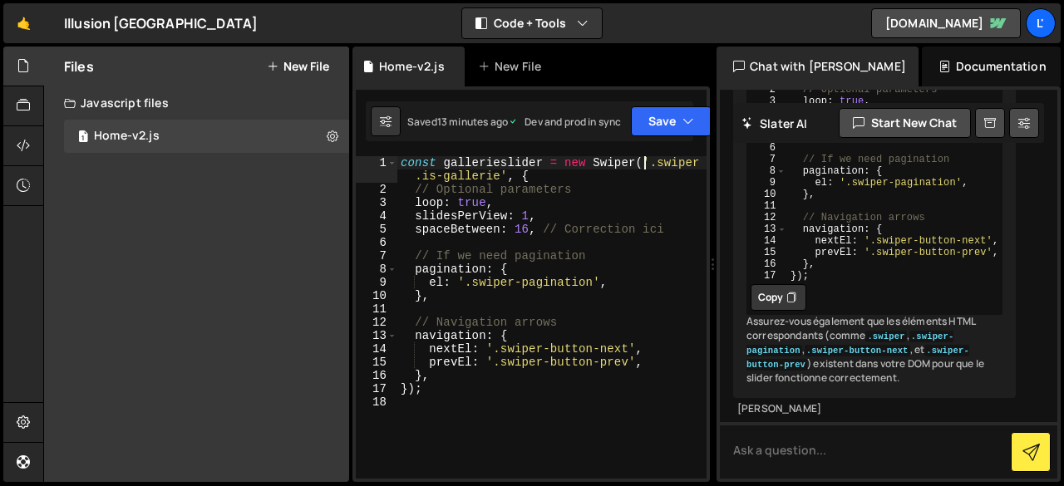
click at [643, 165] on div "const gallerieslider = new Swiper ( '.swiper .is-gallerie' , { // Optional para…" at bounding box center [551, 337] width 309 height 362
click at [500, 179] on div "const gallerieslider = new Swiper ( ".swiper .is-gallerie', { // Optional param…" at bounding box center [551, 337] width 309 height 362
type textarea "const gallerieslider = new Swiper(".swiper.is-galleri", {"
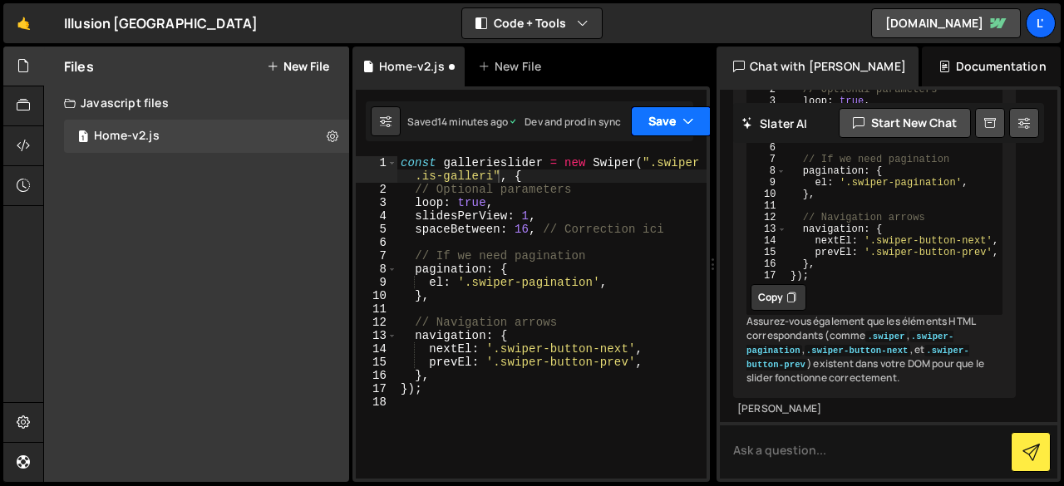
click at [675, 126] on button "Save" at bounding box center [671, 121] width 81 height 30
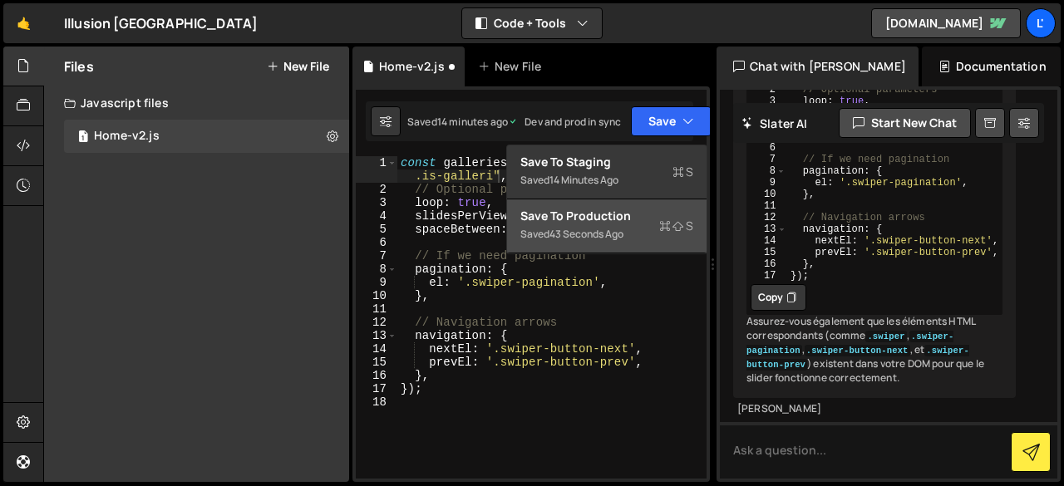
click at [604, 217] on div "Save to Production S" at bounding box center [606, 216] width 173 height 17
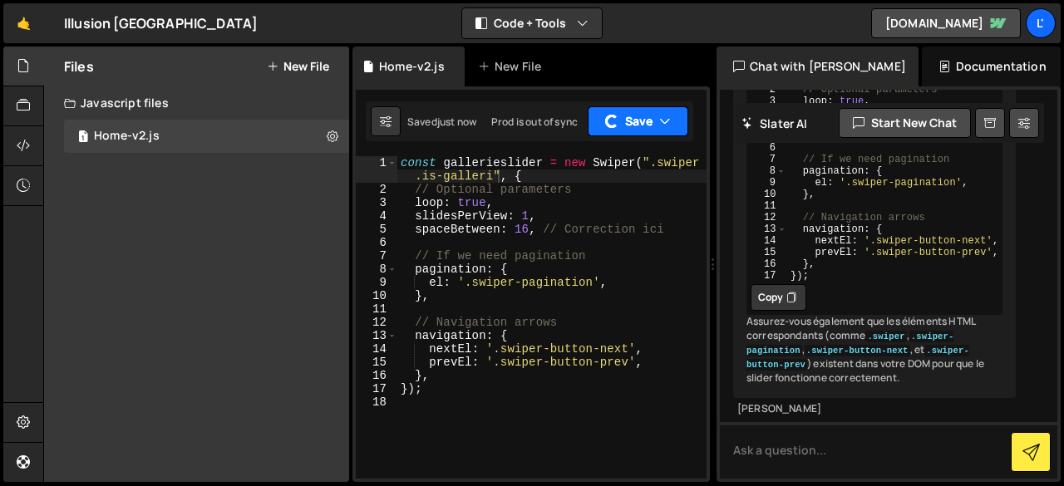
click at [628, 119] on button "Save" at bounding box center [638, 121] width 101 height 30
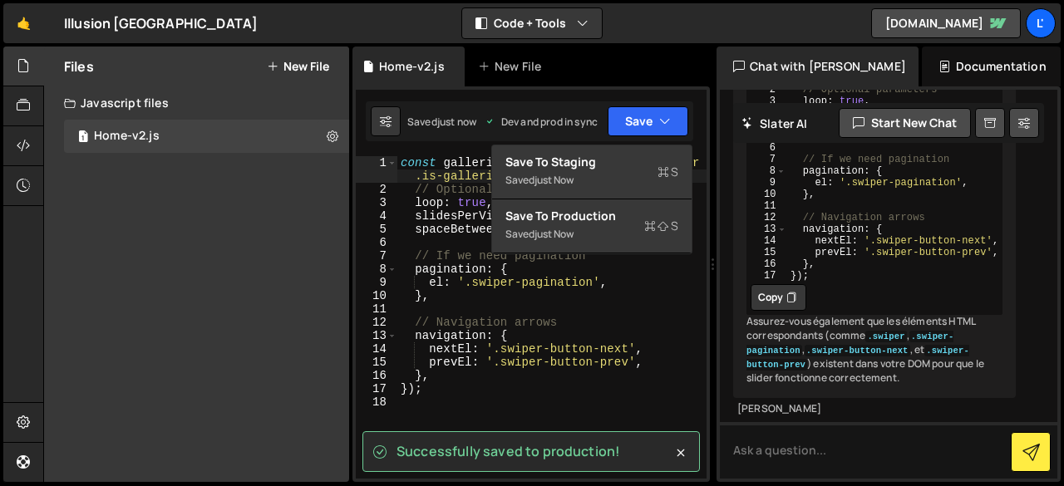
scroll to position [0, 0]
click at [643, 313] on div "const gallerieslider = new Swiper ( ".swiper .is-galleri" , { // Optional param…" at bounding box center [551, 337] width 309 height 362
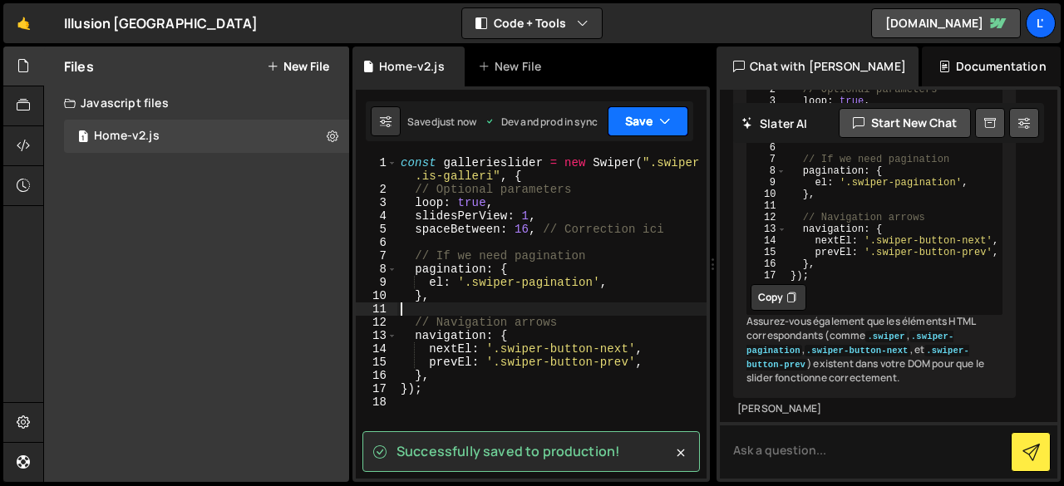
click at [638, 122] on button "Save" at bounding box center [648, 121] width 81 height 30
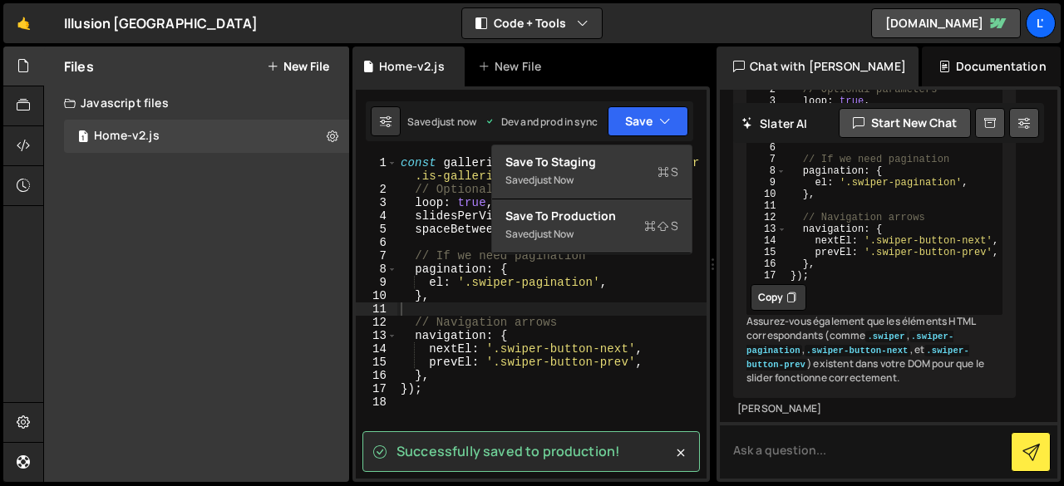
click at [677, 313] on div "const gallerieslider = new Swiper ( ".swiper .is-galleri" , { // Optional param…" at bounding box center [551, 337] width 309 height 362
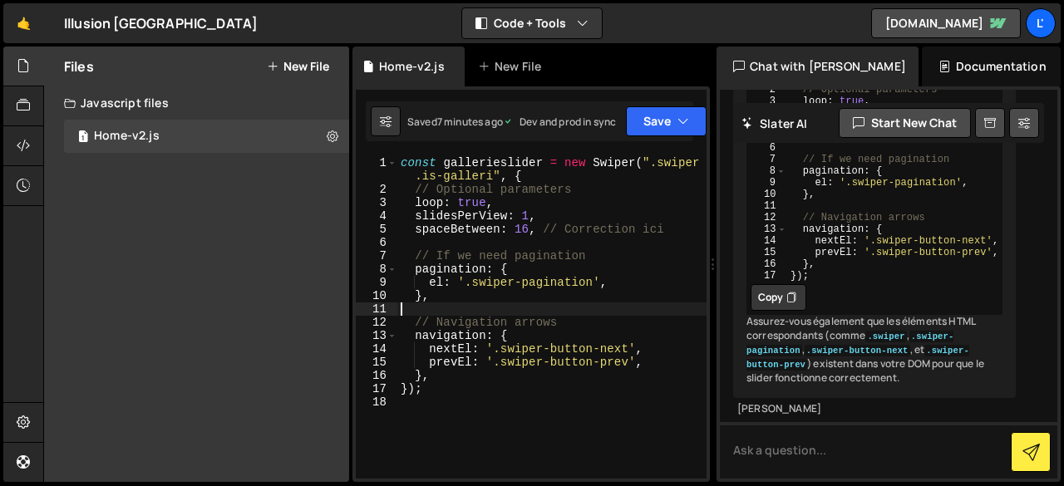
click at [922, 74] on div "Documentation" at bounding box center [991, 67] width 139 height 40
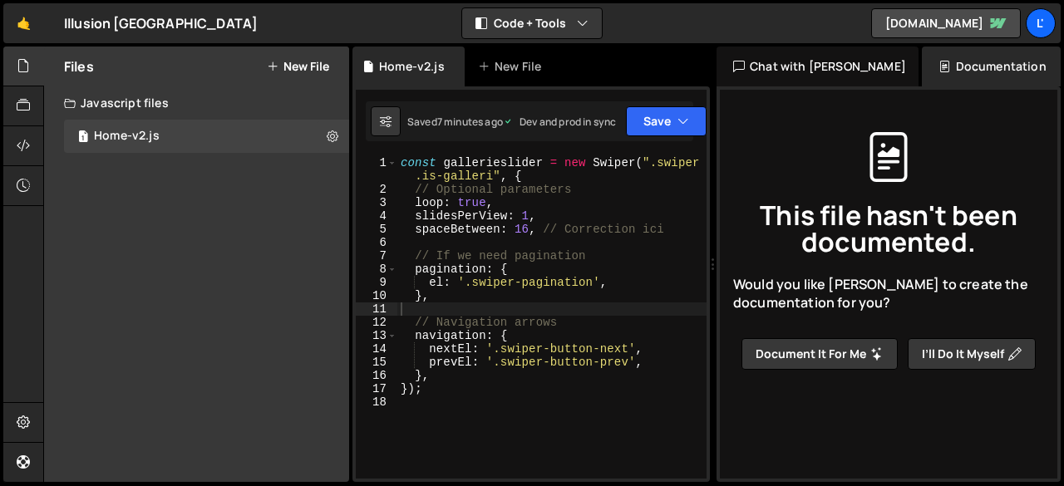
click at [820, 72] on div "Chat with Slater AI" at bounding box center [818, 67] width 202 height 40
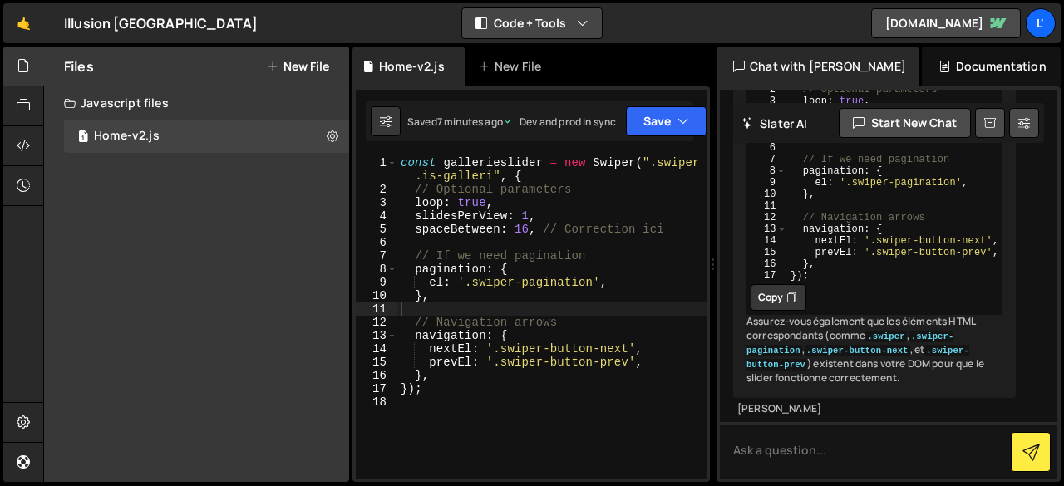
click at [557, 30] on button "Code + Tools" at bounding box center [532, 23] width 140 height 30
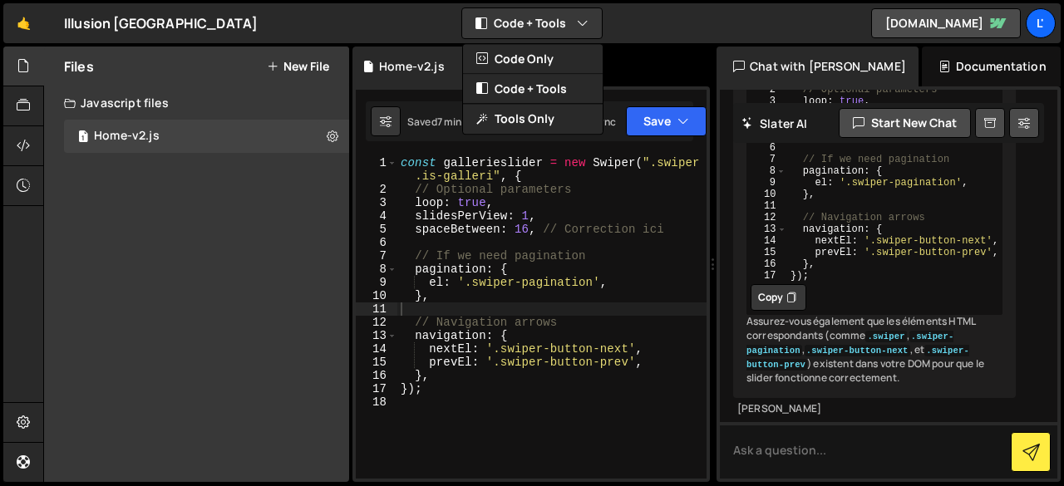
click at [178, 219] on div "Files New File Javascript files 1 Home-v2.js 0 CSS files Copy share link Edit F…" at bounding box center [196, 265] width 305 height 436
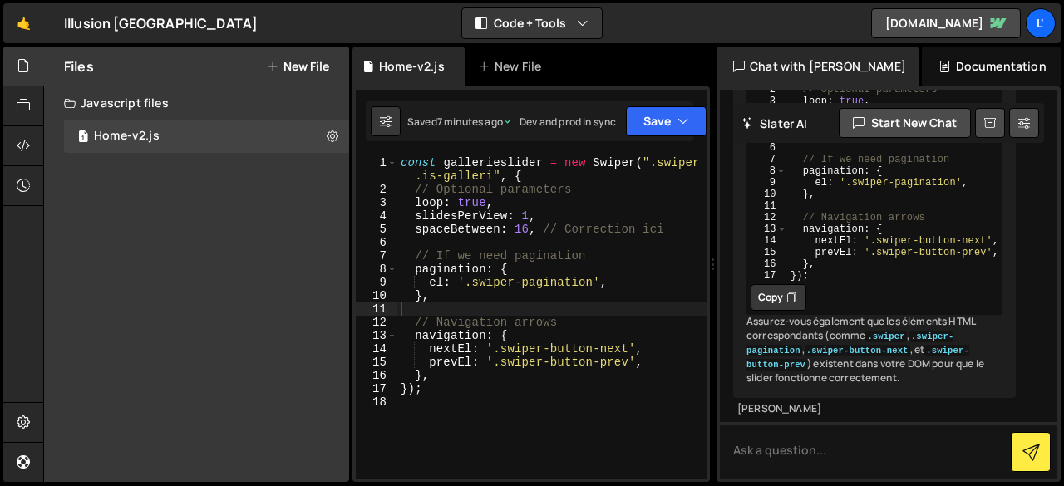
click at [550, 45] on div "Hold on a sec... Are you certain you wish to leave this page? Any changes you'v…" at bounding box center [532, 243] width 1064 height 486
click at [554, 39] on div "🤙 Illusion Brussels ⚠️ Code is being edited in another browser Code + Tools Cod…" at bounding box center [531, 23] width 1057 height 40
click at [559, 31] on button "Code + Tools" at bounding box center [532, 23] width 140 height 30
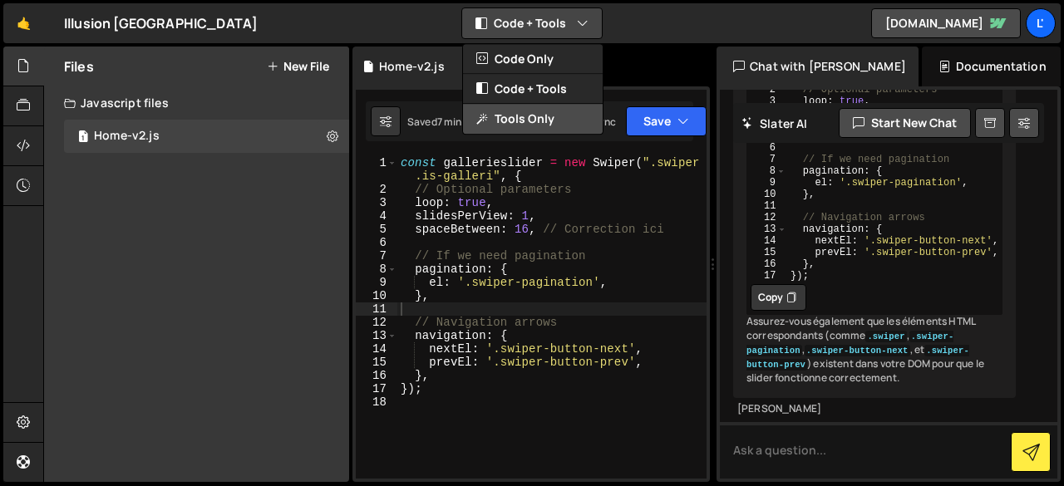
click at [554, 111] on button "Tools Only" at bounding box center [533, 119] width 140 height 30
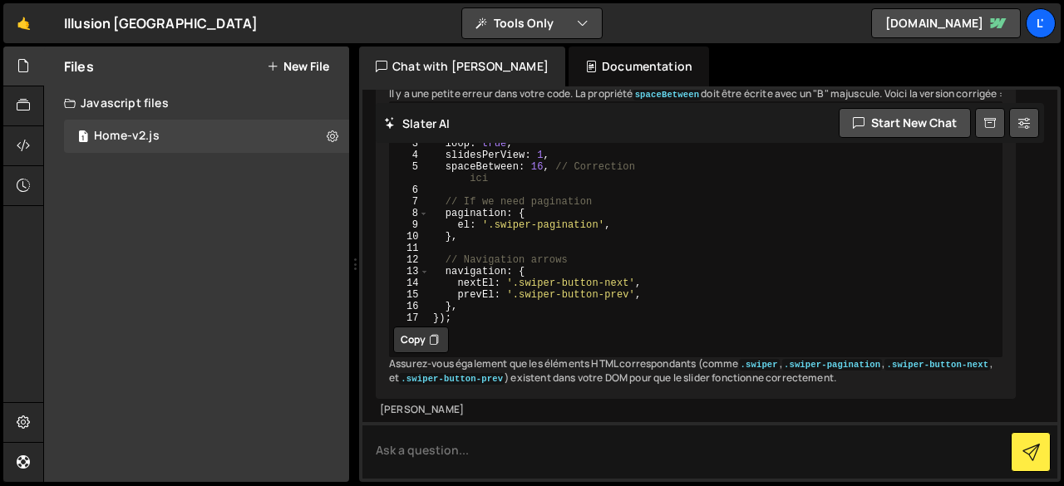
scroll to position [458, 0]
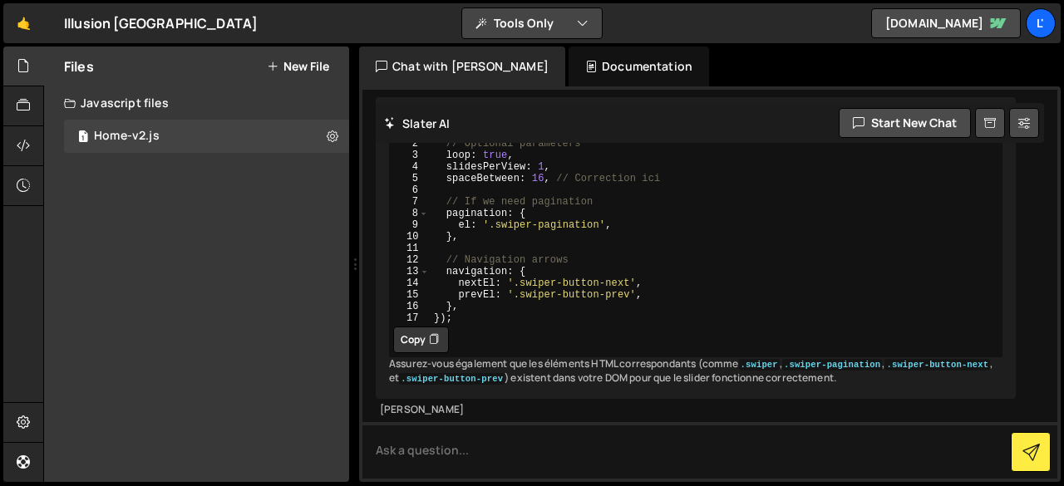
click at [575, 25] on button "Tools Only" at bounding box center [532, 23] width 140 height 30
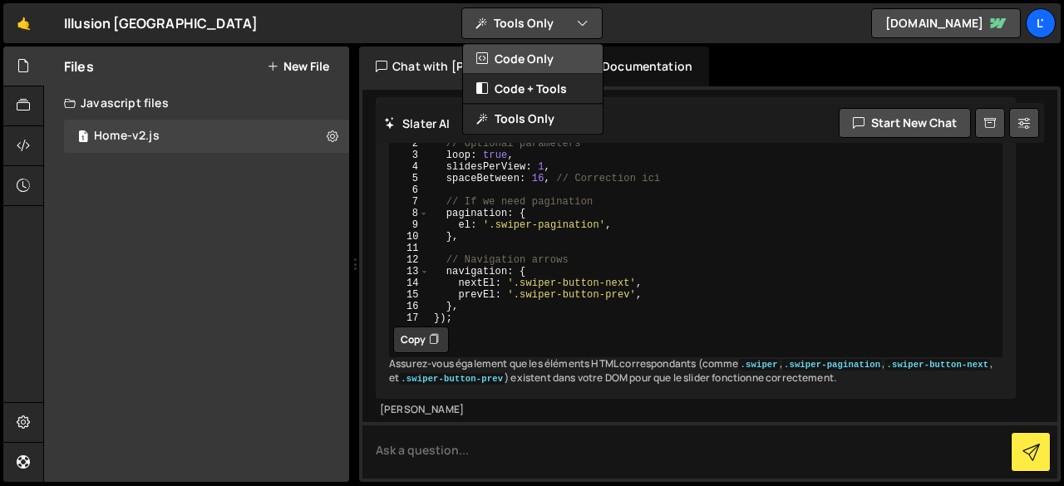
click at [549, 56] on button "Code Only" at bounding box center [533, 59] width 140 height 30
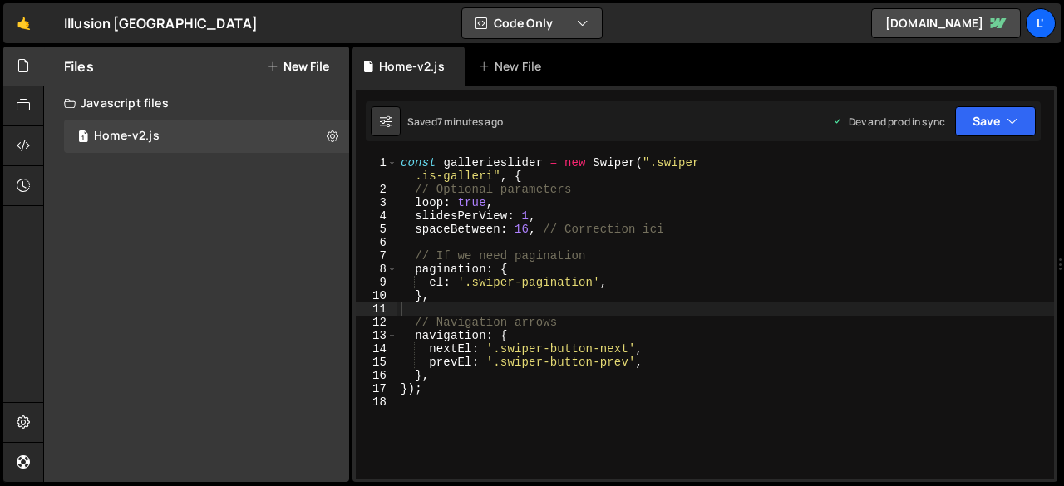
scroll to position [934, 0]
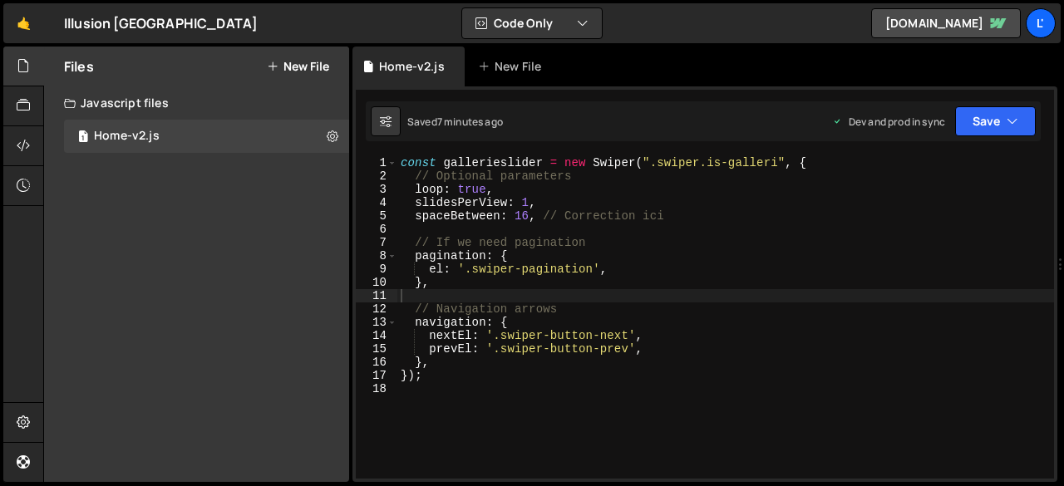
click at [574, 335] on div "const gallerieslider = new Swiper ( ".swiper.is-galleri" , { // Optional parame…" at bounding box center [725, 330] width 657 height 349
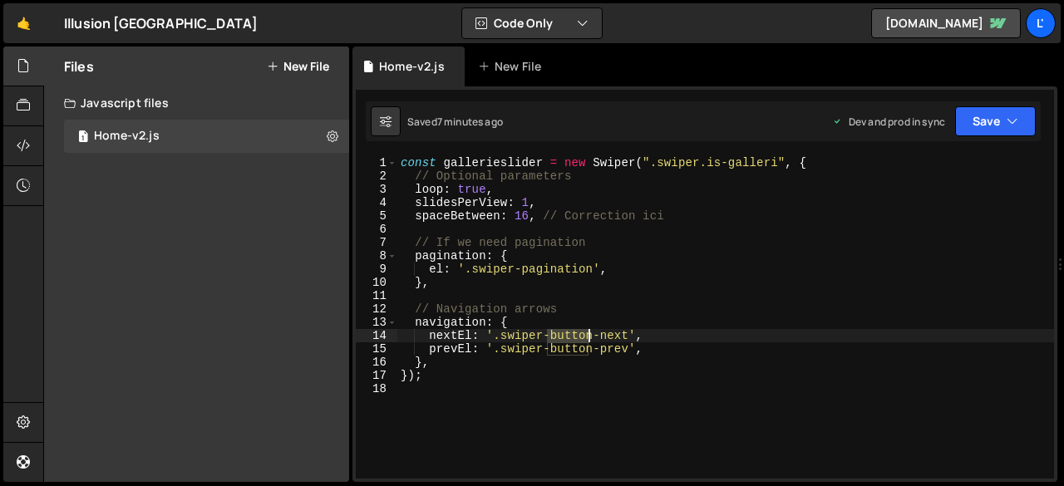
click at [574, 335] on div "const gallerieslider = new Swiper ( ".swiper.is-galleri" , { // Optional parame…" at bounding box center [725, 330] width 657 height 349
click at [569, 355] on div "const gallerieslider = new Swiper ( ".swiper.is-galleri" , { // Optional parame…" at bounding box center [725, 330] width 657 height 349
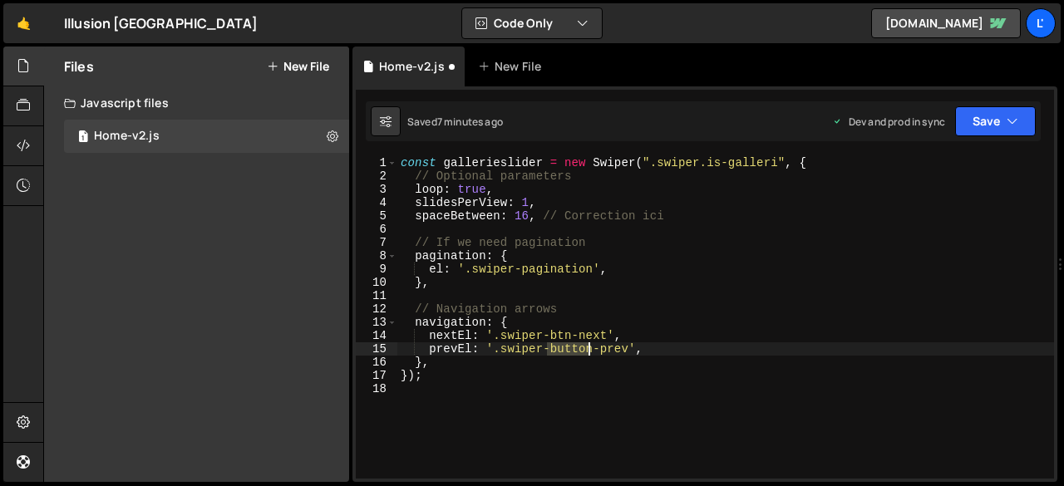
click at [569, 355] on div "const gallerieslider = new Swiper ( ".swiper.is-galleri" , { // Optional parame…" at bounding box center [725, 330] width 657 height 349
click at [566, 374] on div "const gallerieslider = new Swiper ( ".swiper.is-galleri" , { // Optional parame…" at bounding box center [725, 330] width 657 height 349
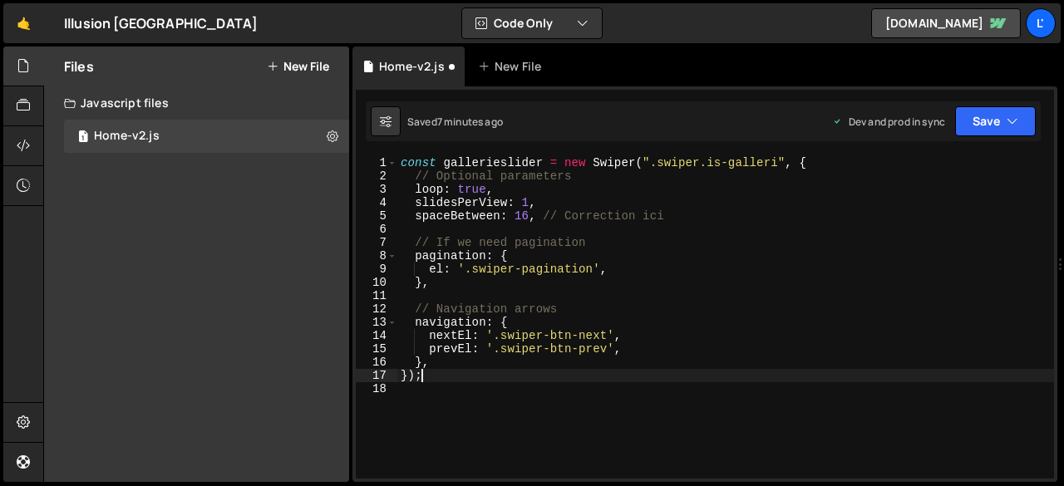
scroll to position [0, 0]
click at [971, 114] on button "Save" at bounding box center [995, 121] width 81 height 30
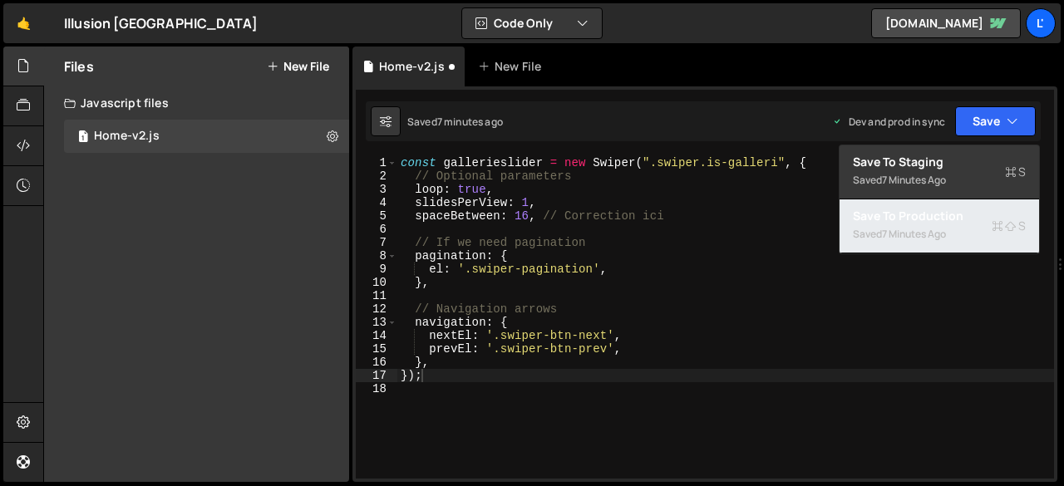
click at [895, 224] on div "Saved 7 minutes ago" at bounding box center [939, 234] width 173 height 20
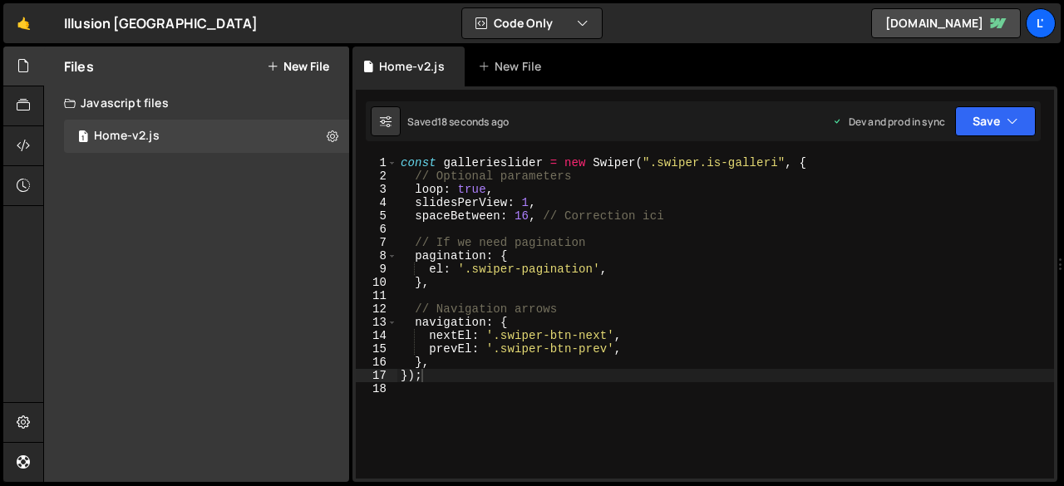
type textarea "spaceBetween: 16, // Correction ici"
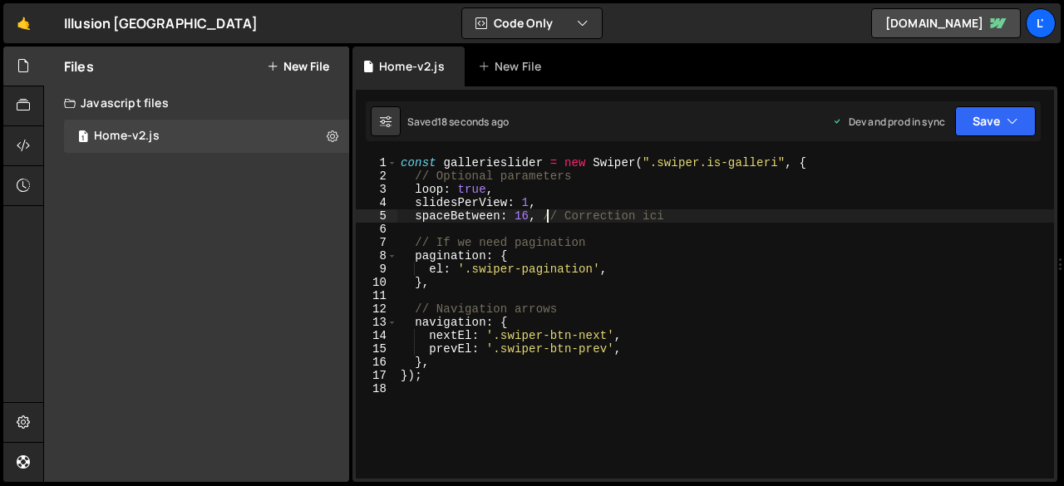
click at [547, 213] on div "const gallerieslider = new Swiper ( ".swiper.is-galleri" , { // Optional parame…" at bounding box center [725, 330] width 657 height 349
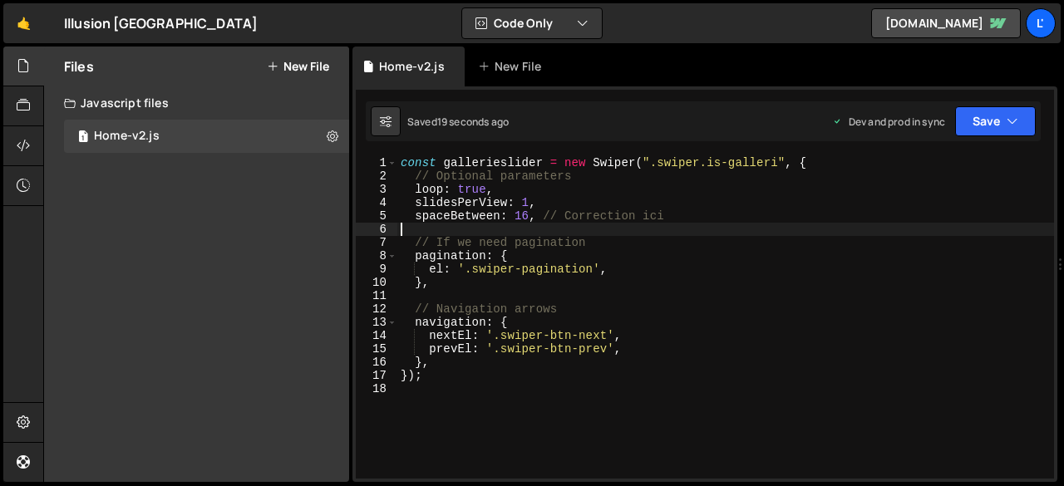
click at [539, 224] on div "const gallerieslider = new Swiper ( ".swiper.is-galleri" , { // Optional parame…" at bounding box center [725, 330] width 657 height 349
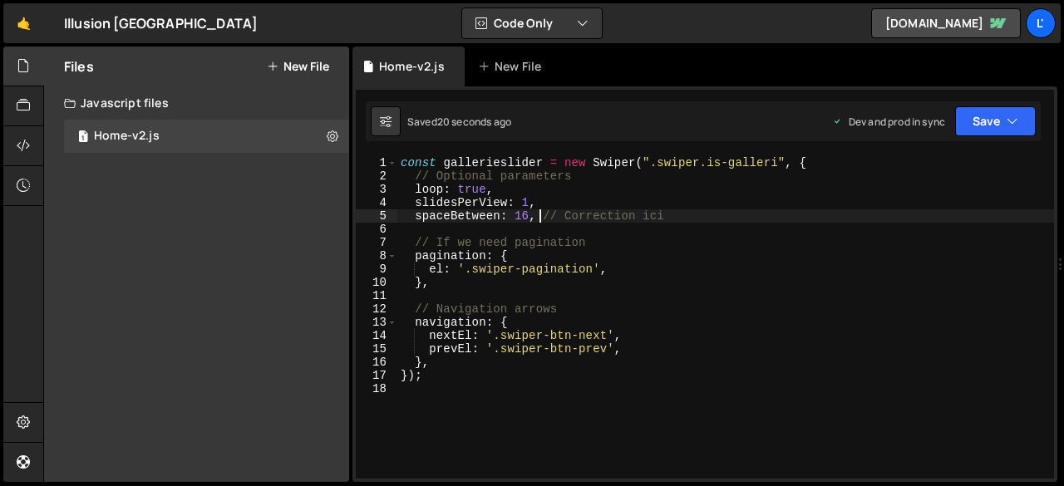
click at [540, 215] on div "const gallerieslider = new Swiper ( ".swiper.is-galleri" , { // Optional parame…" at bounding box center [725, 330] width 657 height 349
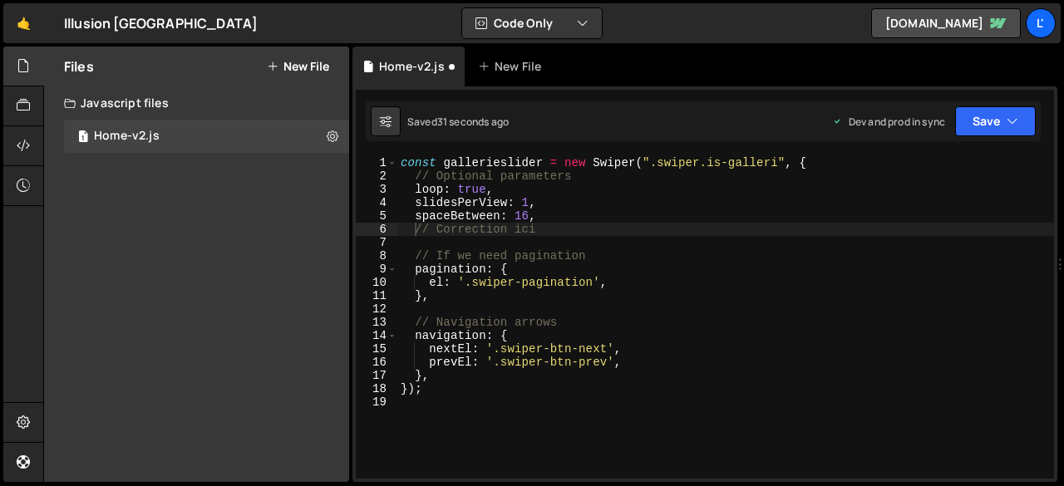
click at [464, 232] on div "const gallerieslider = new Swiper ( ".swiper.is-galleri" , { // Optional parame…" at bounding box center [725, 330] width 657 height 349
click at [537, 217] on div "const gallerieslider = new Swiper ( ".swiper.is-galleri" , { // Optional parame…" at bounding box center [725, 330] width 657 height 349
type textarea "spaceBetween: 16,"
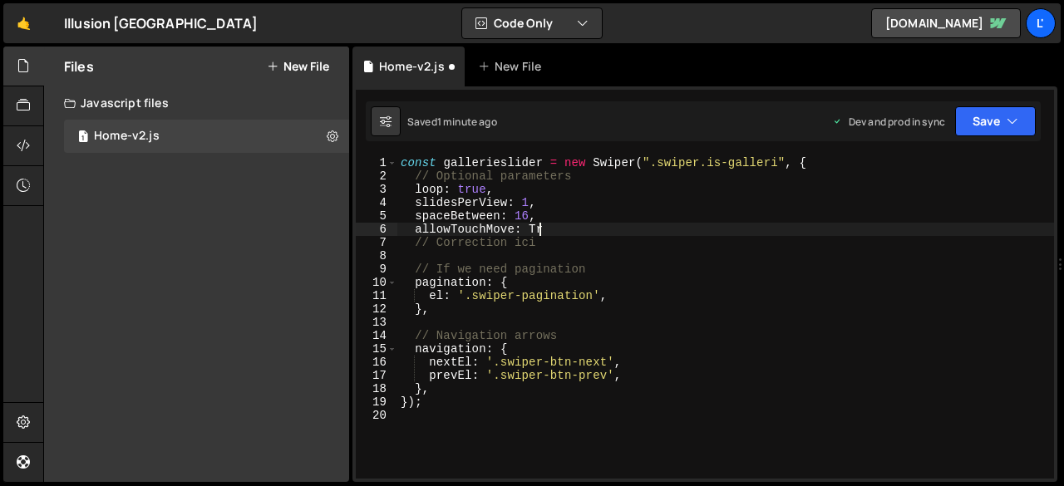
scroll to position [0, 8]
click at [579, 239] on div "tru e local" at bounding box center [647, 262] width 249 height 49
type textarea "allowTouchMove: true,"
click at [966, 125] on button "Save" at bounding box center [995, 121] width 81 height 30
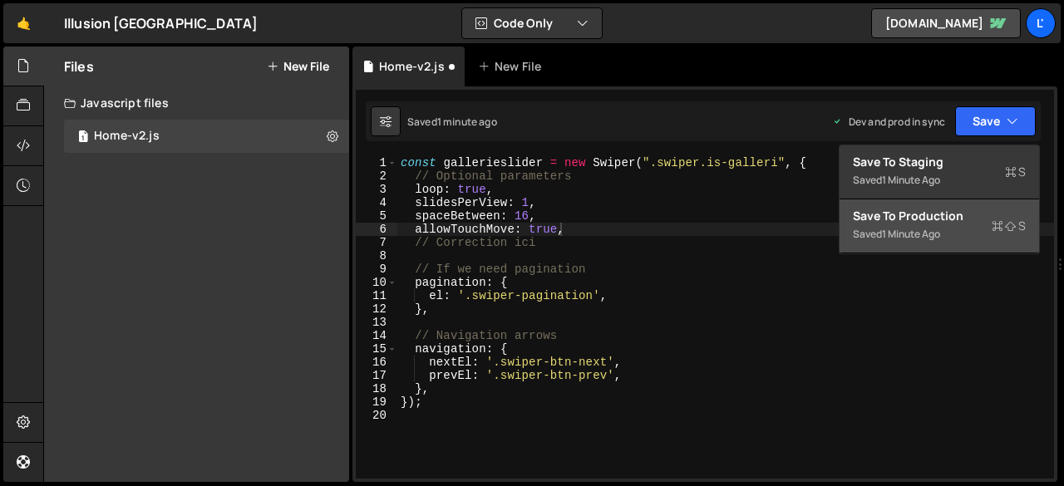
click at [938, 217] on div "Save to Production S" at bounding box center [939, 216] width 173 height 17
